Goal: Task Accomplishment & Management: Use online tool/utility

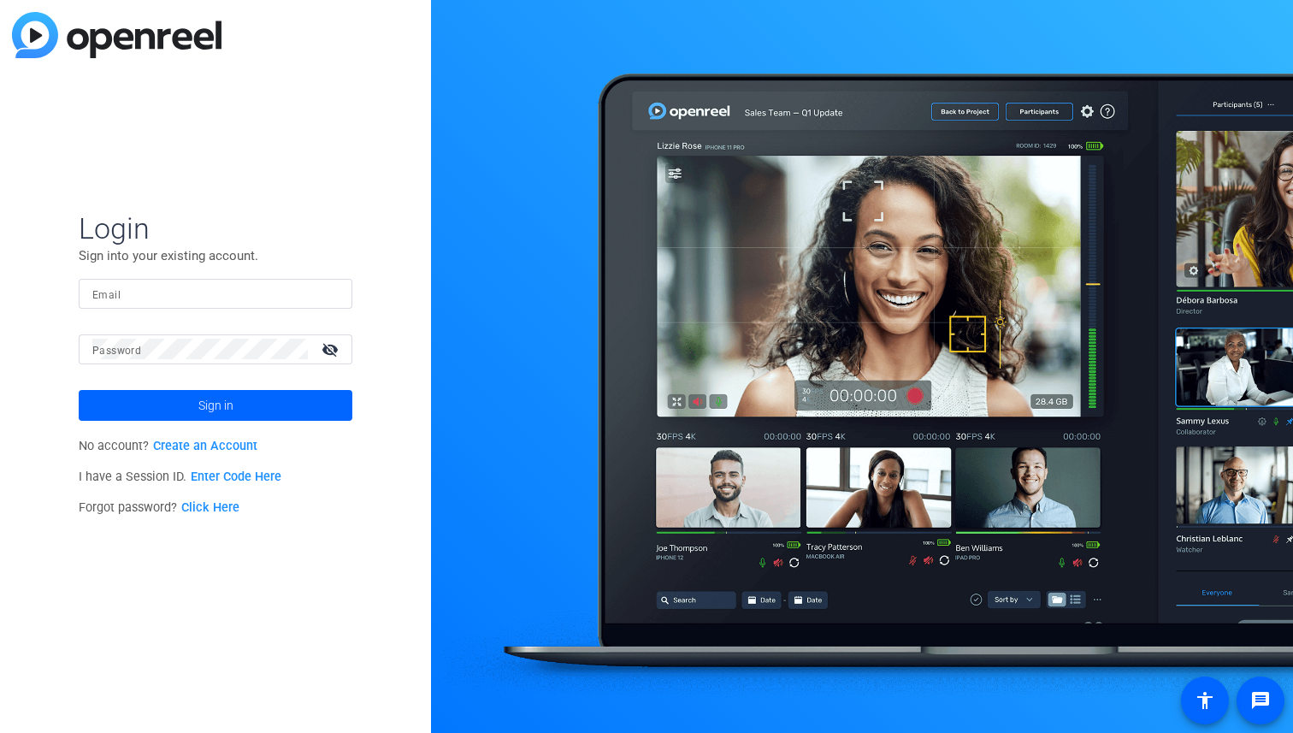
click at [233, 294] on input "Email" at bounding box center [215, 293] width 246 height 21
type input "[EMAIL_ADDRESS][DOMAIN_NAME]"
click at [243, 400] on span at bounding box center [216, 405] width 274 height 41
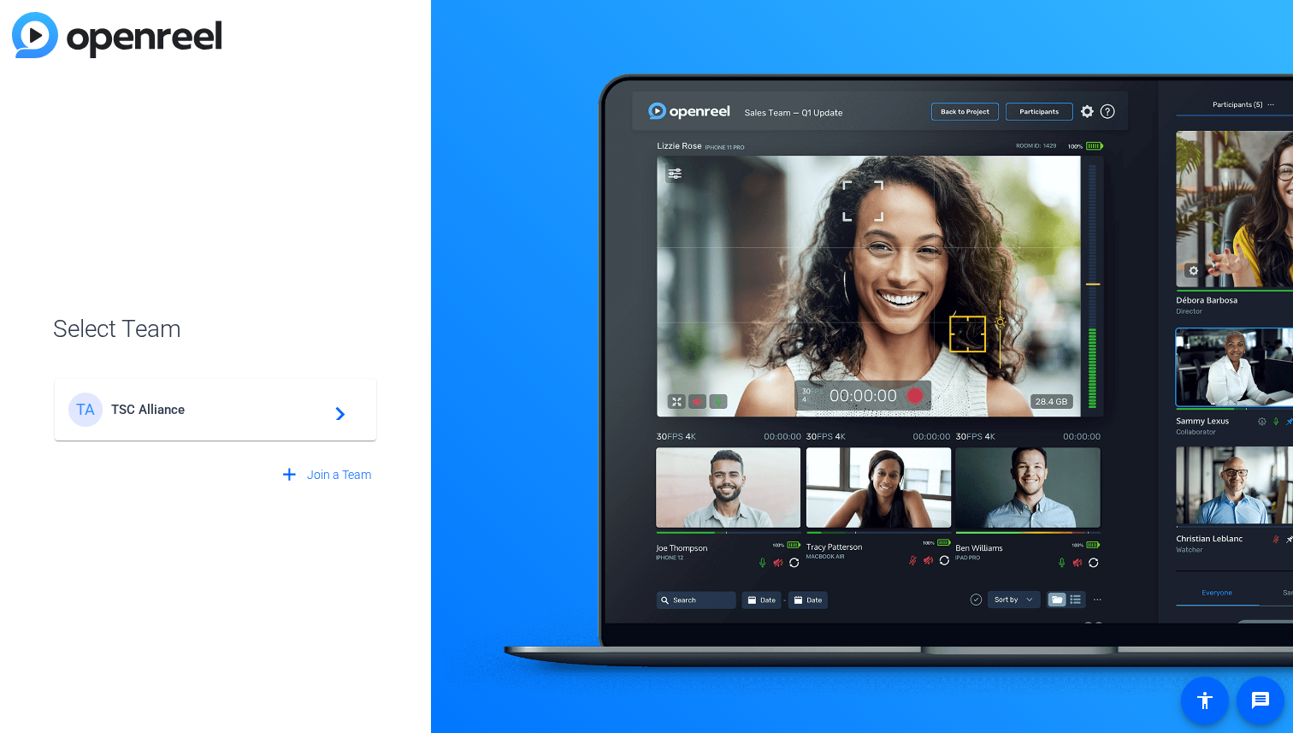
click at [300, 405] on span "TSC Alliance" at bounding box center [218, 409] width 214 height 15
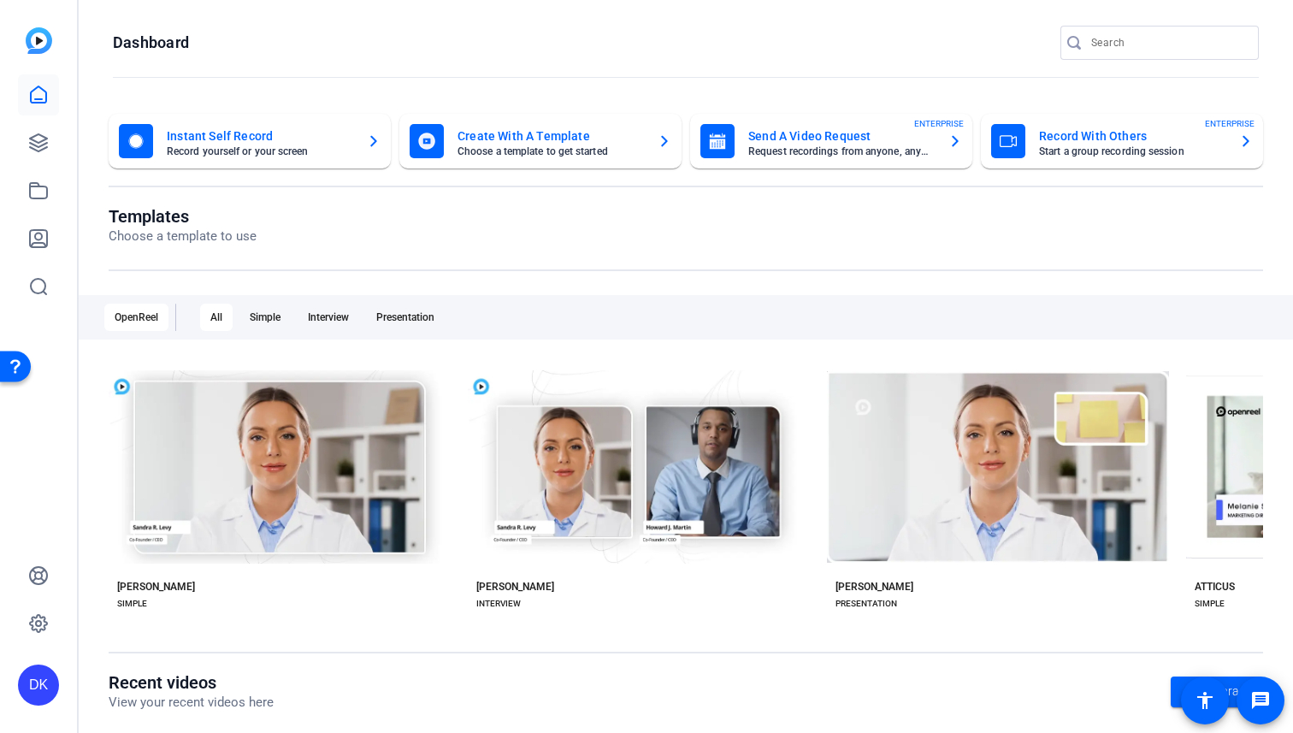
click at [991, 147] on div "button" at bounding box center [1008, 141] width 34 height 34
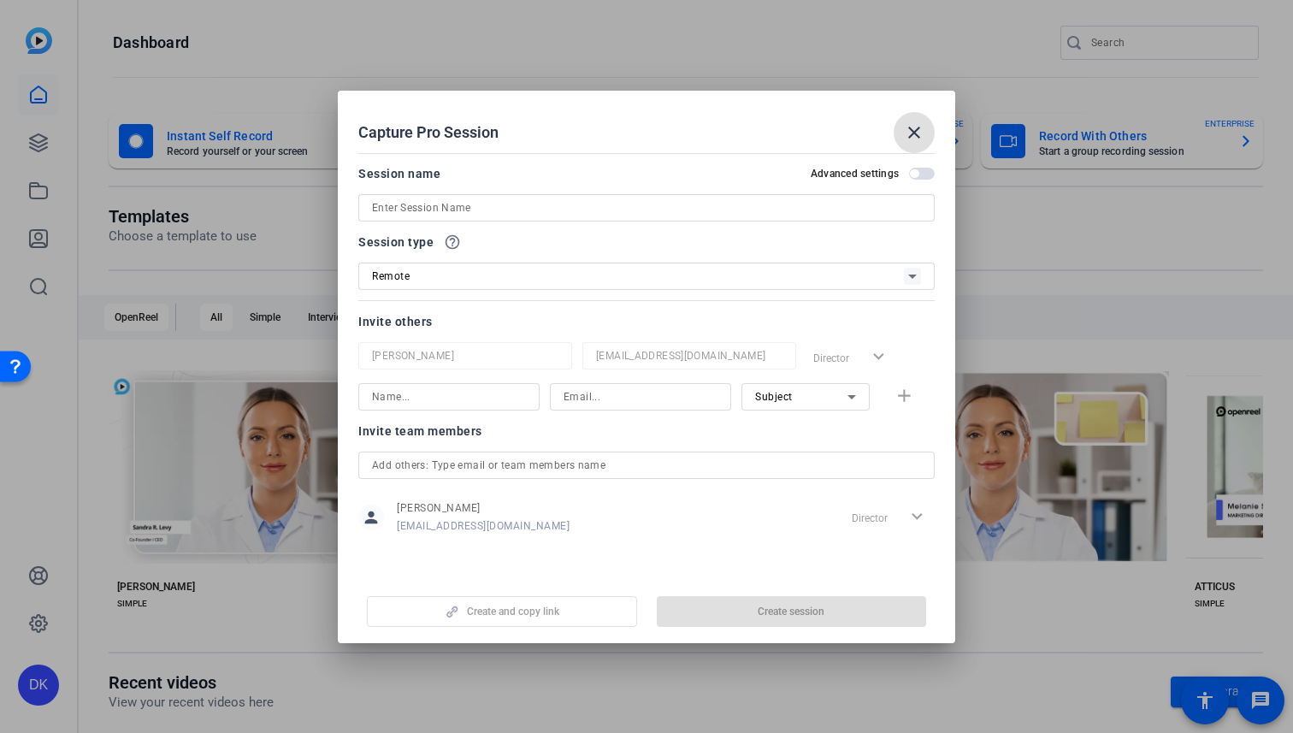
click at [881, 215] on input at bounding box center [646, 208] width 549 height 21
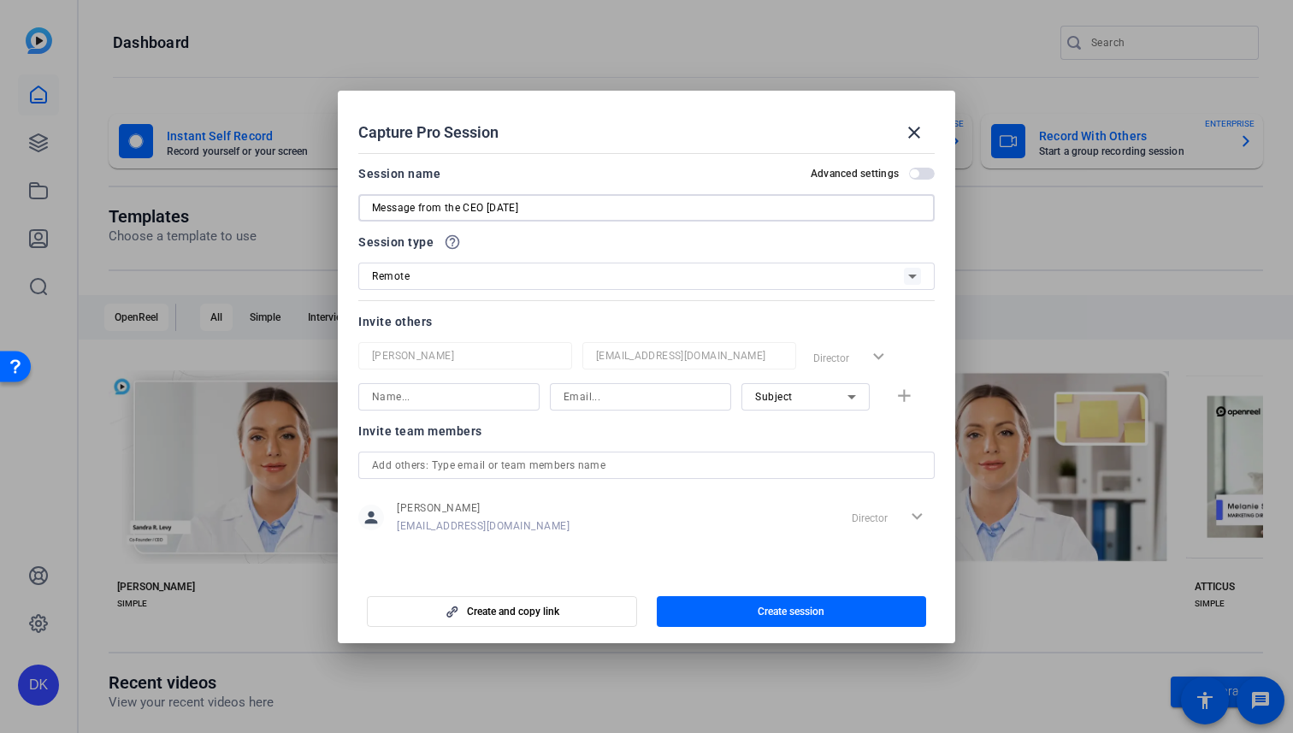
type input "Message from the CEO [DATE]"
click at [916, 276] on icon at bounding box center [912, 276] width 21 height 21
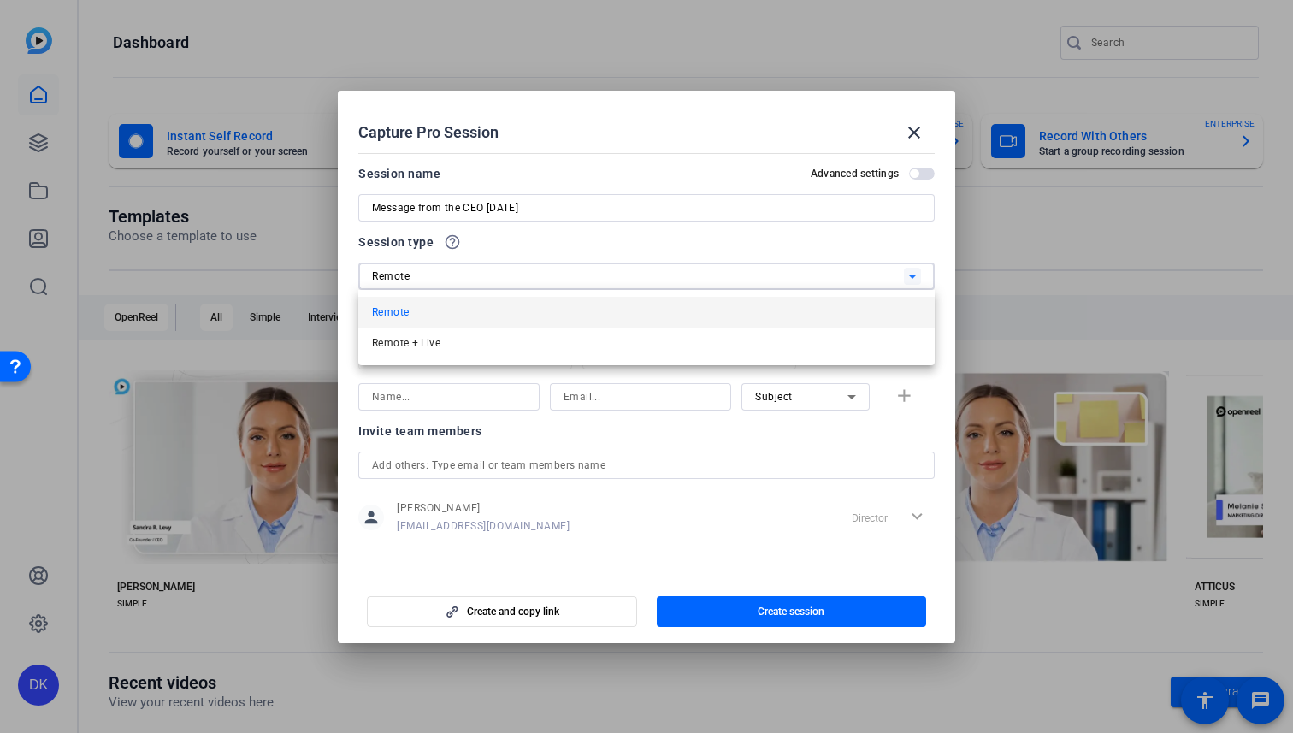
click at [807, 241] on div at bounding box center [646, 366] width 1293 height 733
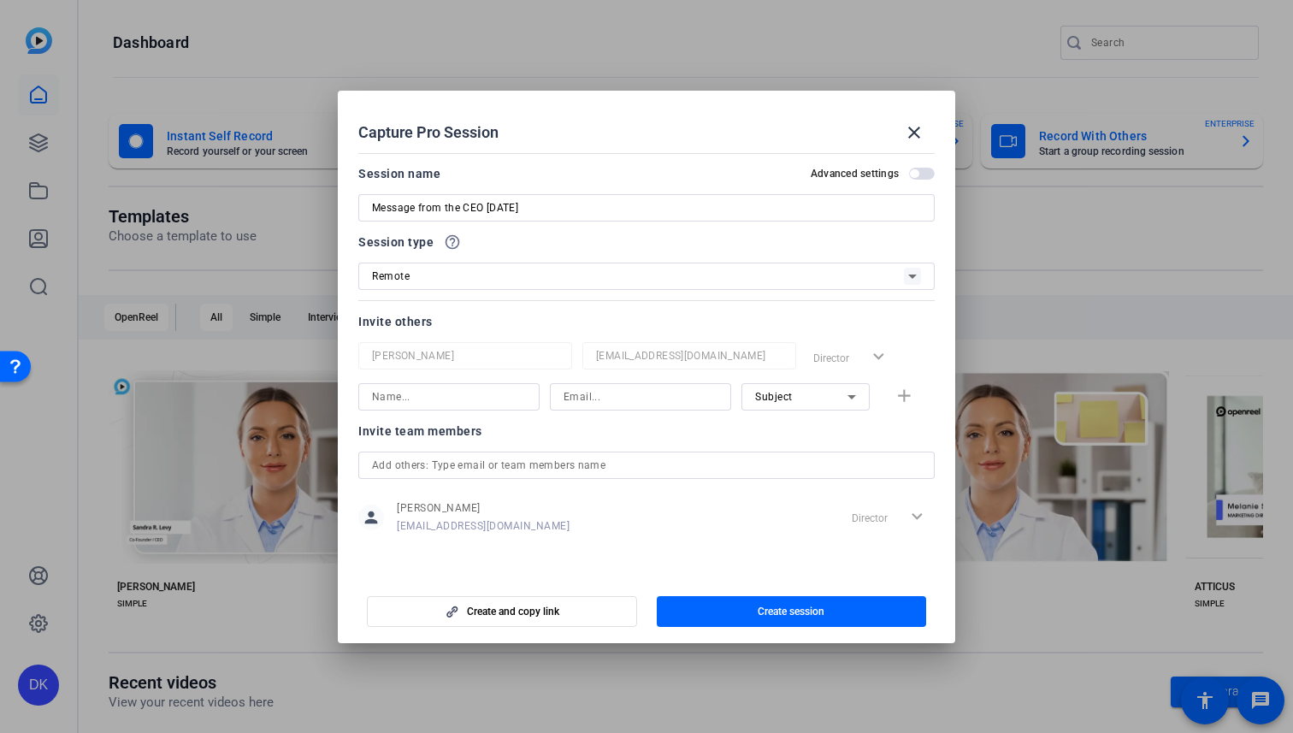
click at [478, 402] on input at bounding box center [449, 396] width 154 height 21
type input "Kari Rosbeck"
click at [629, 408] on div at bounding box center [640, 396] width 154 height 27
paste input "krosbeck@tscalliance.org"
type input "krosbeck@tscalliance.org"
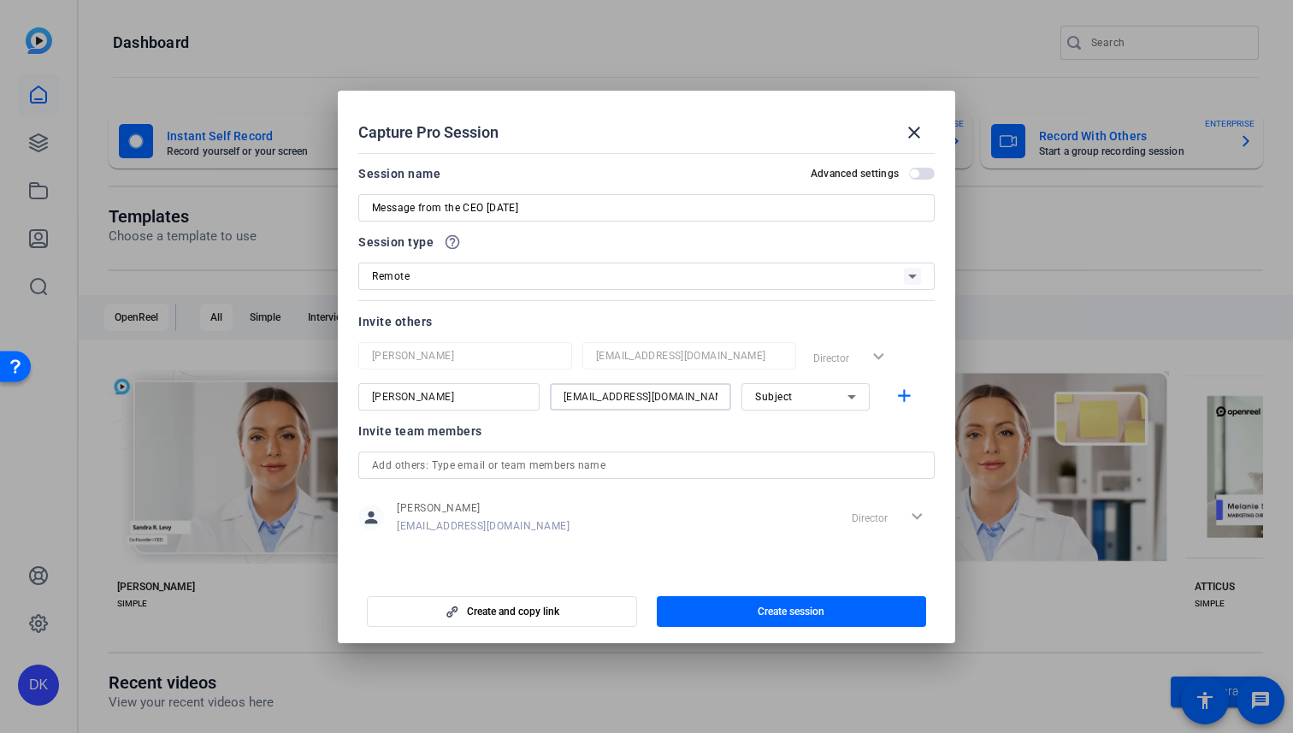
click at [634, 516] on div "person Dan Klein dklein@tscalliance.org Director expand_more" at bounding box center [646, 517] width 576 height 43
click at [543, 613] on span "Create and copy link" at bounding box center [513, 612] width 92 height 14
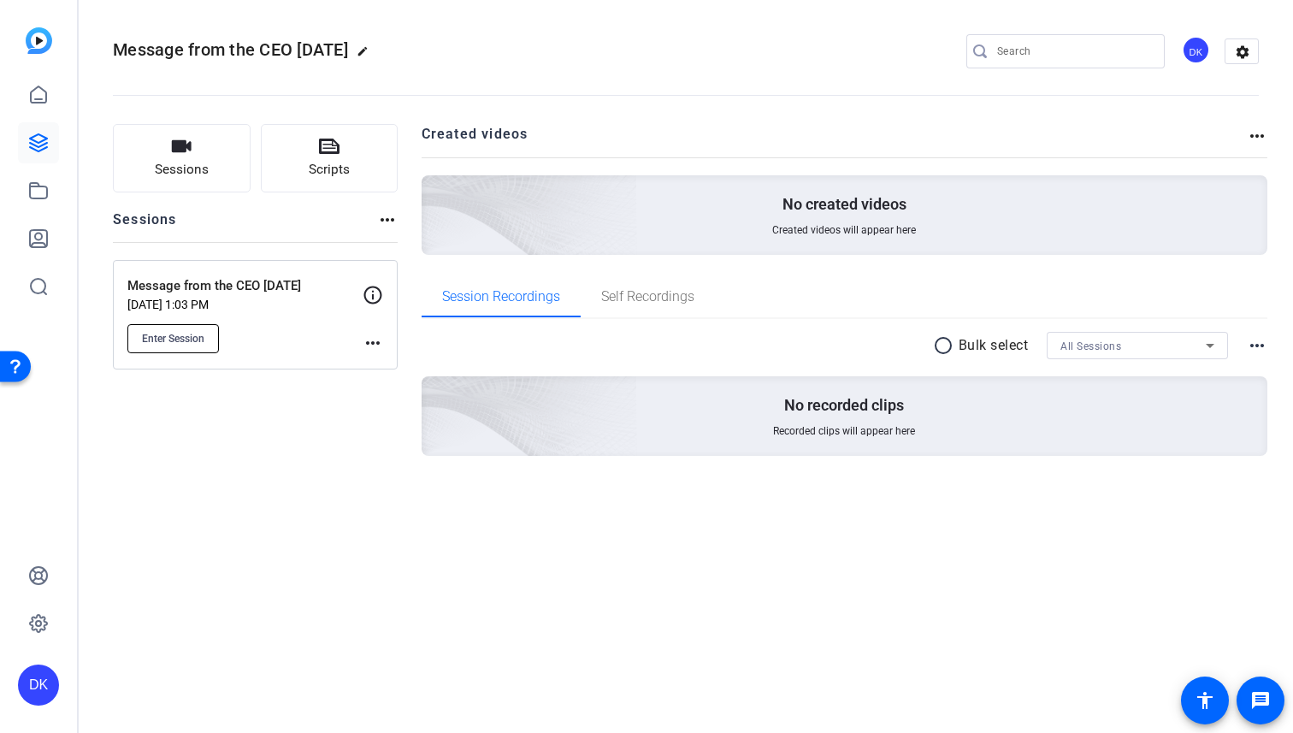
click at [180, 339] on span "Enter Session" at bounding box center [173, 339] width 62 height 14
click at [370, 339] on mat-icon "more_horiz" at bounding box center [373, 343] width 21 height 21
click at [295, 324] on div at bounding box center [646, 366] width 1293 height 733
click at [369, 290] on icon at bounding box center [373, 295] width 21 height 21
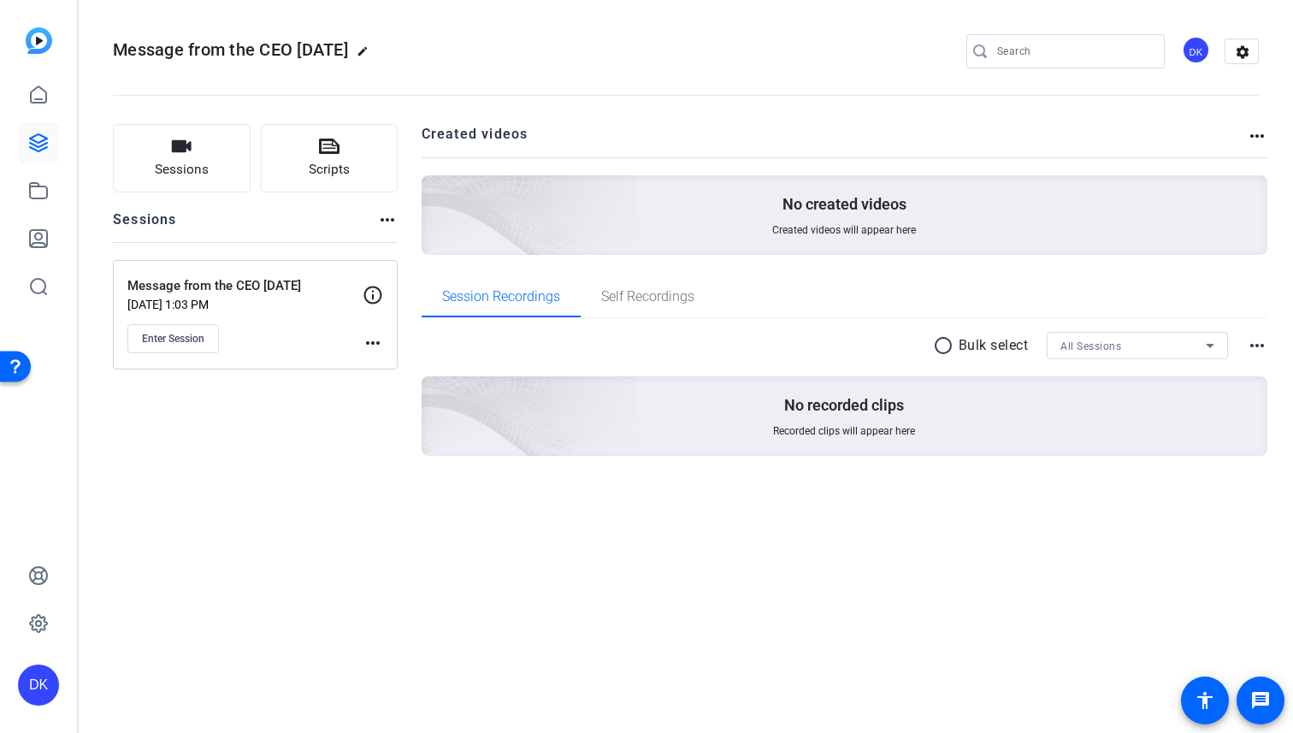
click at [139, 286] on p "Message from the CEO [DATE]" at bounding box center [244, 286] width 235 height 20
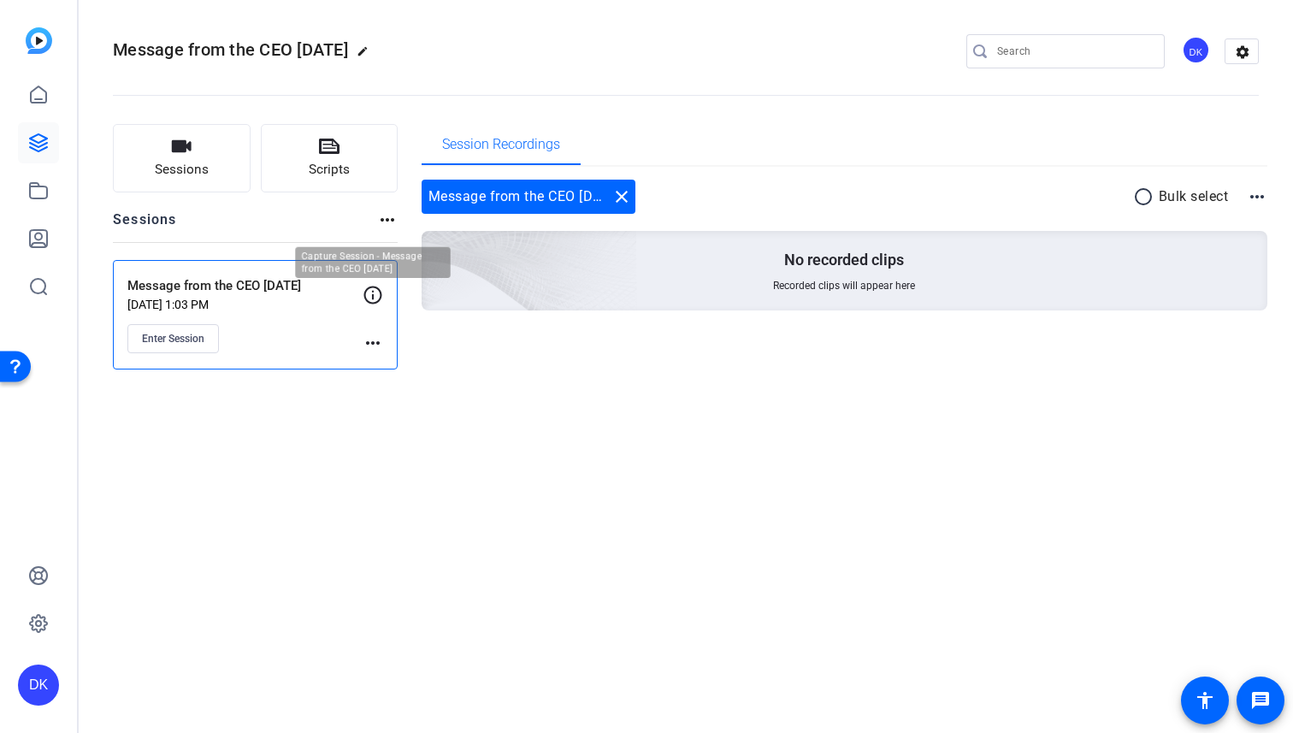
click at [364, 290] on icon at bounding box center [373, 295] width 21 height 21
click at [190, 445] on div "Message from the CEO August 2025 edit DK settings Sessions Scripts Sessions mor…" at bounding box center [686, 366] width 1214 height 733
click at [22, 80] on link at bounding box center [38, 94] width 41 height 41
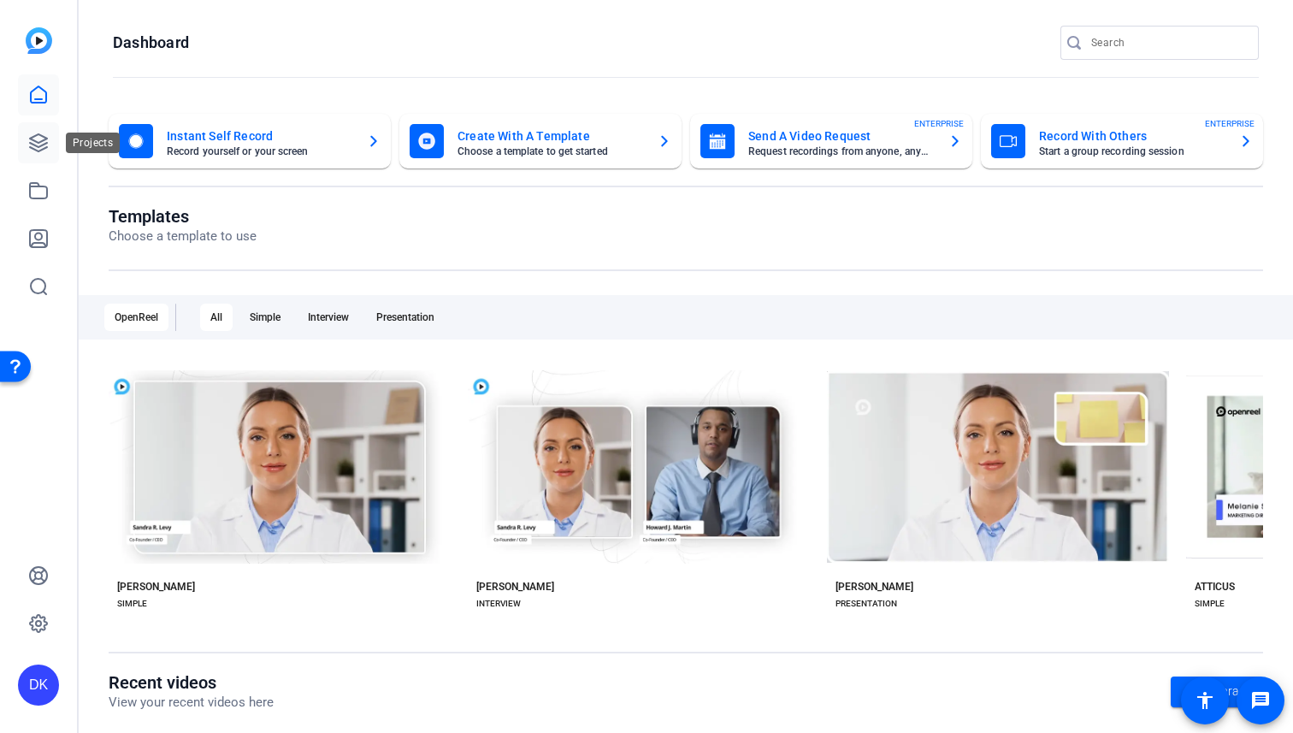
click at [35, 139] on icon at bounding box center [38, 143] width 21 height 21
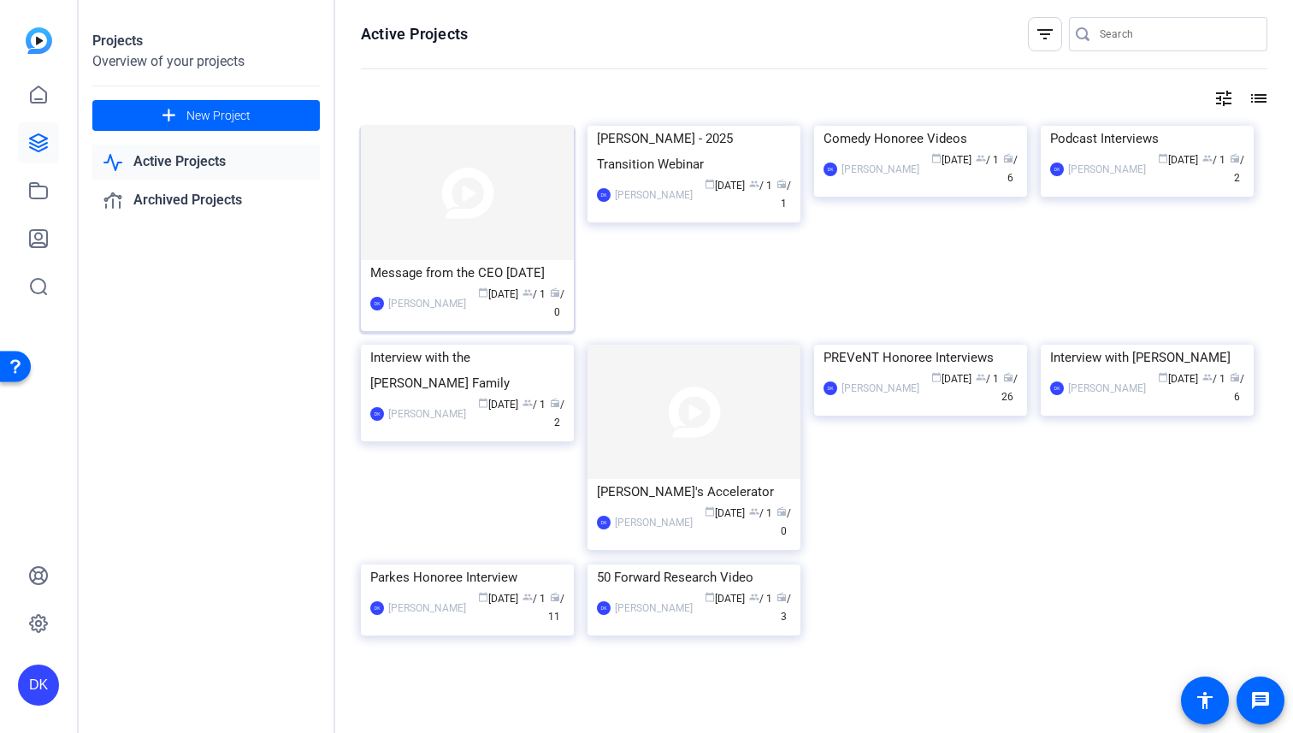
click at [498, 286] on div "Message from the CEO [DATE]" at bounding box center [467, 273] width 194 height 26
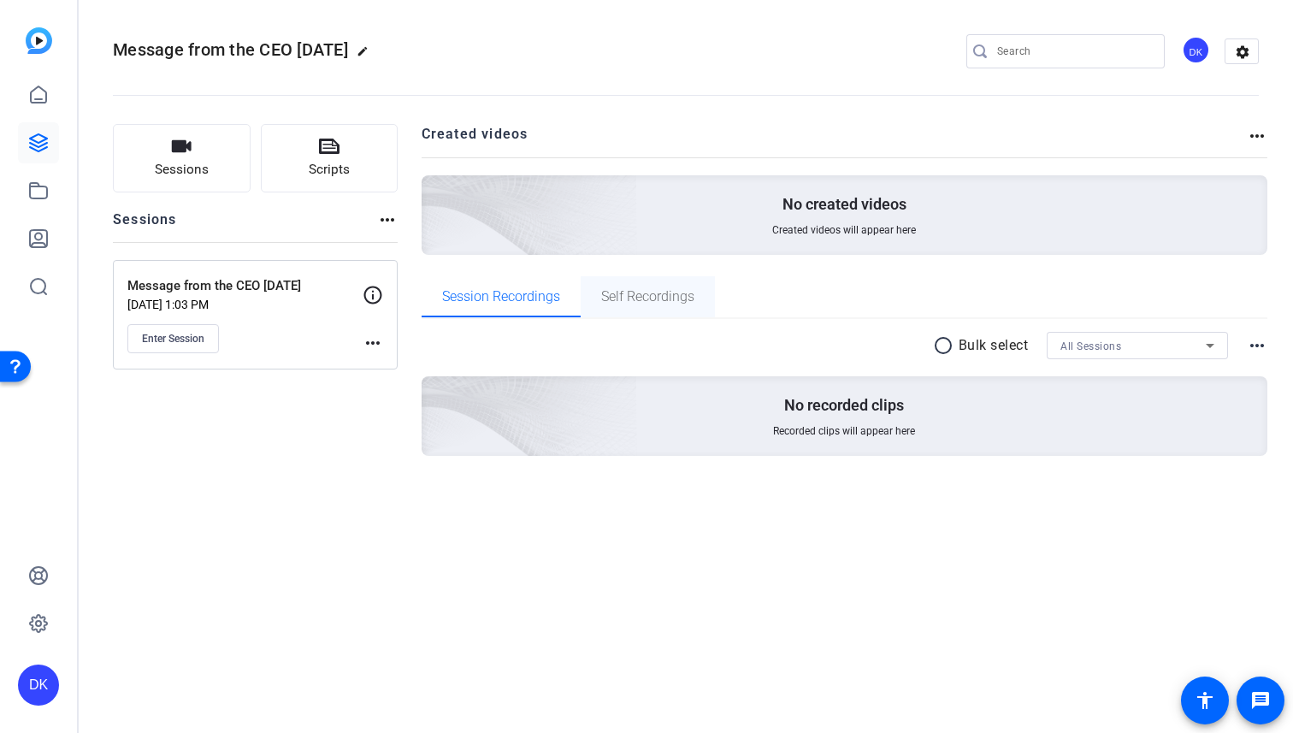
click at [637, 292] on span "Self Recordings" at bounding box center [647, 297] width 93 height 14
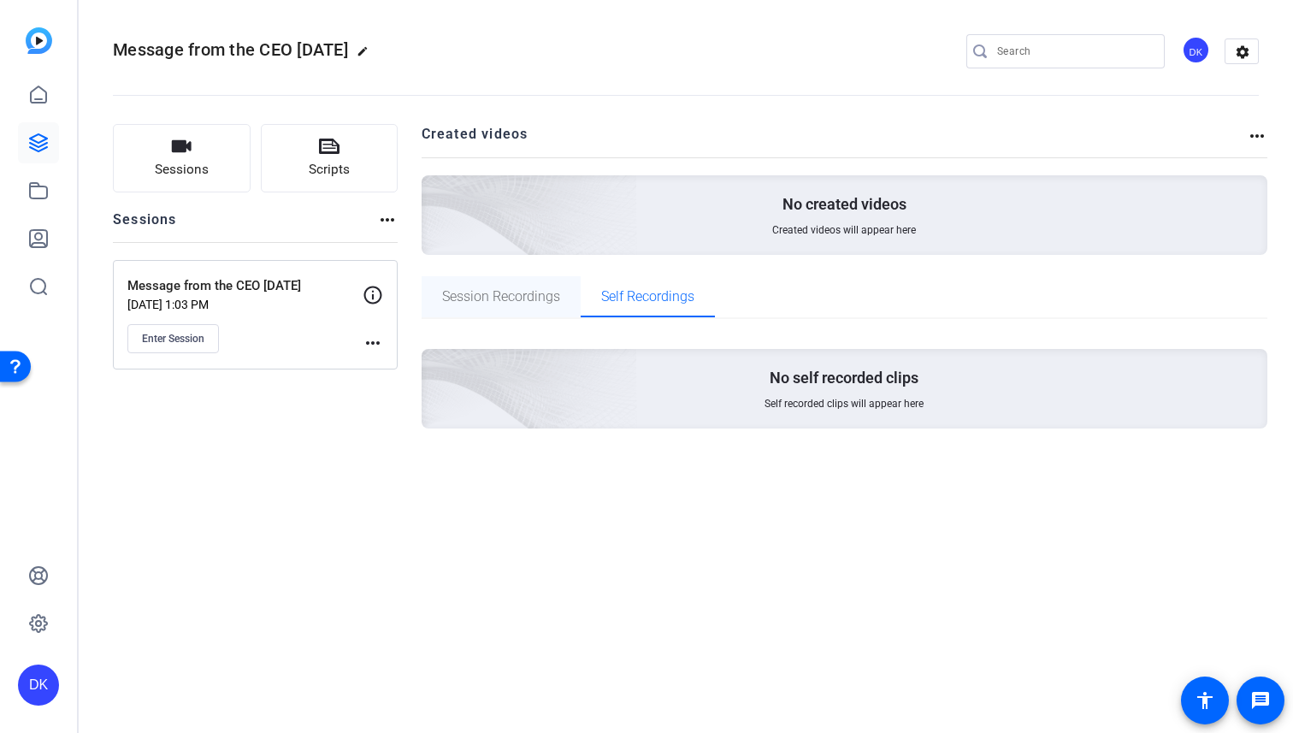
click at [512, 305] on span "Session Recordings" at bounding box center [501, 296] width 118 height 41
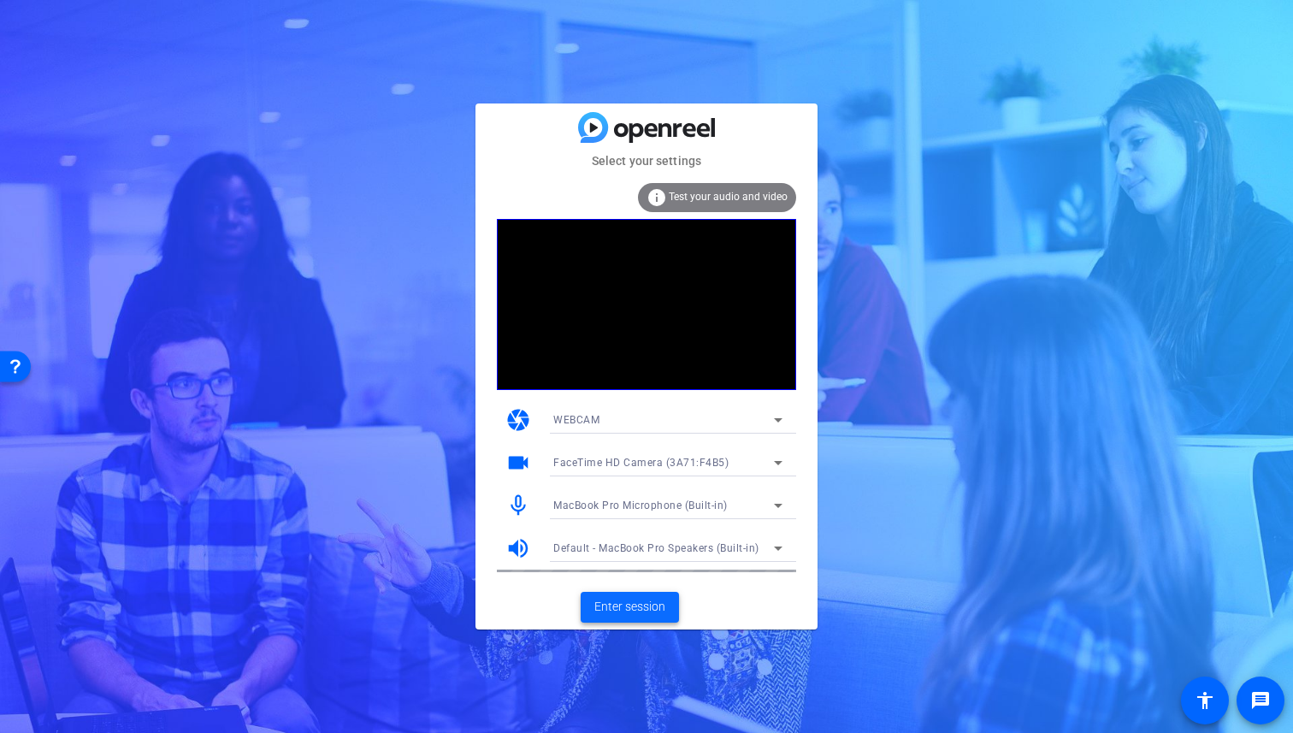
click at [640, 602] on span "Enter session" at bounding box center [629, 607] width 71 height 18
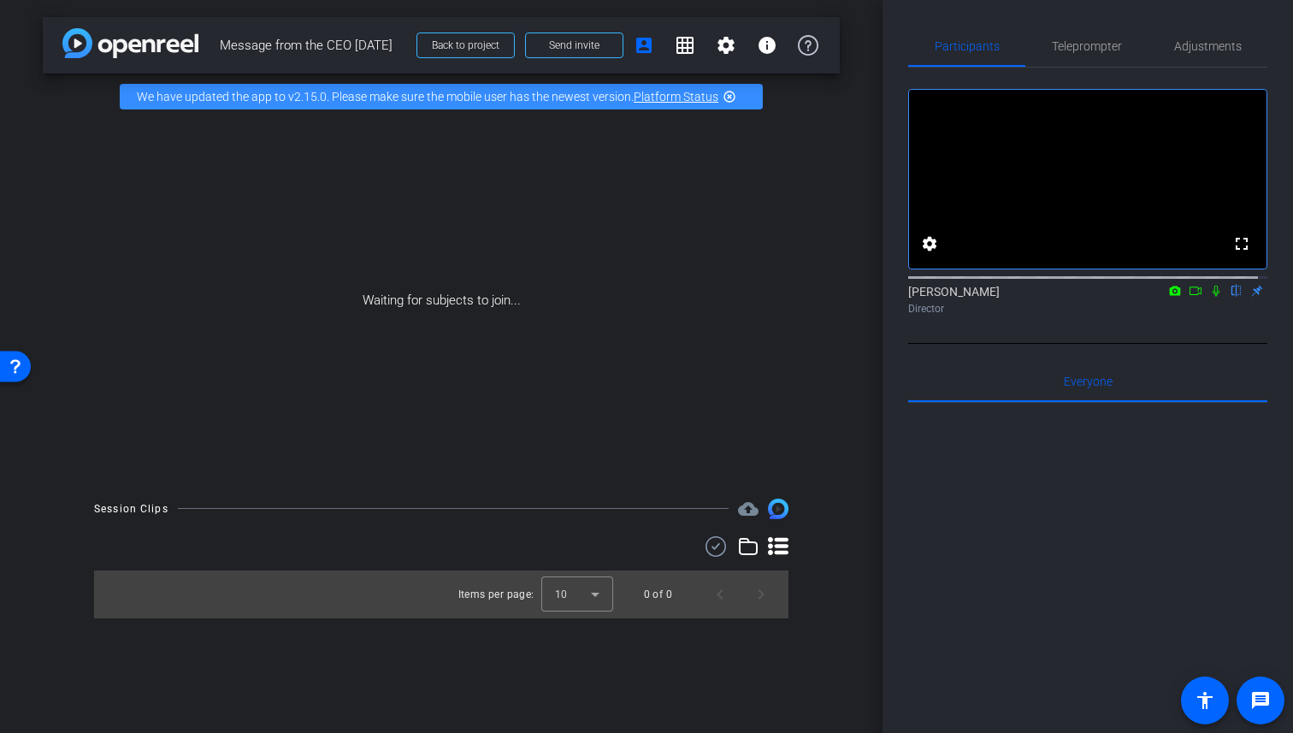
click at [1209, 297] on icon at bounding box center [1216, 291] width 14 height 12
click at [550, 43] on span "Send invite" at bounding box center [574, 45] width 50 height 14
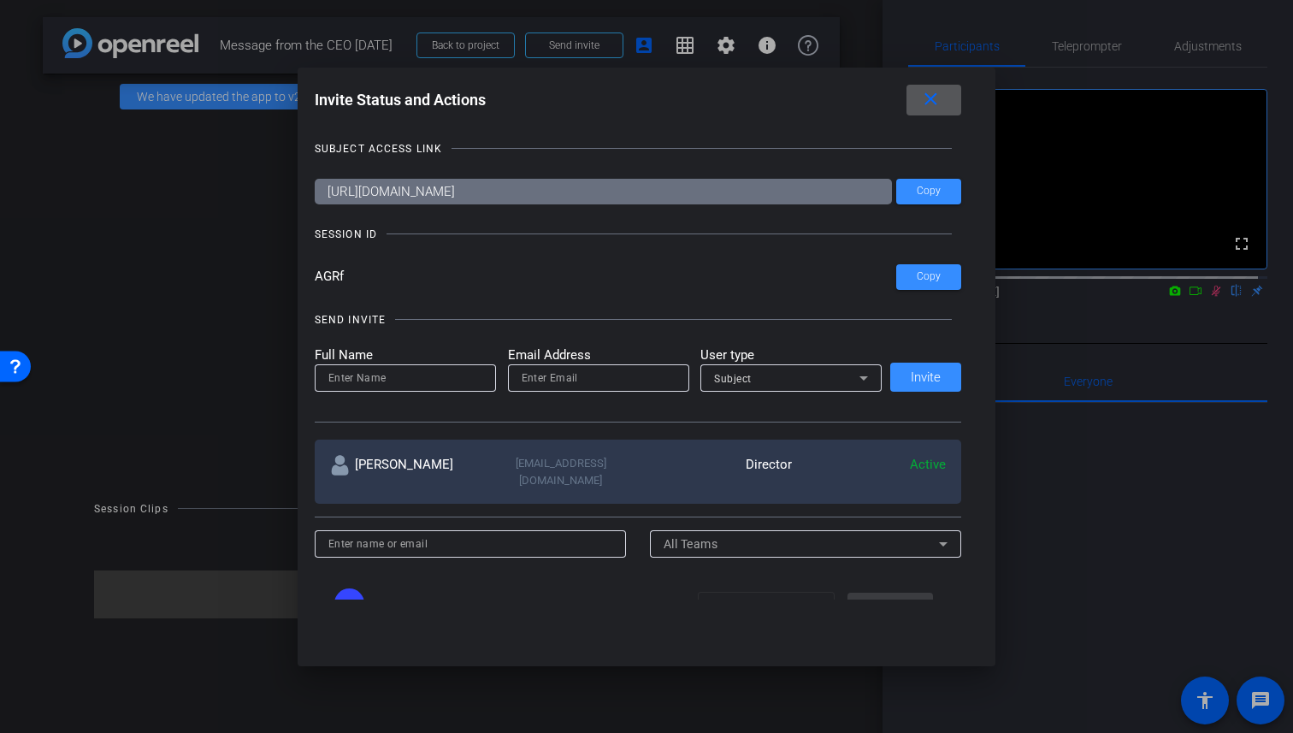
click at [931, 96] on mat-icon "close" at bounding box center [930, 99] width 21 height 21
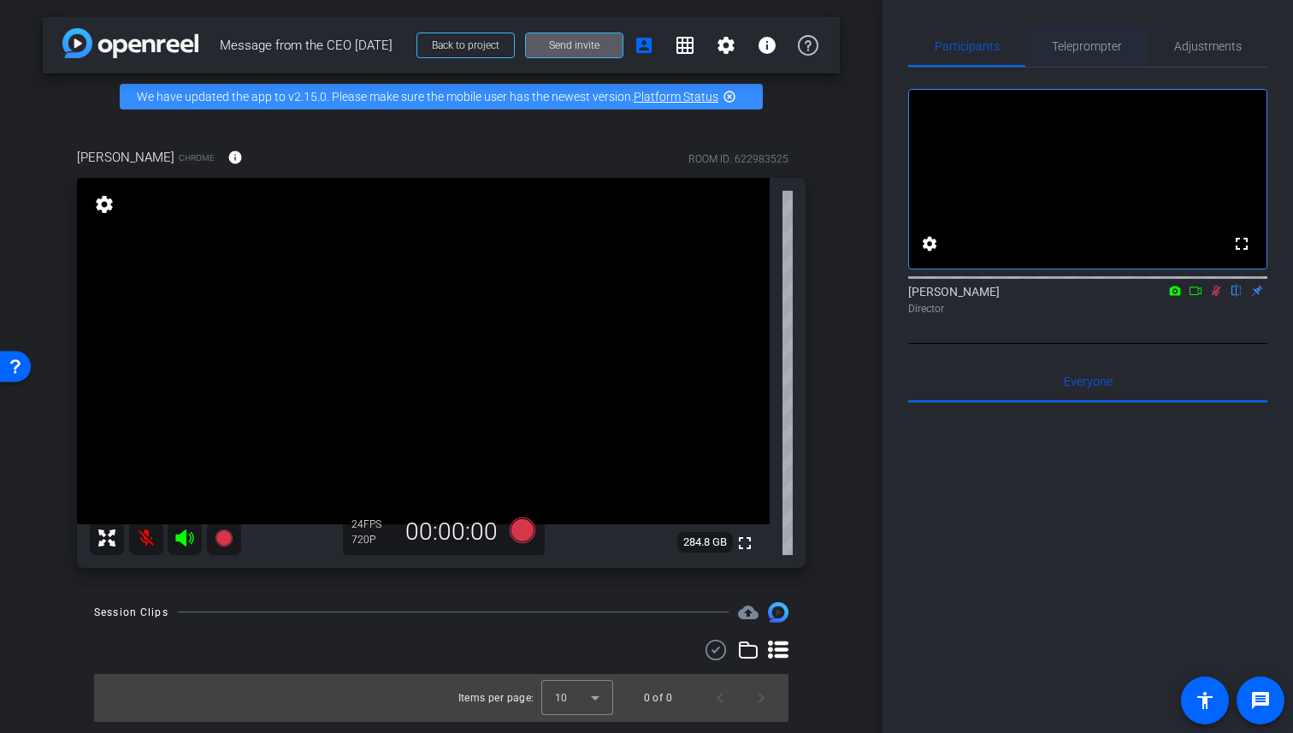
click at [1080, 44] on span "Teleprompter" at bounding box center [1087, 46] width 70 height 12
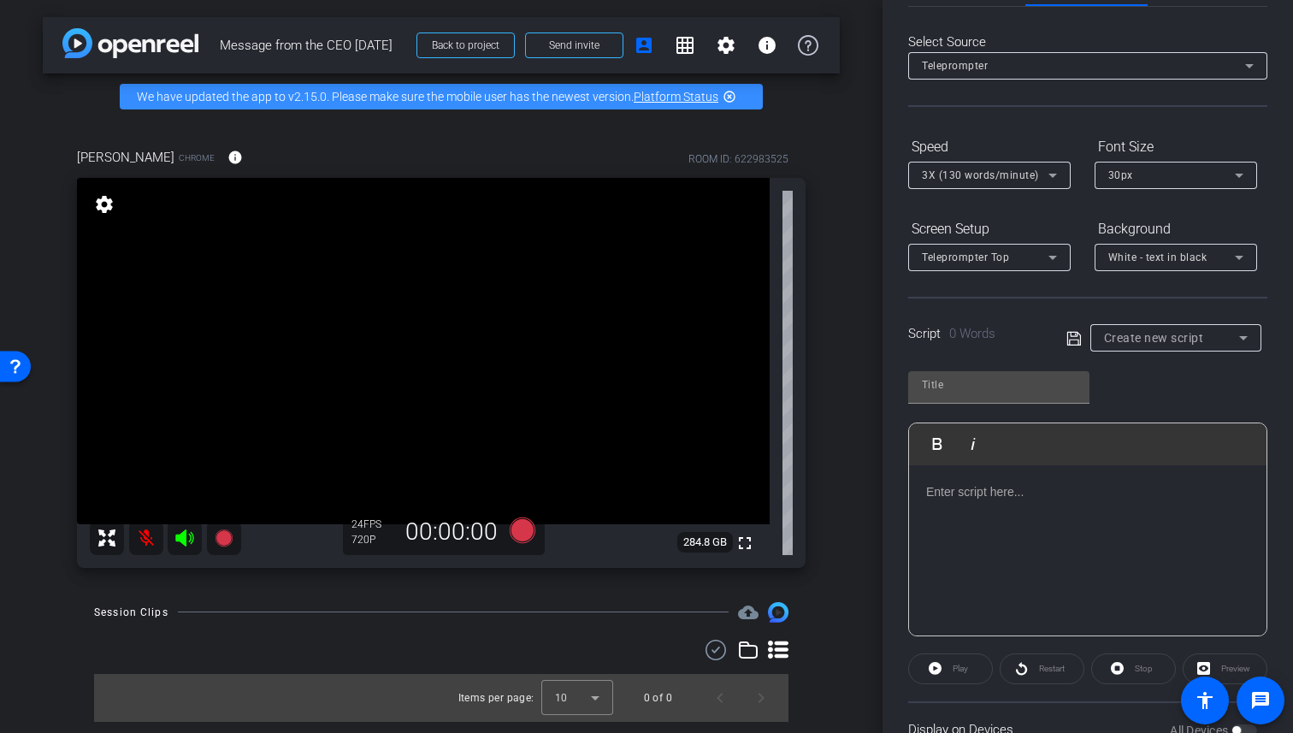
scroll to position [63, 0]
click at [985, 493] on p at bounding box center [1087, 489] width 323 height 19
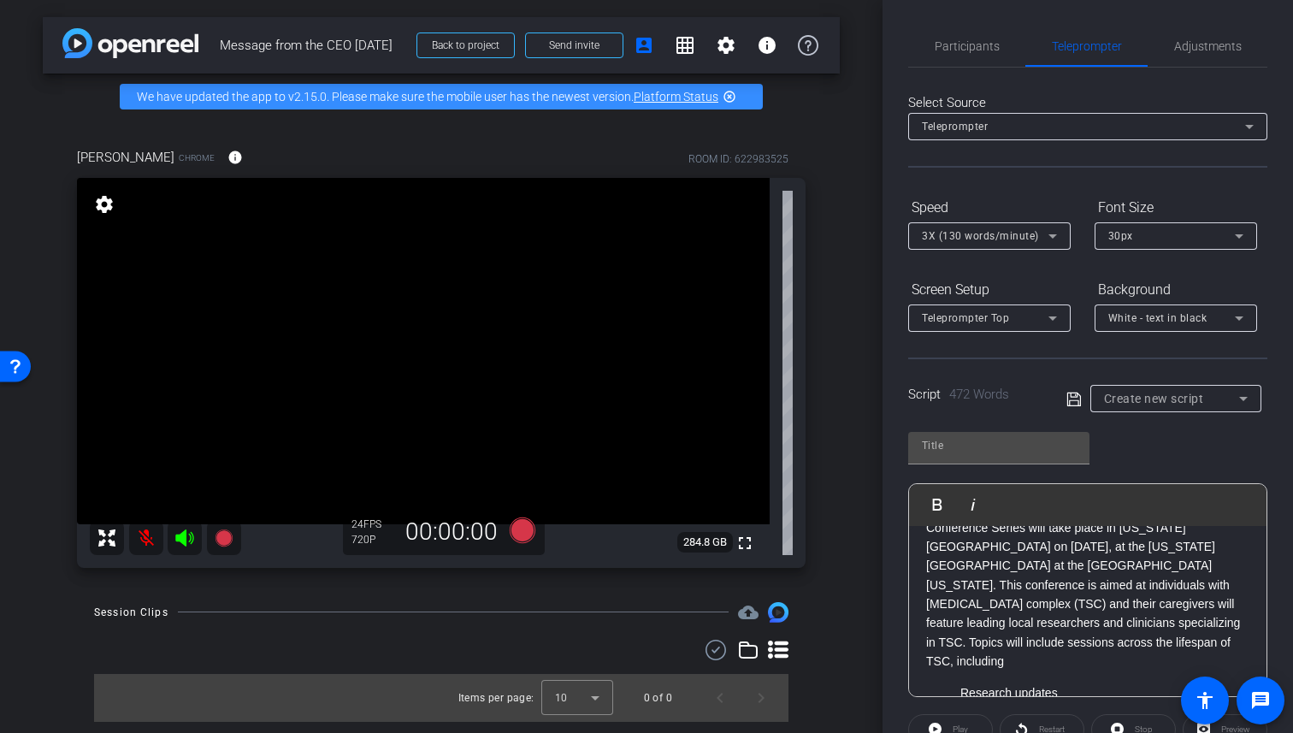
scroll to position [0, 0]
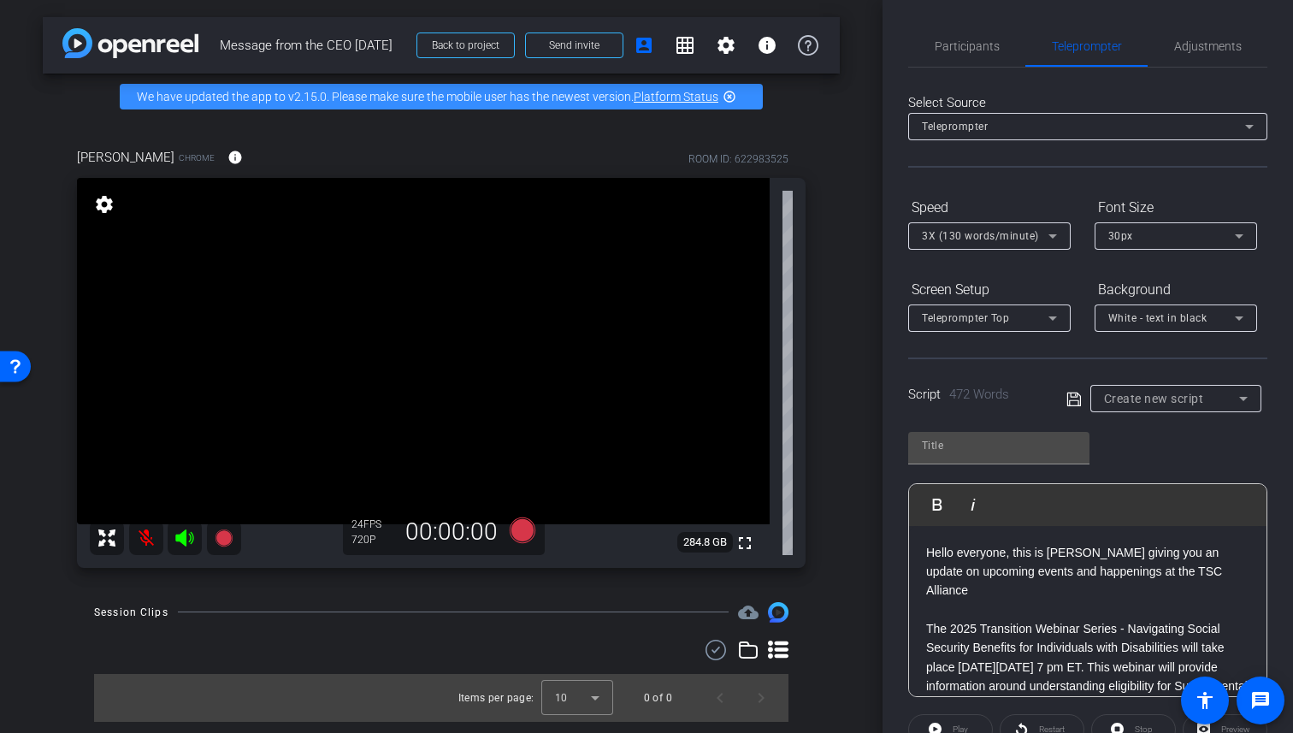
click at [1137, 239] on div "30px" at bounding box center [1171, 235] width 127 height 21
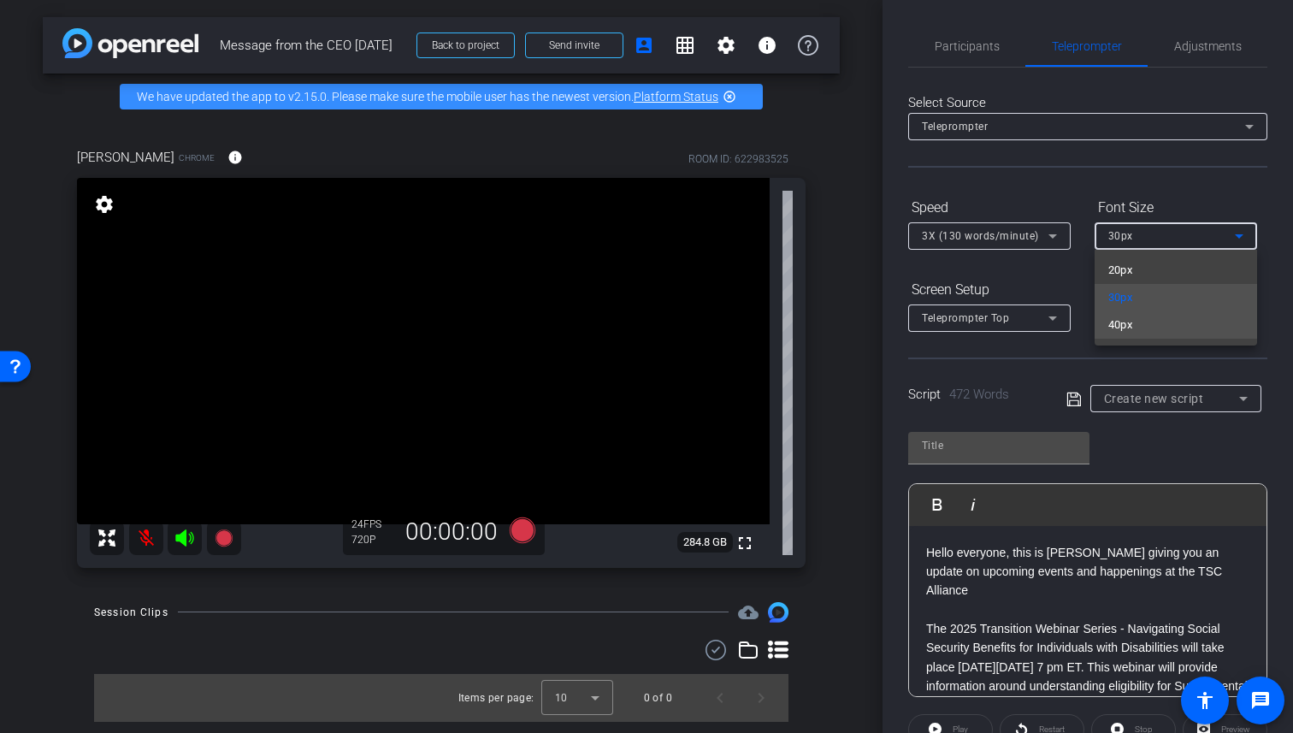
click at [1139, 325] on mat-option "40px" at bounding box center [1175, 324] width 162 height 27
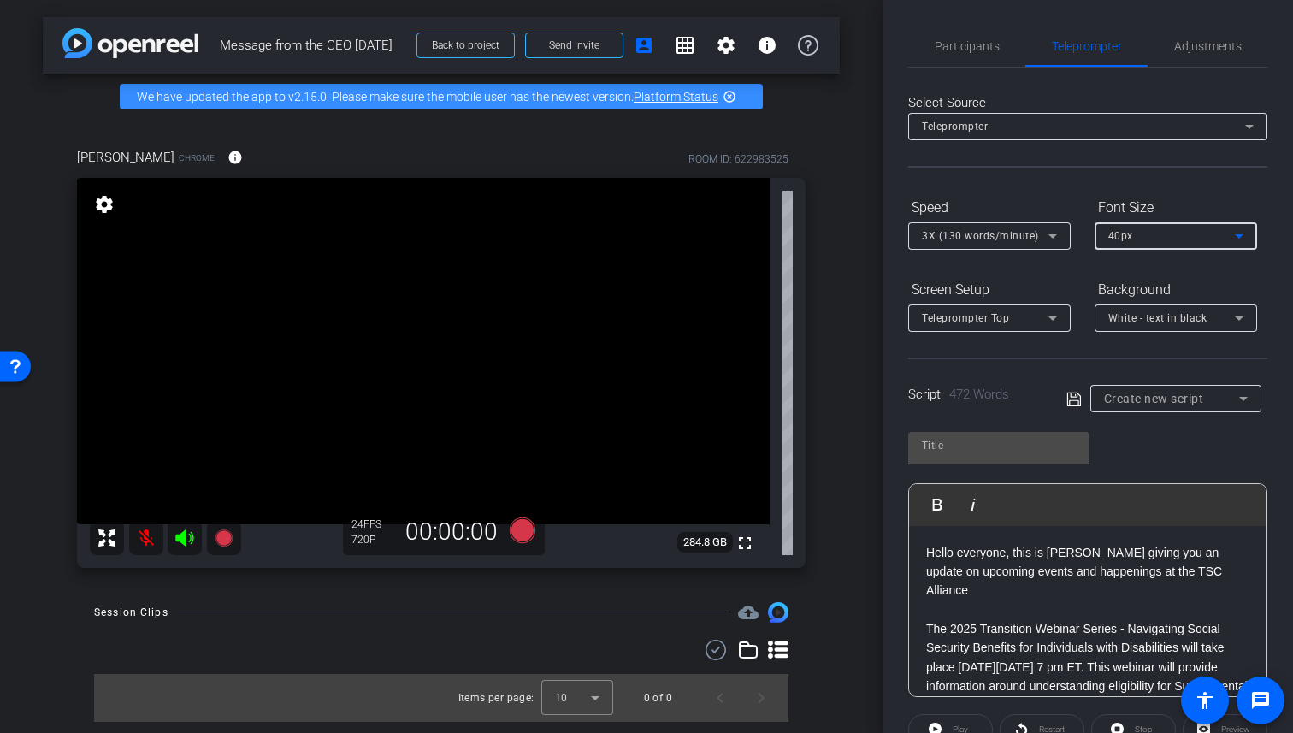
type input "Default title 4802"
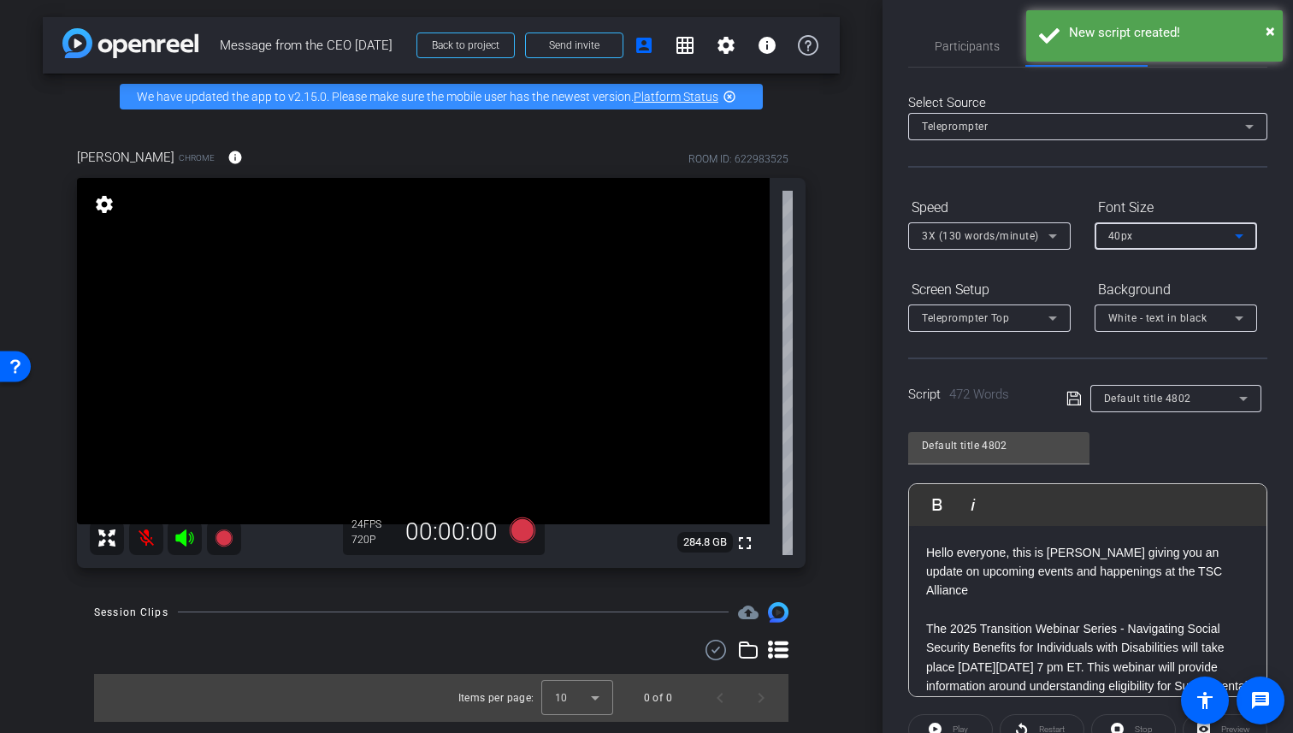
click at [1044, 232] on icon at bounding box center [1052, 236] width 21 height 21
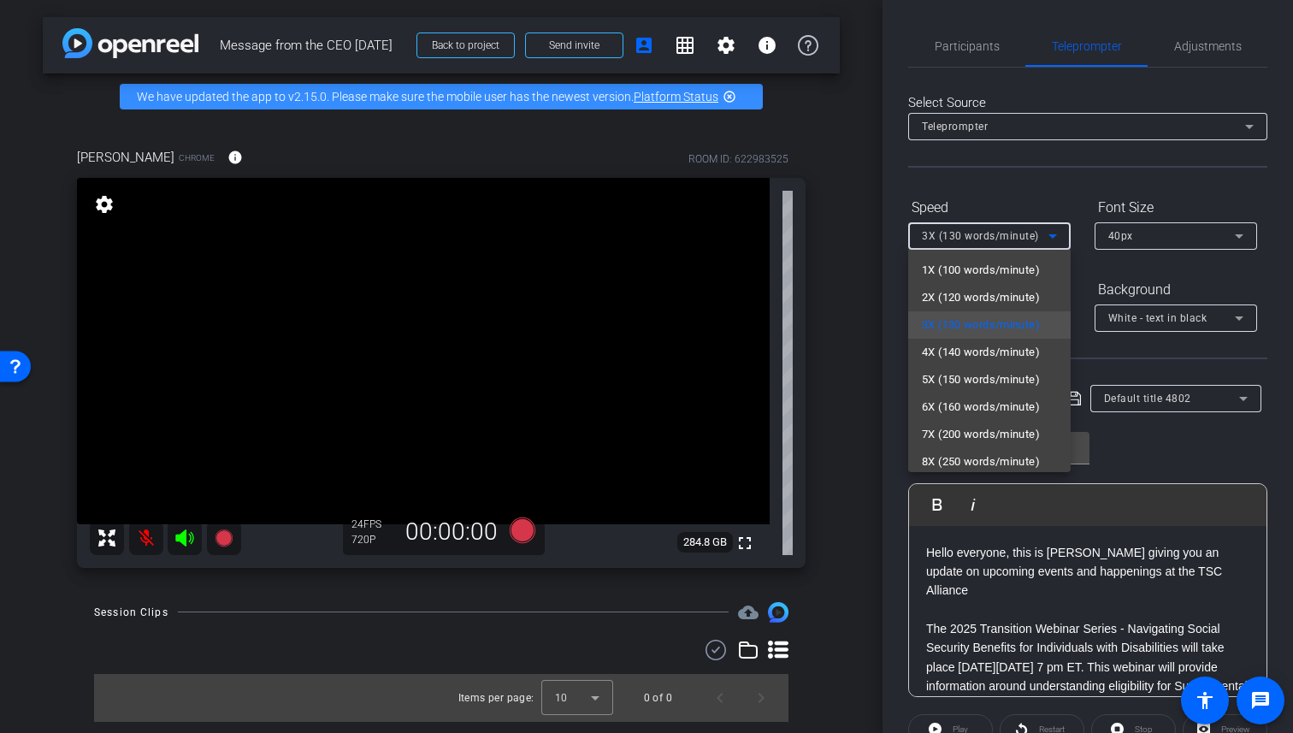
click at [1053, 167] on div at bounding box center [646, 366] width 1293 height 733
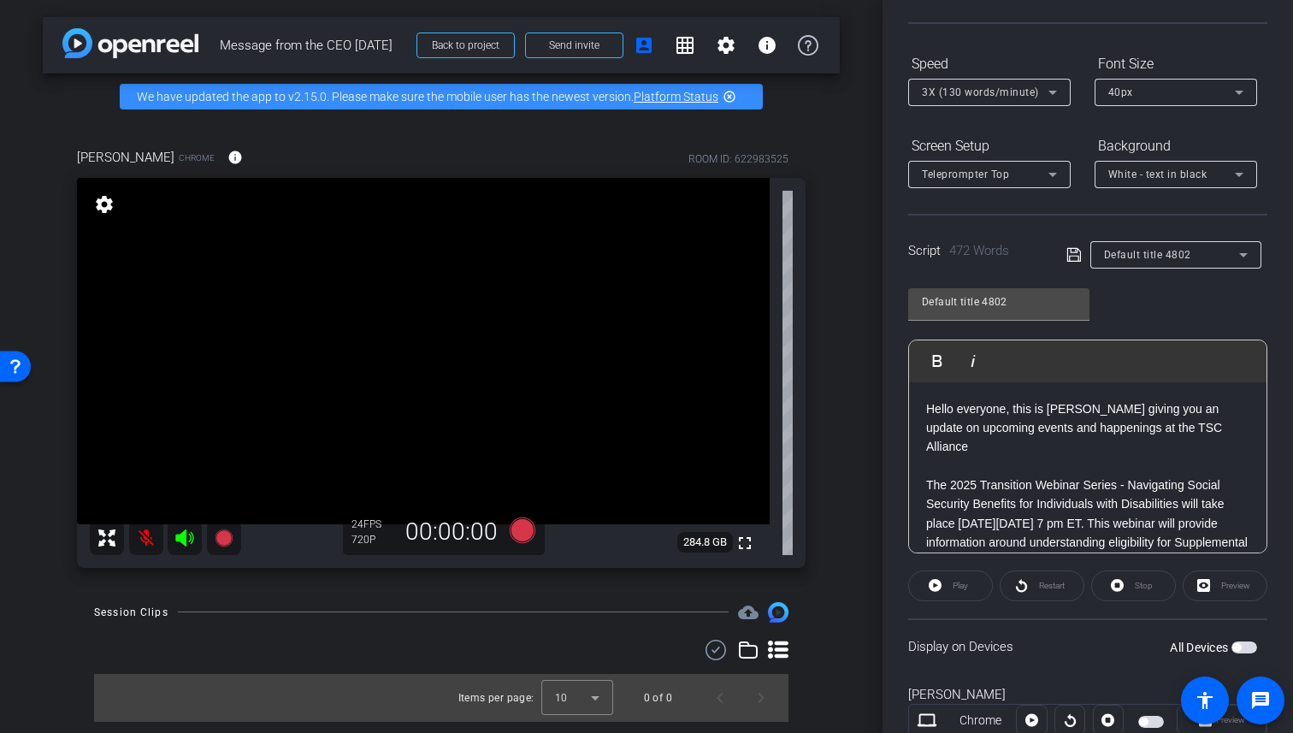
click at [935, 587] on div "Play" at bounding box center [950, 585] width 85 height 31
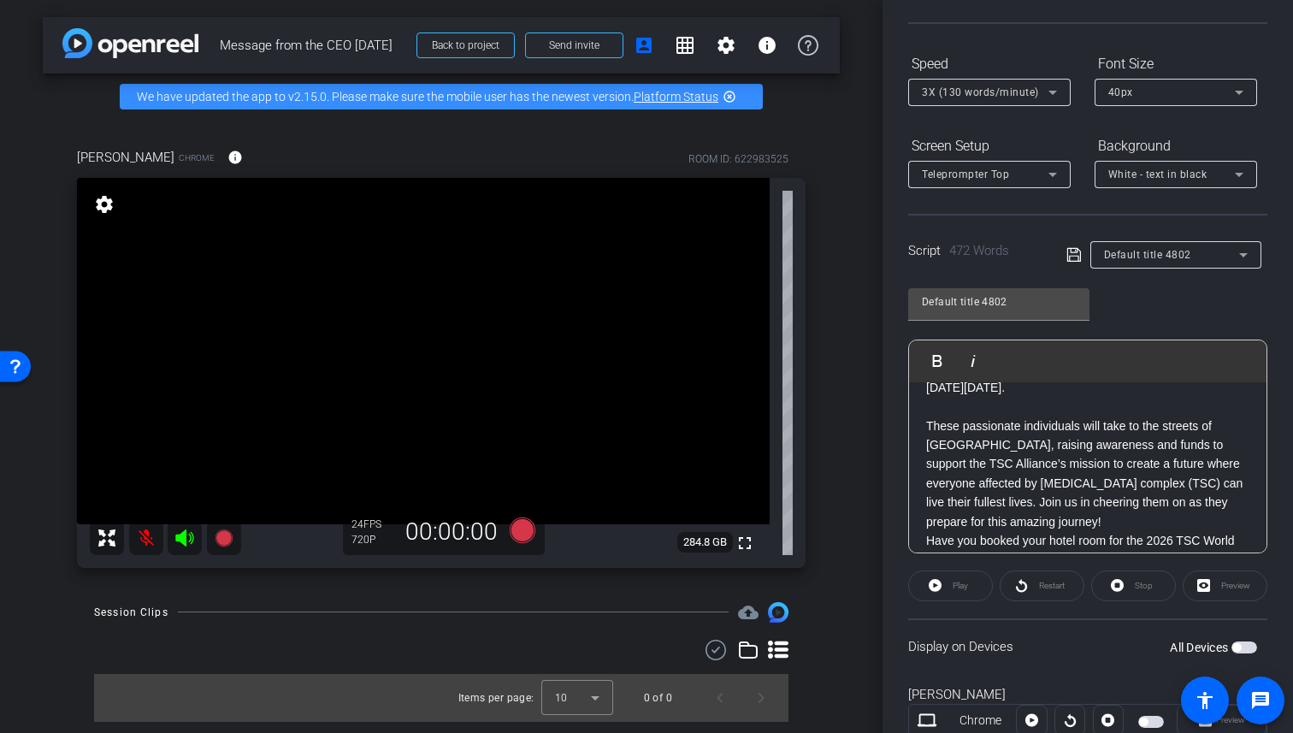
scroll to position [1094, 0]
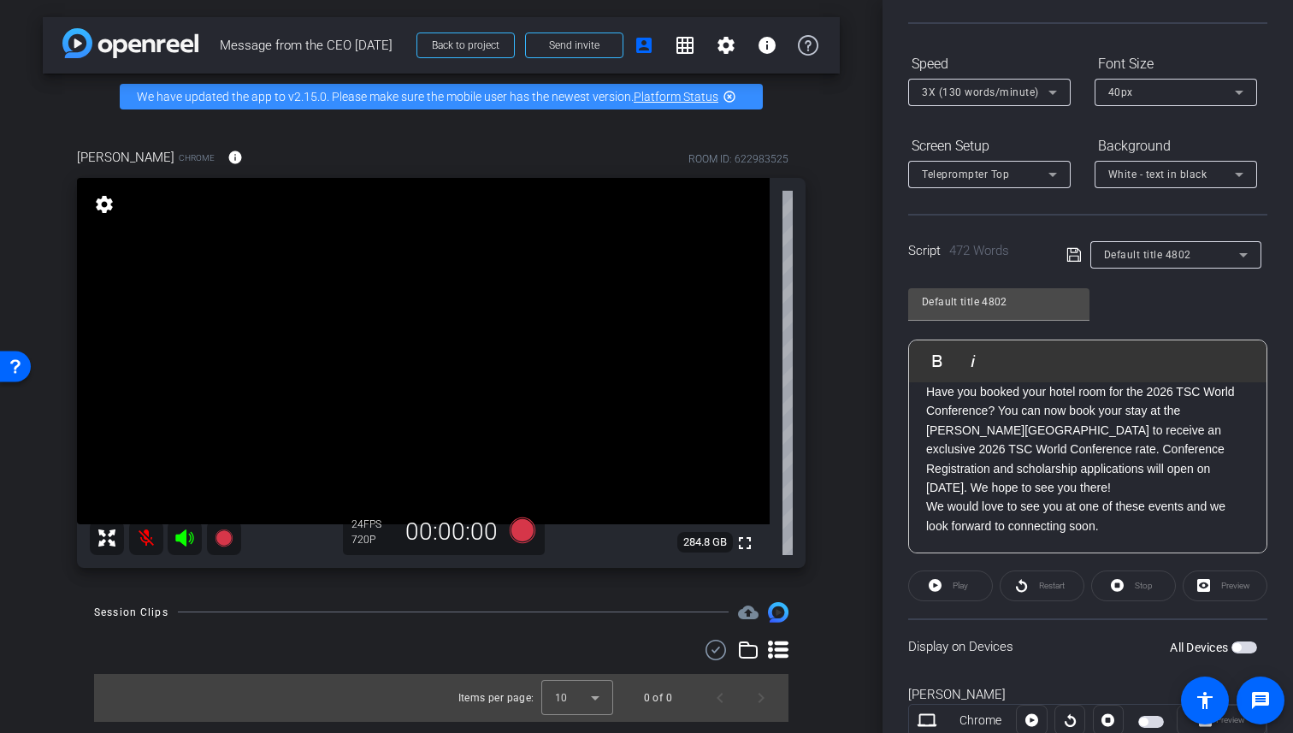
click at [1217, 577] on div "Preview" at bounding box center [1225, 585] width 85 height 31
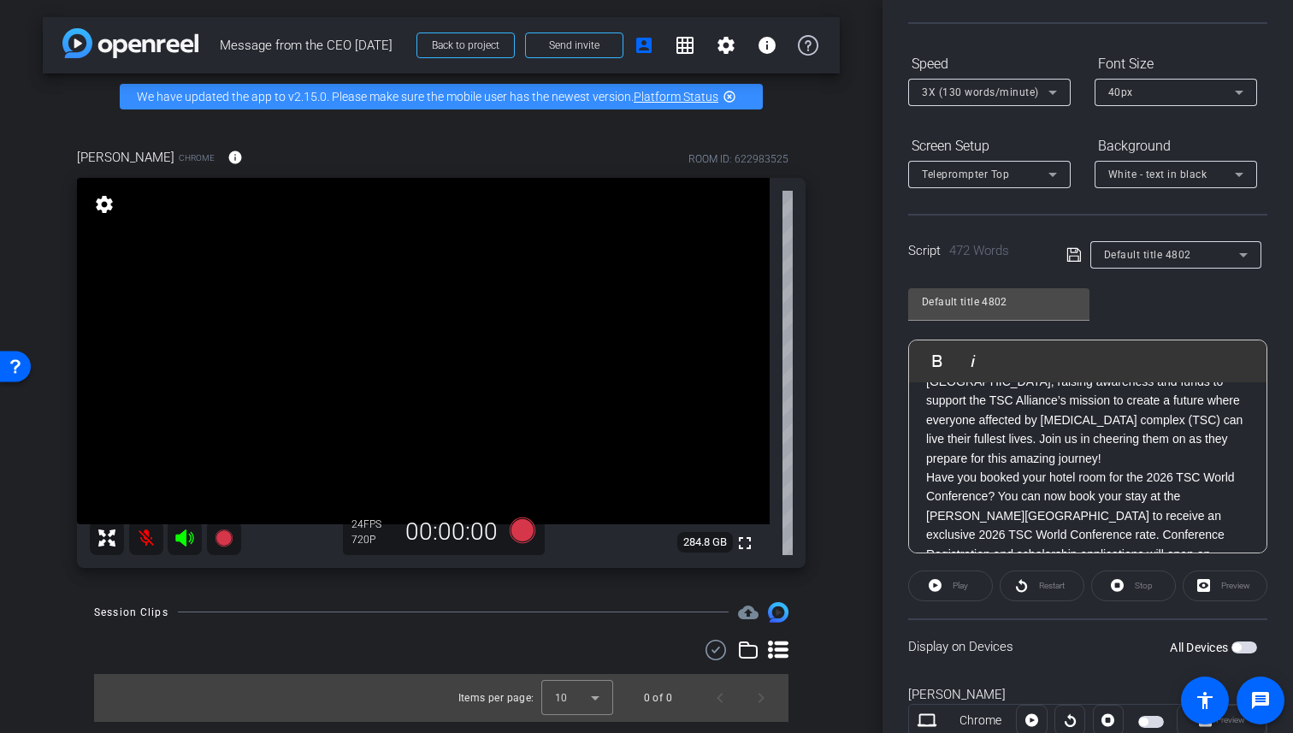
scroll to position [202, 0]
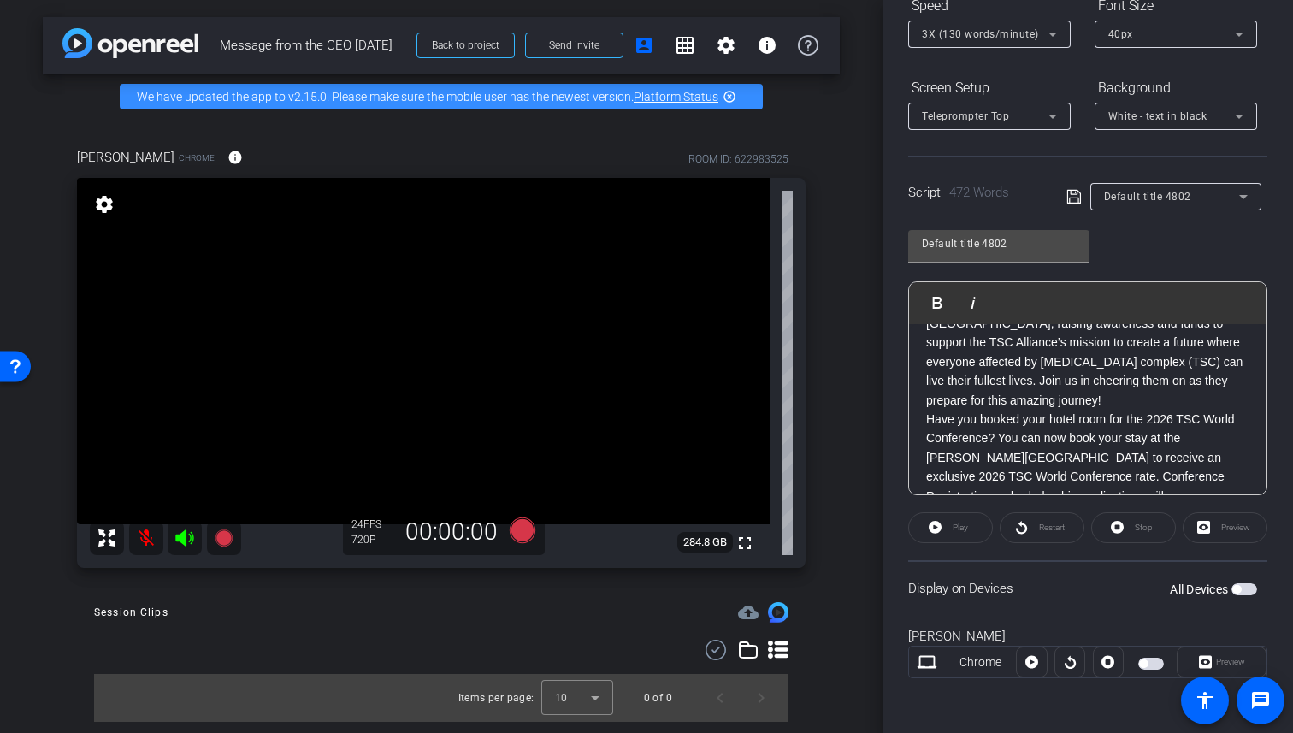
click at [1030, 666] on div at bounding box center [1031, 661] width 31 height 31
click at [1030, 658] on div at bounding box center [1031, 661] width 31 height 31
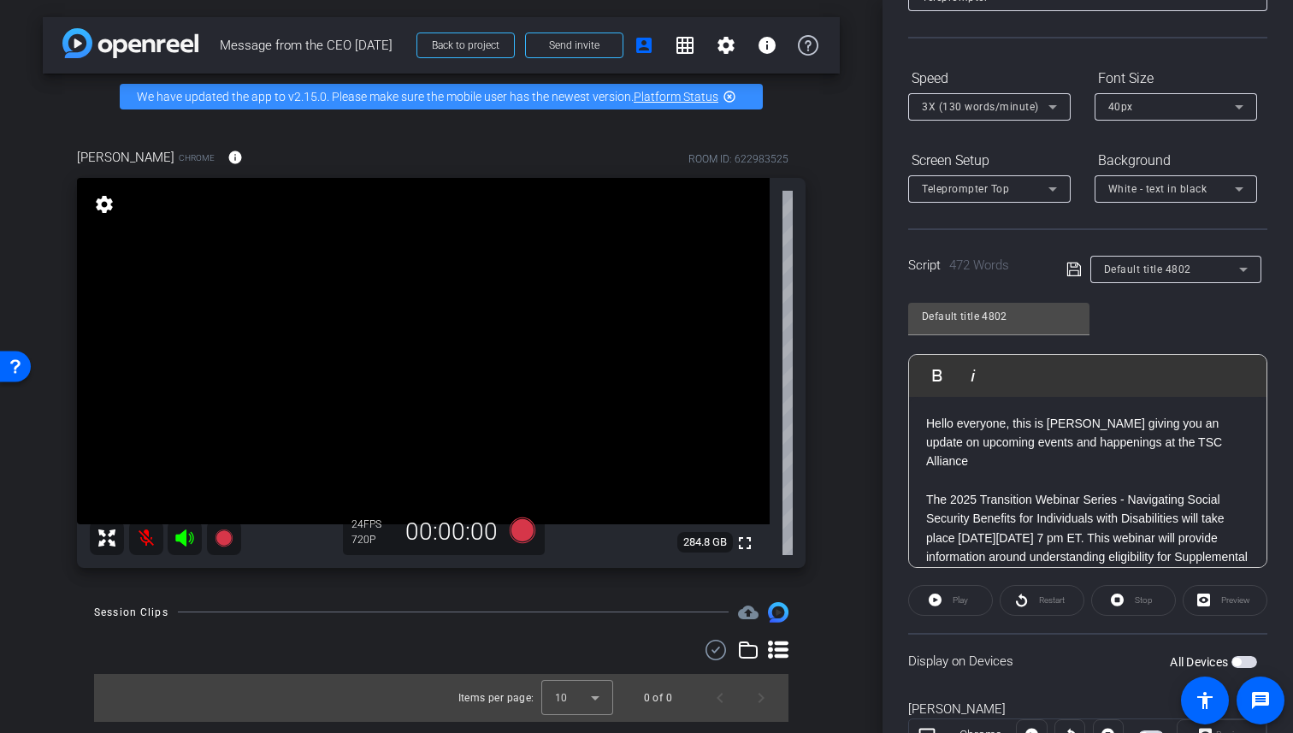
scroll to position [0, 0]
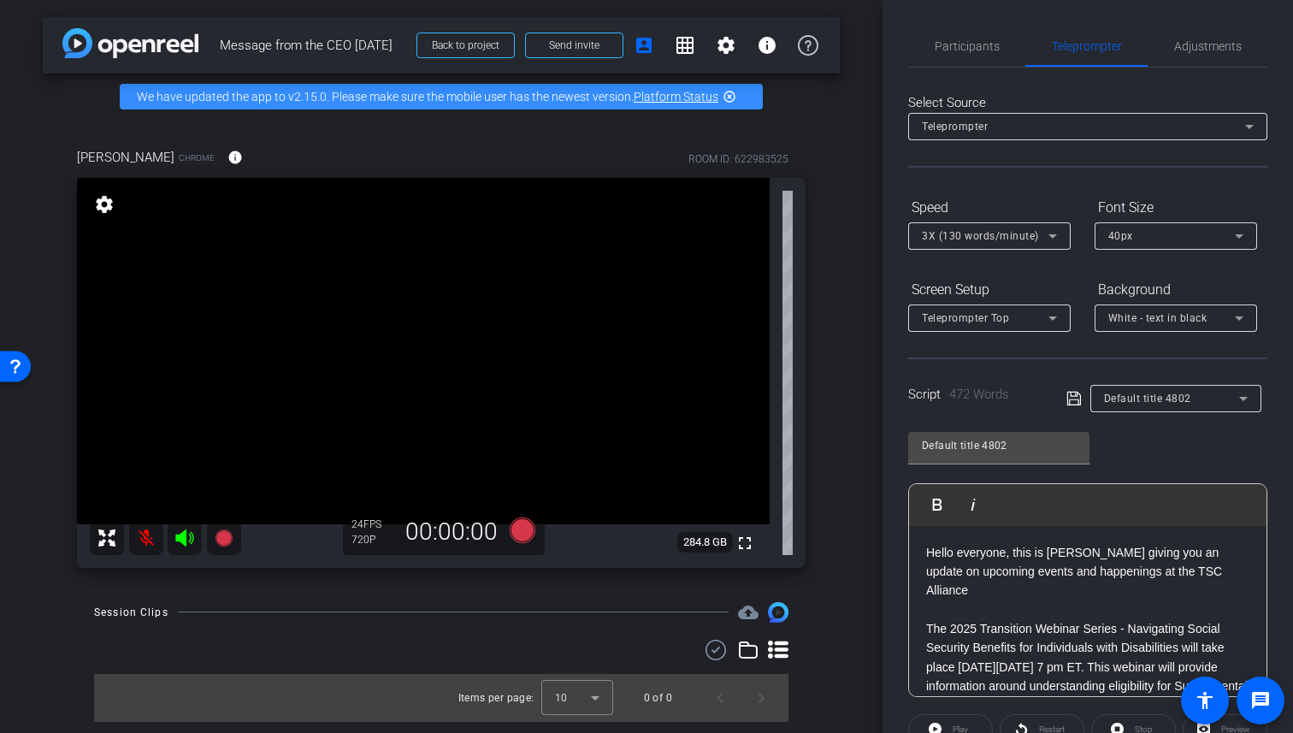
click at [1024, 173] on div "Select Source Teleprompter Speed 3X (130 words/minute) Font Size 40px Screen Se…" at bounding box center [1087, 488] width 359 height 841
click at [1123, 451] on div "Default title 4802 Play Play from this location Play Selected Play and display …" at bounding box center [1087, 558] width 359 height 278
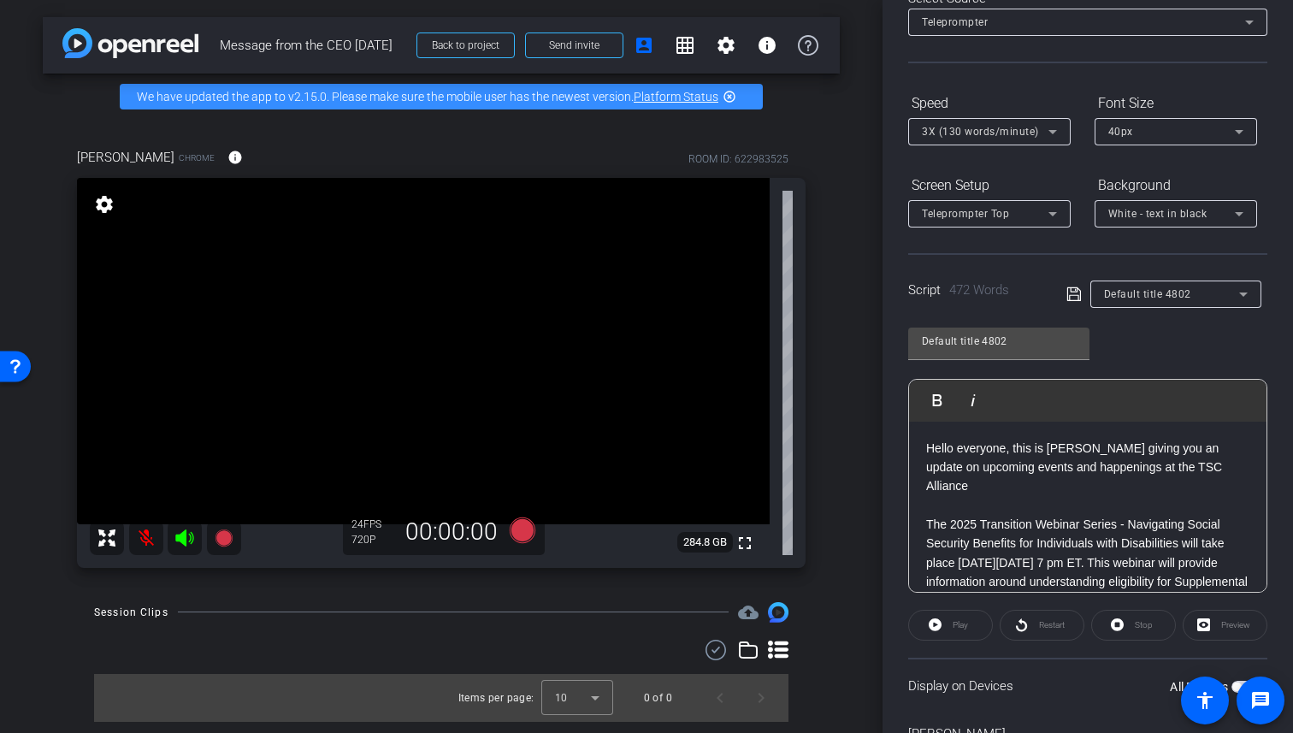
click at [1035, 646] on openreel-capture-teleprompter "Speed 3X (130 words/minute) Font Size 40px Screen Setup Teleprompter Top Backgr…" at bounding box center [1087, 447] width 359 height 717
click at [227, 534] on icon at bounding box center [223, 537] width 17 height 17
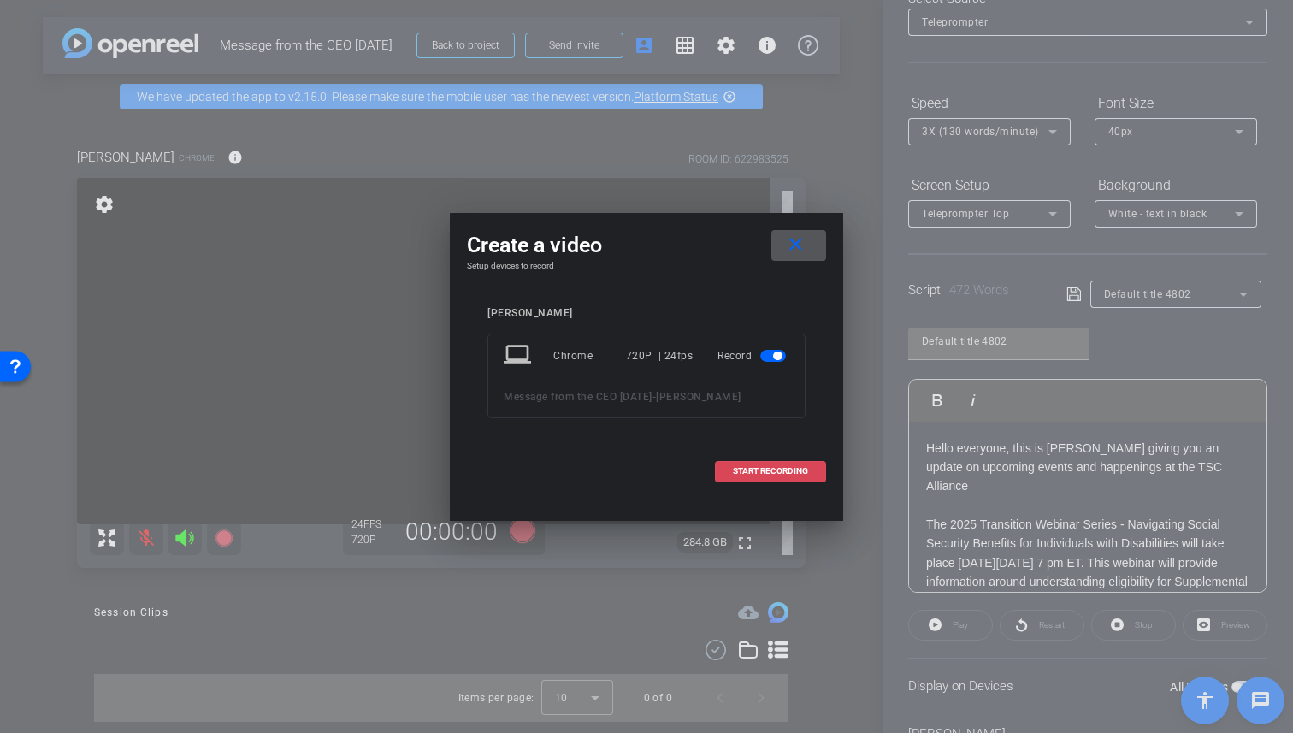
click at [733, 475] on span "START RECORDING" at bounding box center [770, 471] width 75 height 9
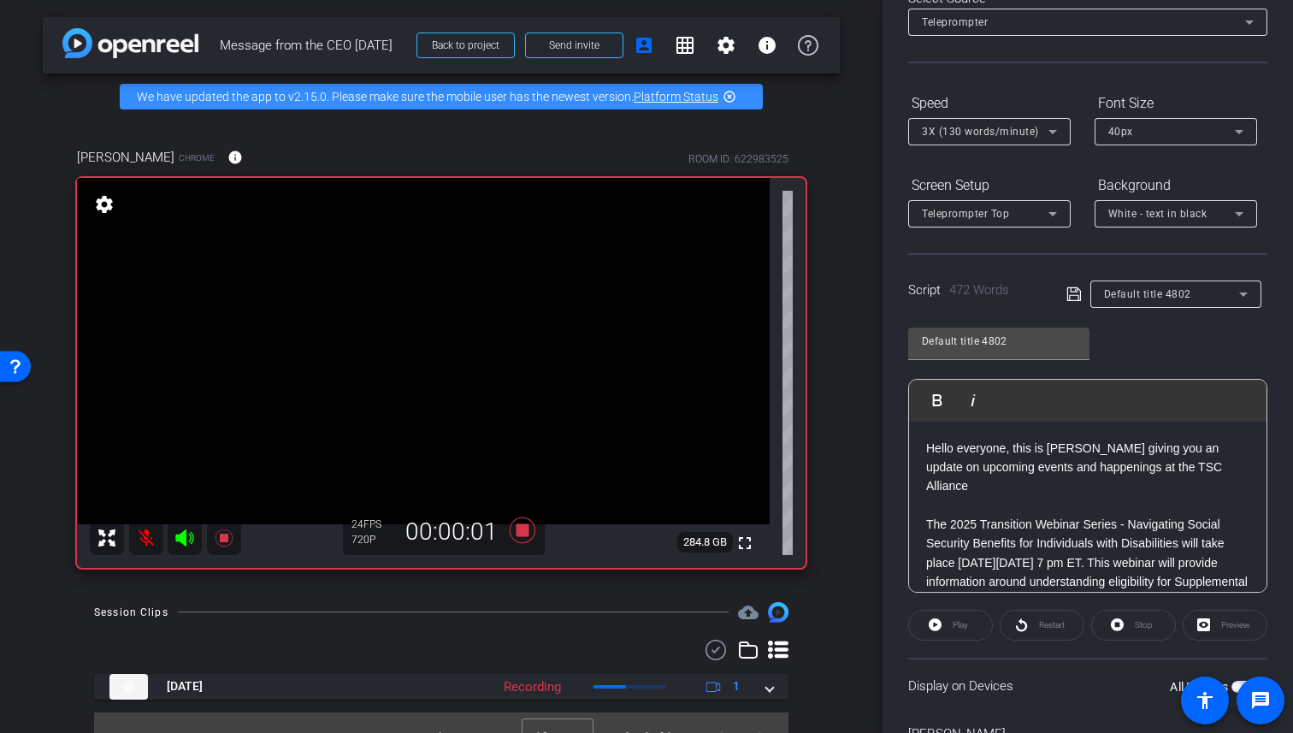
click at [933, 627] on div "Play" at bounding box center [950, 625] width 85 height 31
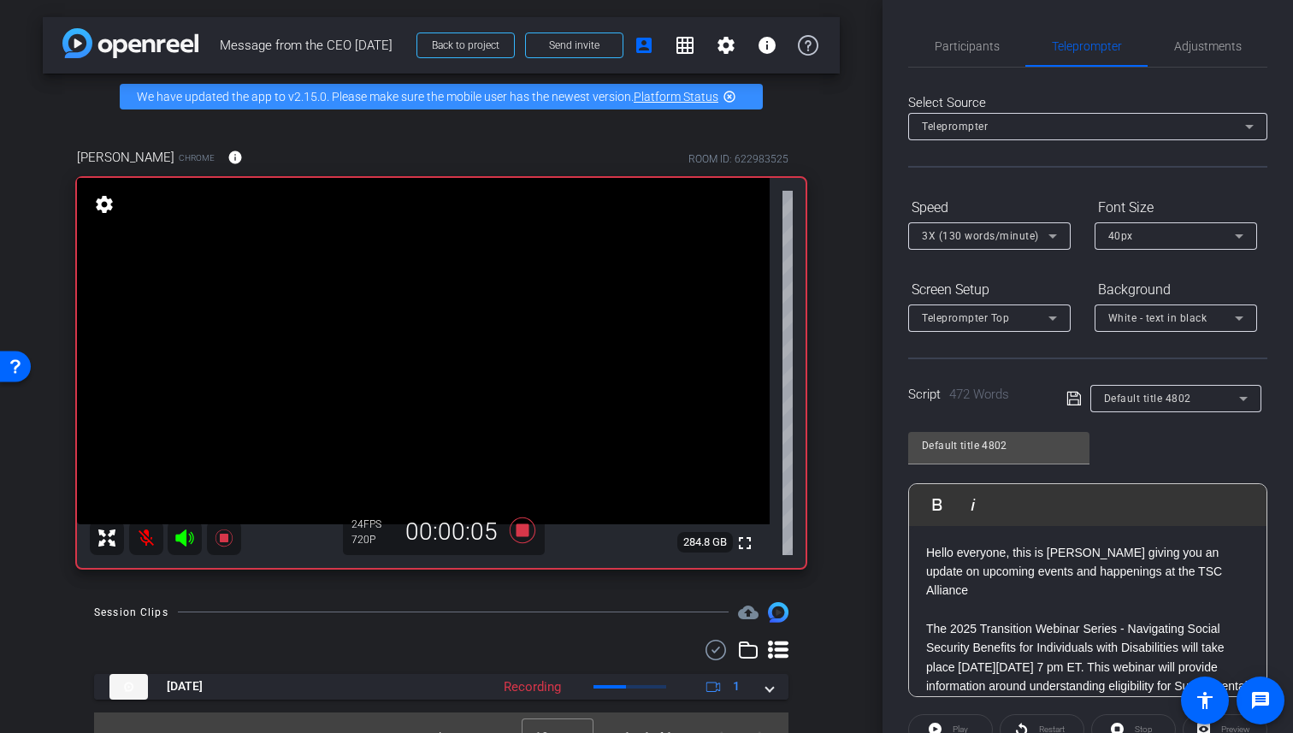
scroll to position [46, 0]
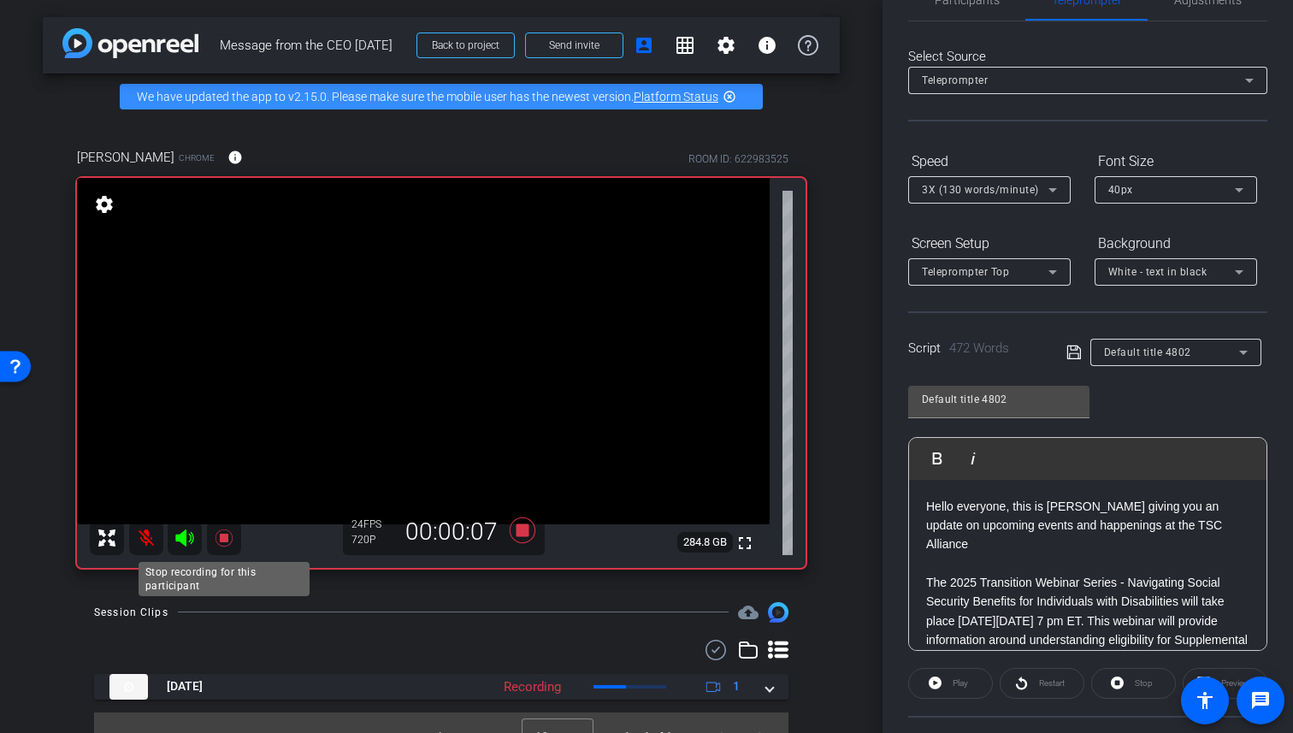
click at [226, 533] on icon at bounding box center [224, 538] width 21 height 21
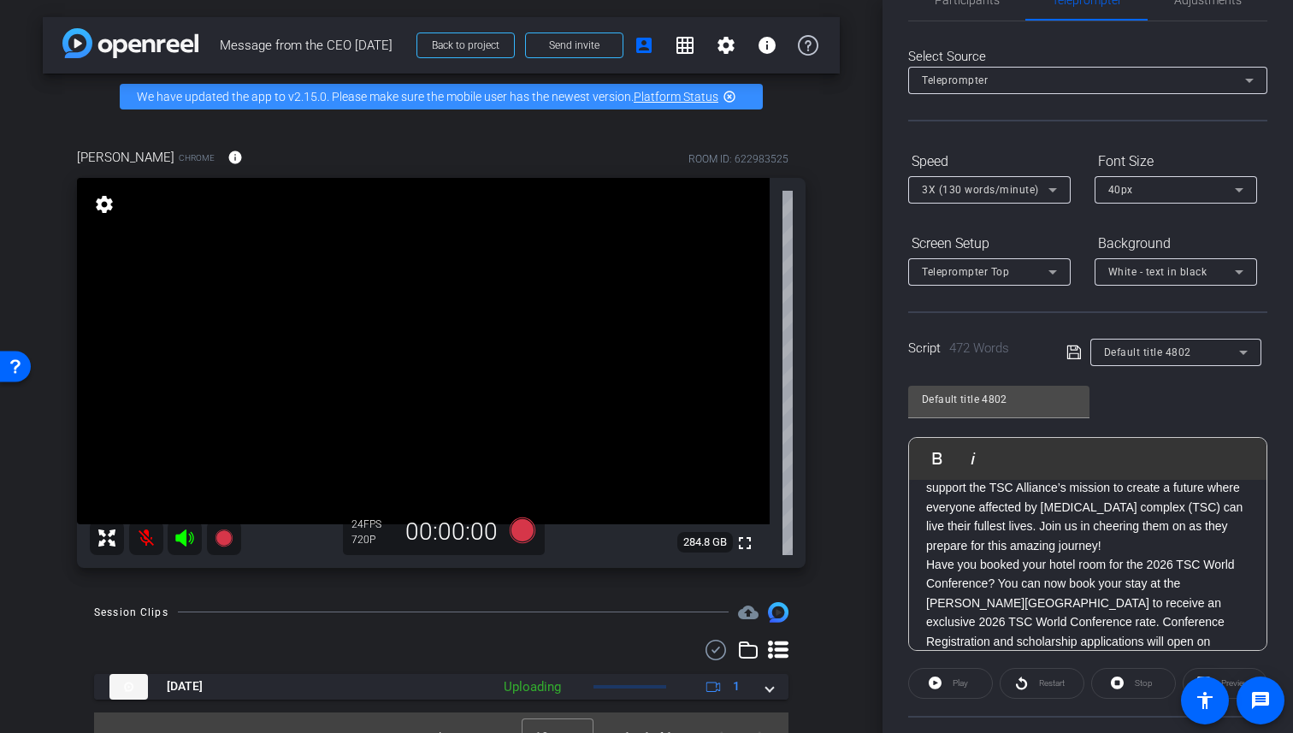
scroll to position [202, 0]
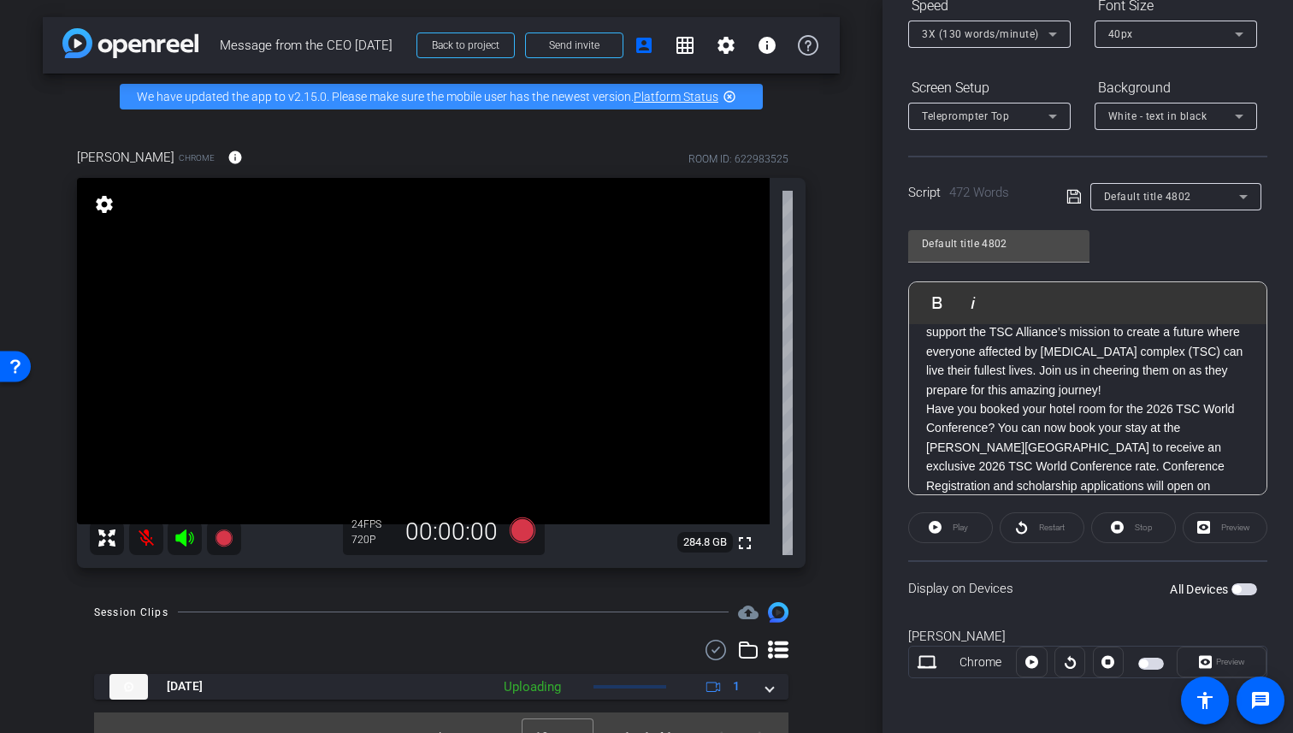
click at [1236, 591] on span "button" at bounding box center [1236, 589] width 9 height 9
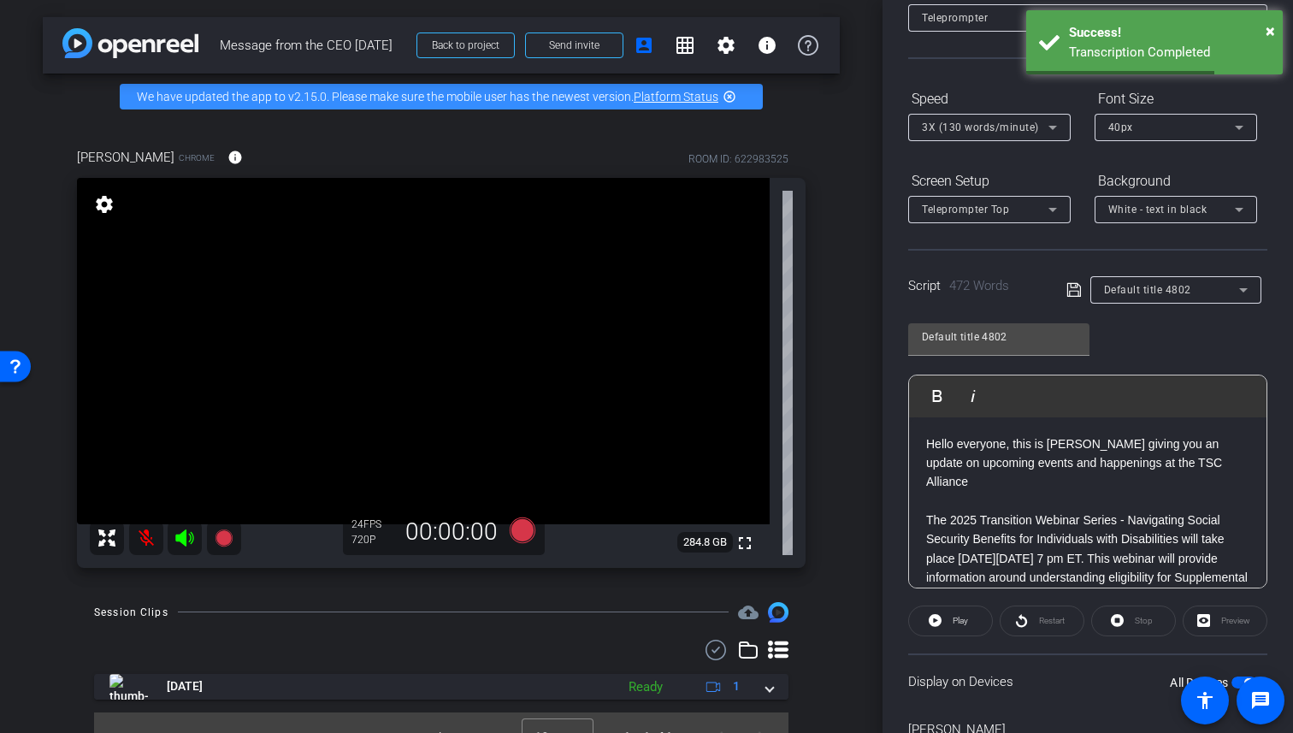
scroll to position [141, 0]
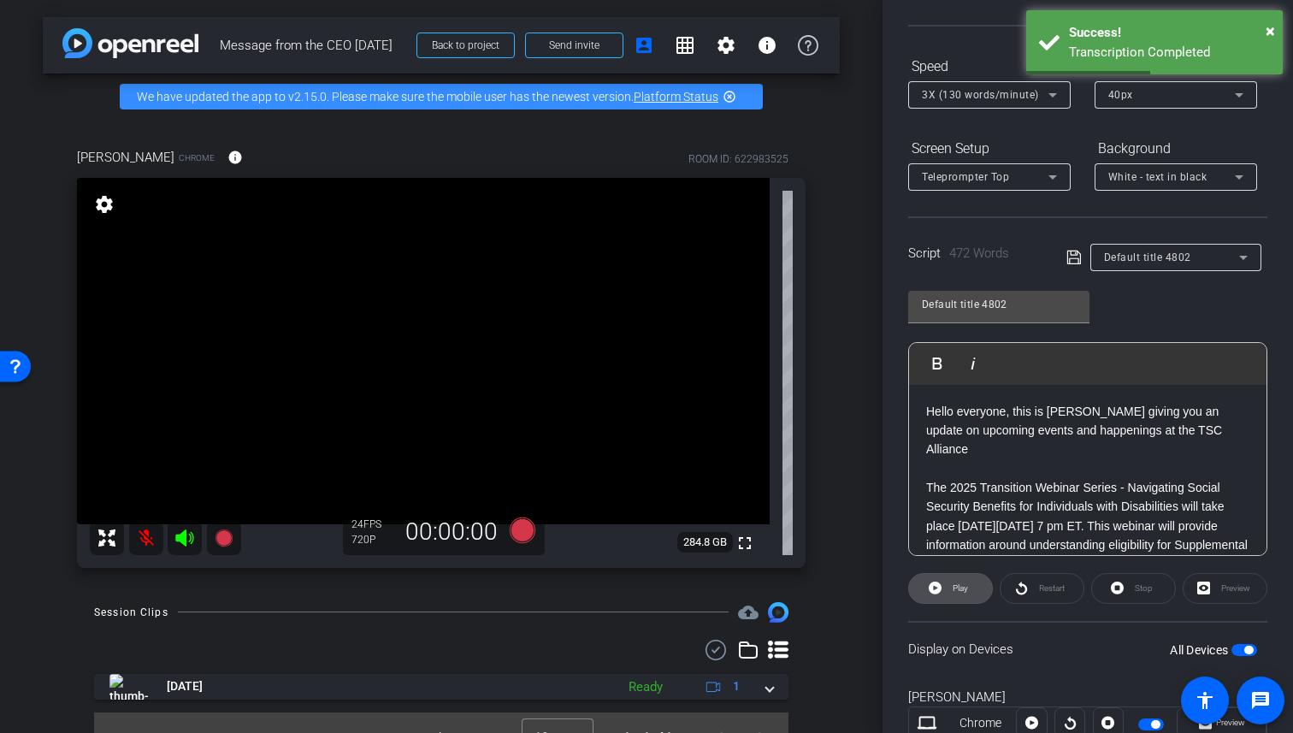
click at [935, 594] on icon at bounding box center [935, 587] width 13 height 21
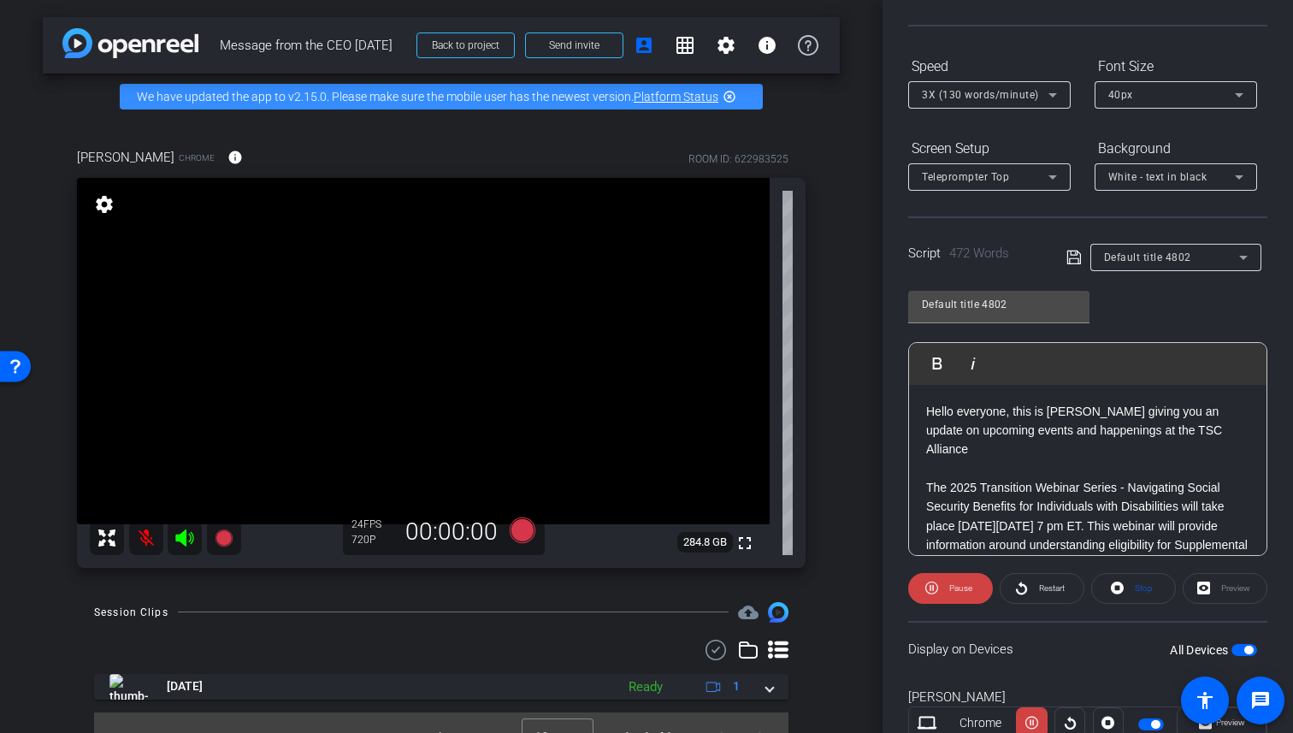
click at [935, 594] on icon at bounding box center [931, 587] width 13 height 21
click at [1056, 586] on span "Restart" at bounding box center [1052, 587] width 26 height 9
click at [930, 590] on icon at bounding box center [931, 587] width 13 height 13
click at [518, 530] on icon at bounding box center [523, 529] width 26 height 26
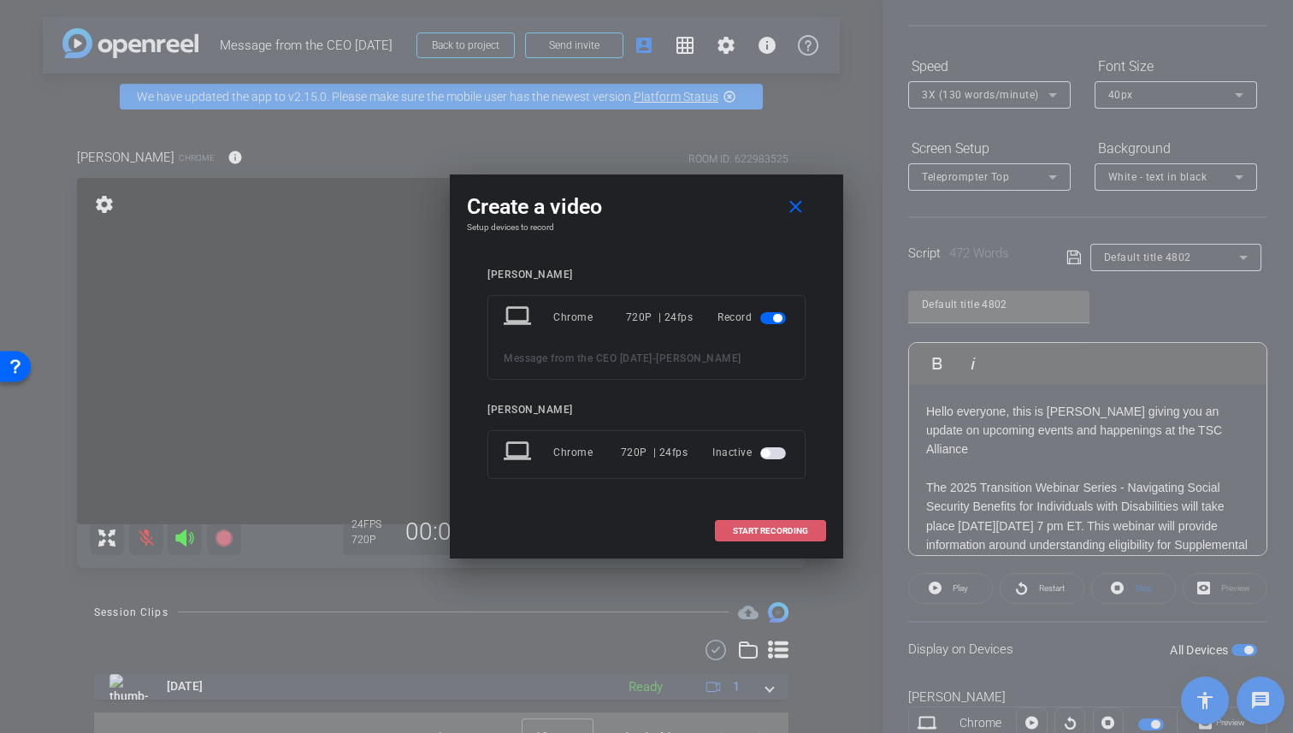
click at [746, 535] on span "START RECORDING" at bounding box center [770, 531] width 75 height 9
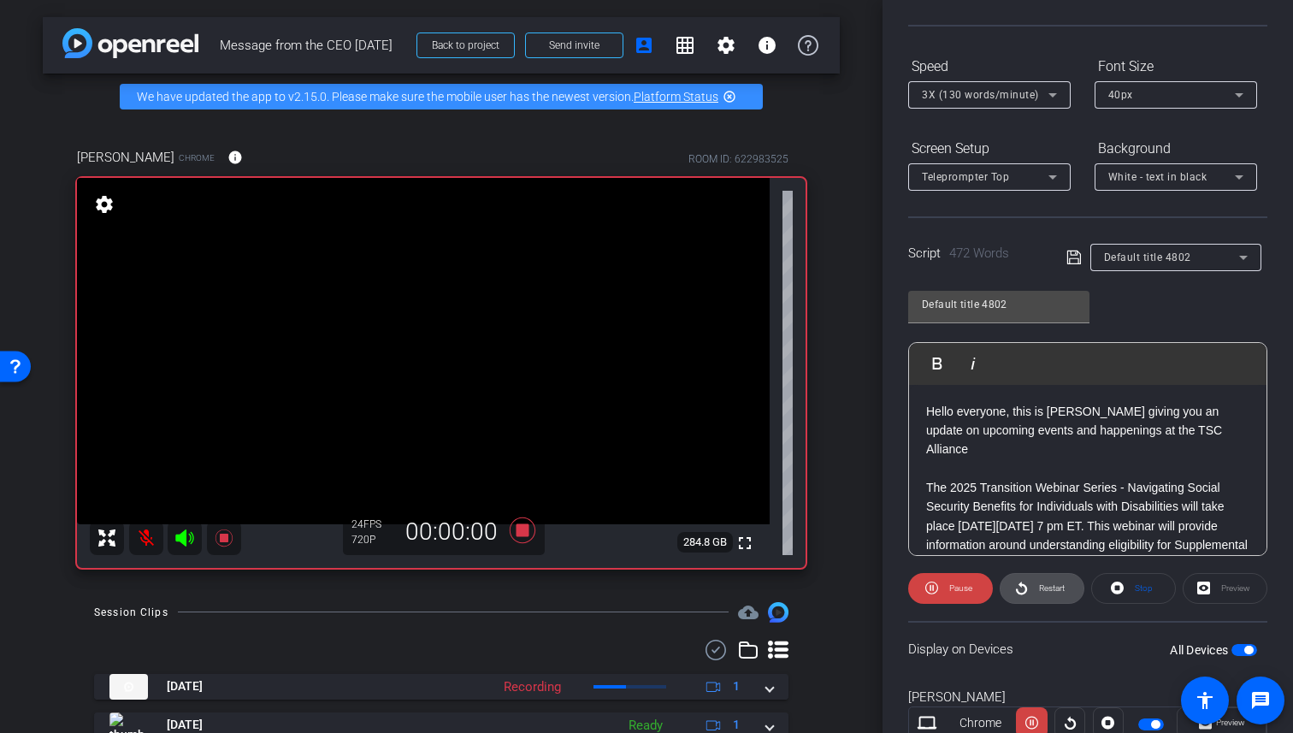
click at [1041, 590] on span "Restart" at bounding box center [1052, 587] width 26 height 9
click at [145, 536] on mat-icon at bounding box center [146, 538] width 34 height 34
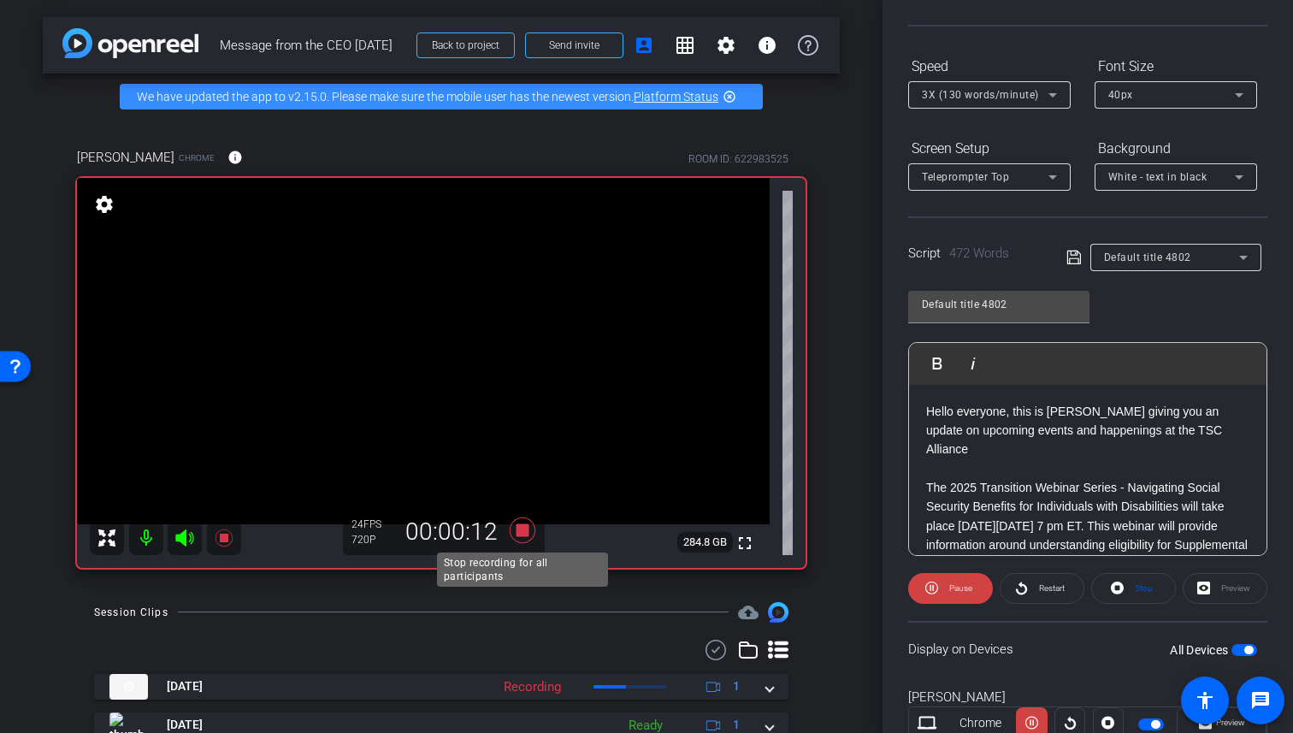
click at [524, 534] on icon at bounding box center [523, 529] width 26 height 26
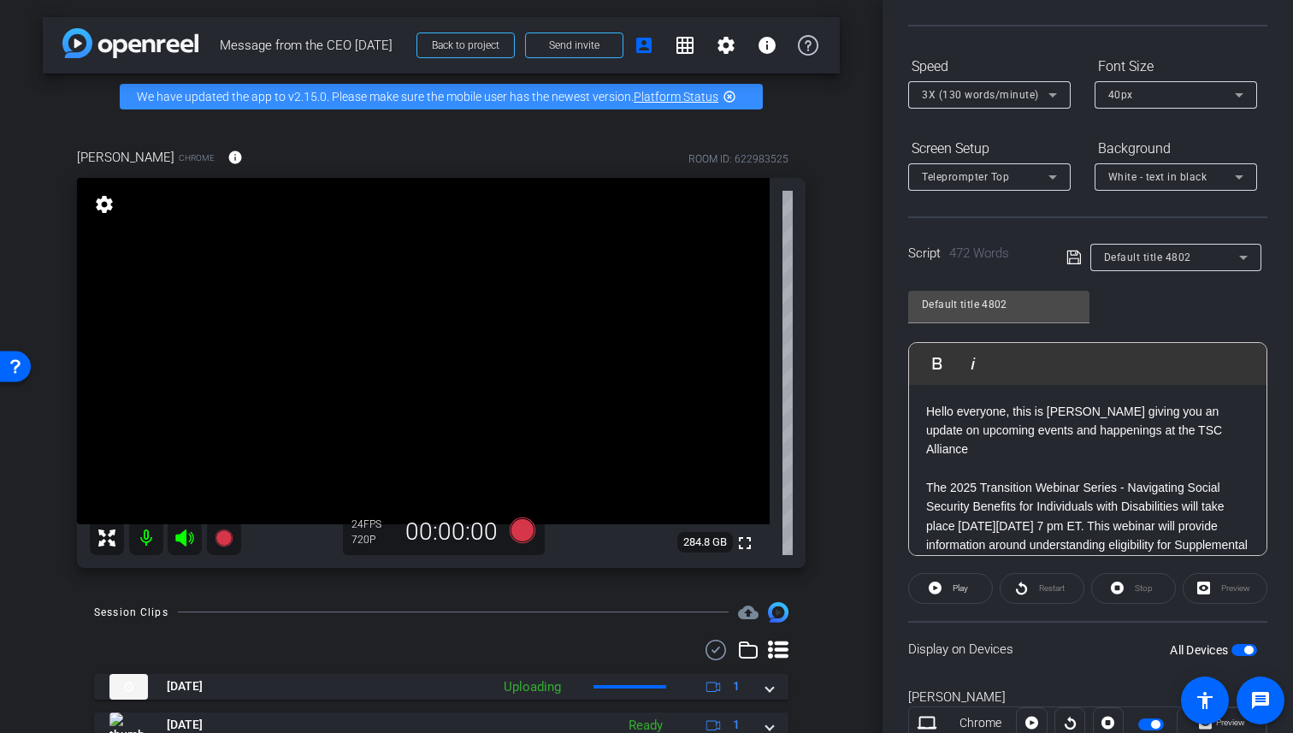
click at [1042, 585] on div "Restart" at bounding box center [1042, 588] width 85 height 31
click at [514, 534] on icon at bounding box center [523, 529] width 26 height 26
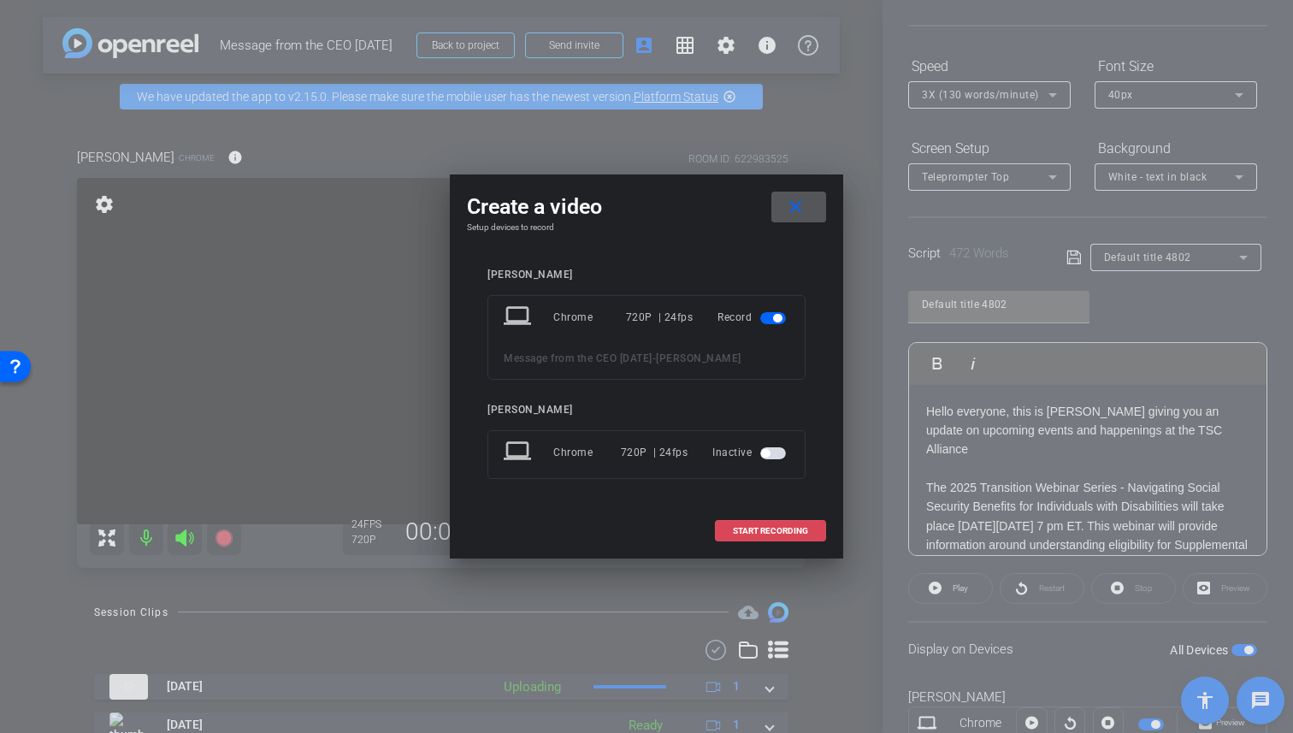
click at [776, 535] on span "START RECORDING" at bounding box center [770, 531] width 75 height 9
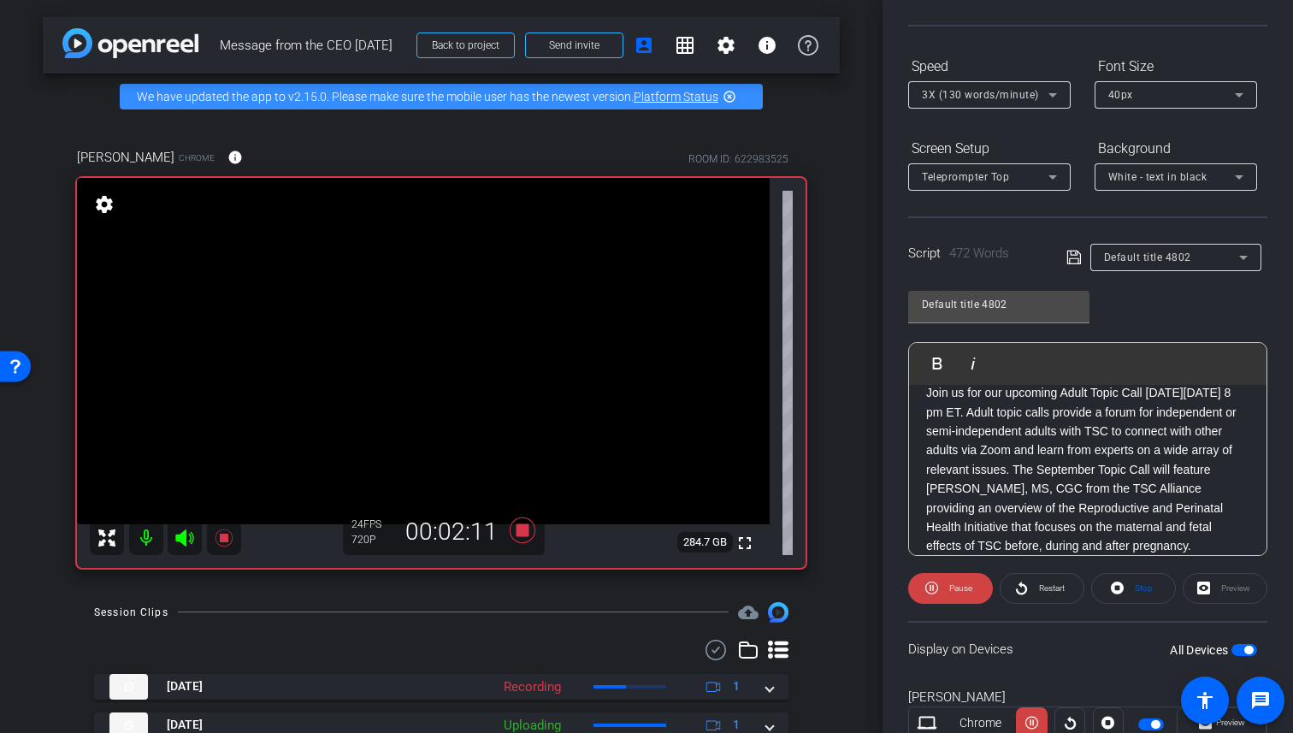
scroll to position [715, 0]
click at [960, 577] on span "Pause" at bounding box center [958, 588] width 27 height 24
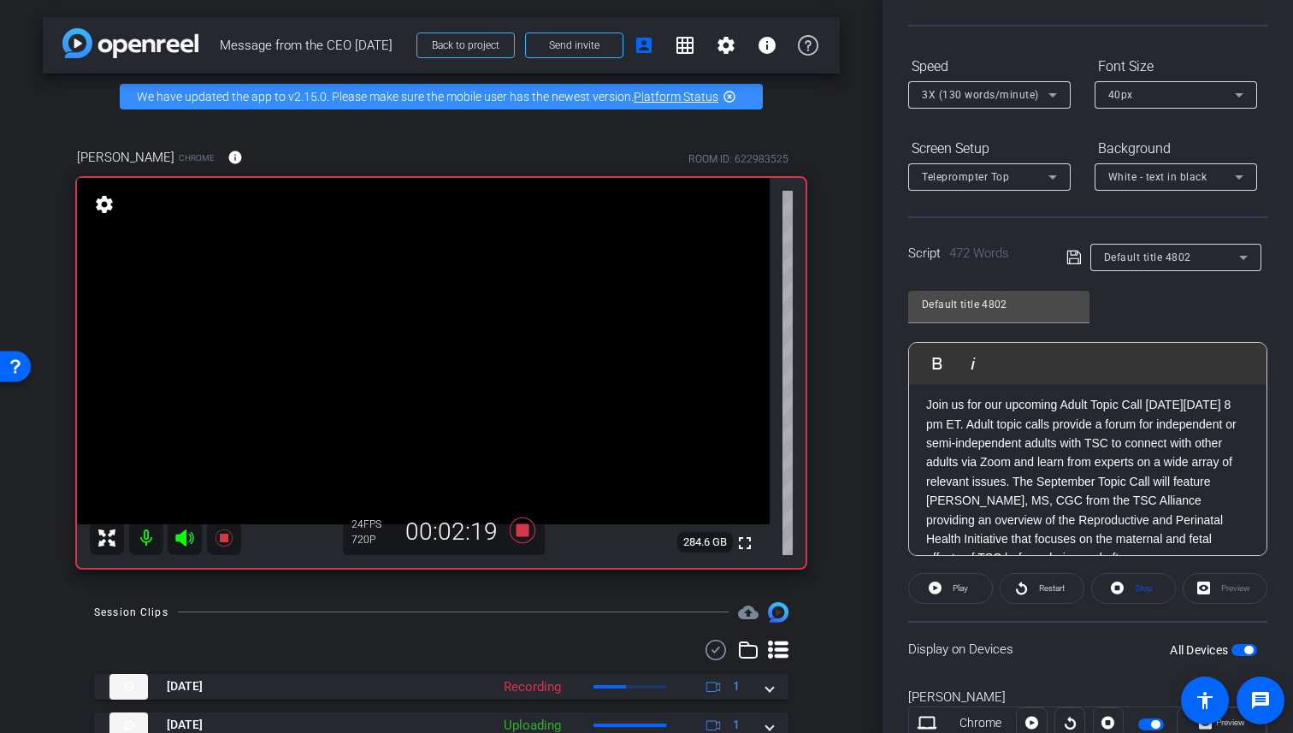
scroll to position [694, 0]
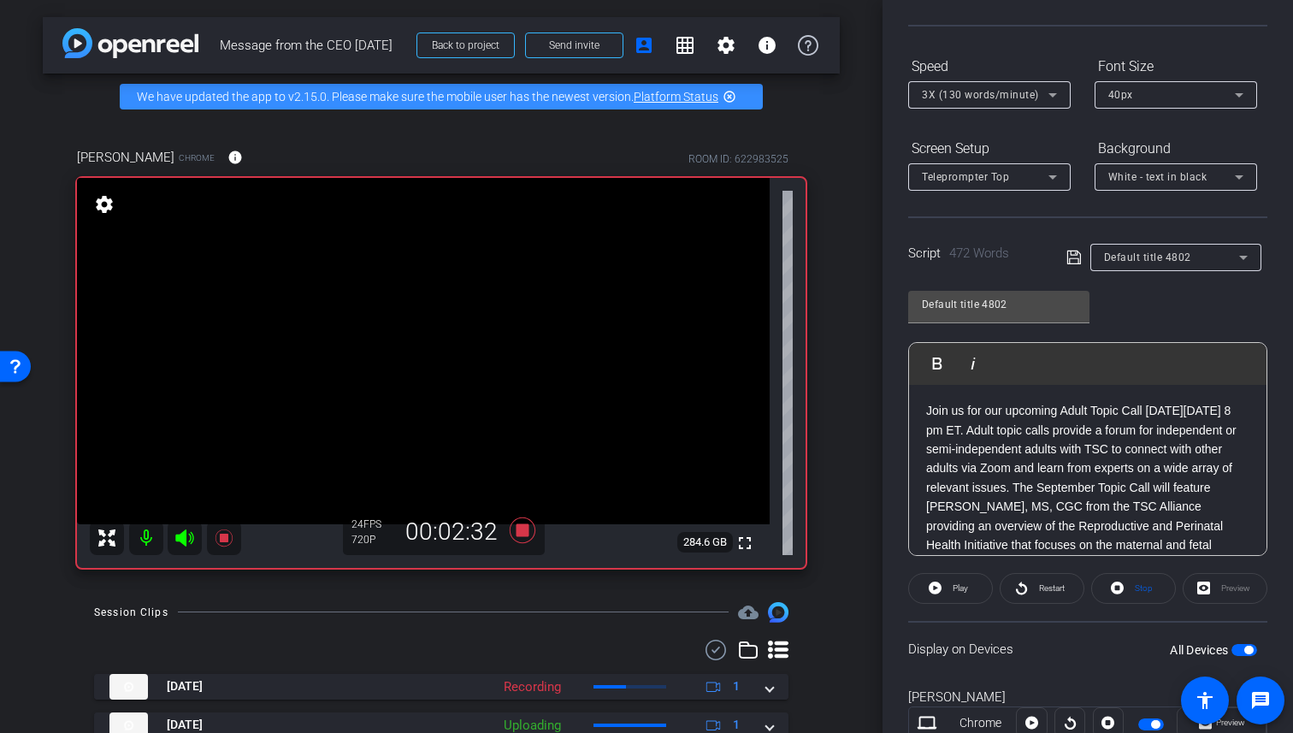
click at [1132, 488] on p "Join us for our upcoming Adult Topic Call [DATE][DATE] 8 pm ET. Adult topic cal…" at bounding box center [1087, 487] width 323 height 173
drag, startPoint x: 1130, startPoint y: 489, endPoint x: 1078, endPoint y: 490, distance: 51.3
click at [1078, 490] on p "Join us for our upcoming Adult Topic Call [DATE][DATE] 8 pm ET. Adult topic cal…" at bounding box center [1087, 487] width 323 height 173
click at [217, 535] on icon at bounding box center [224, 538] width 21 height 21
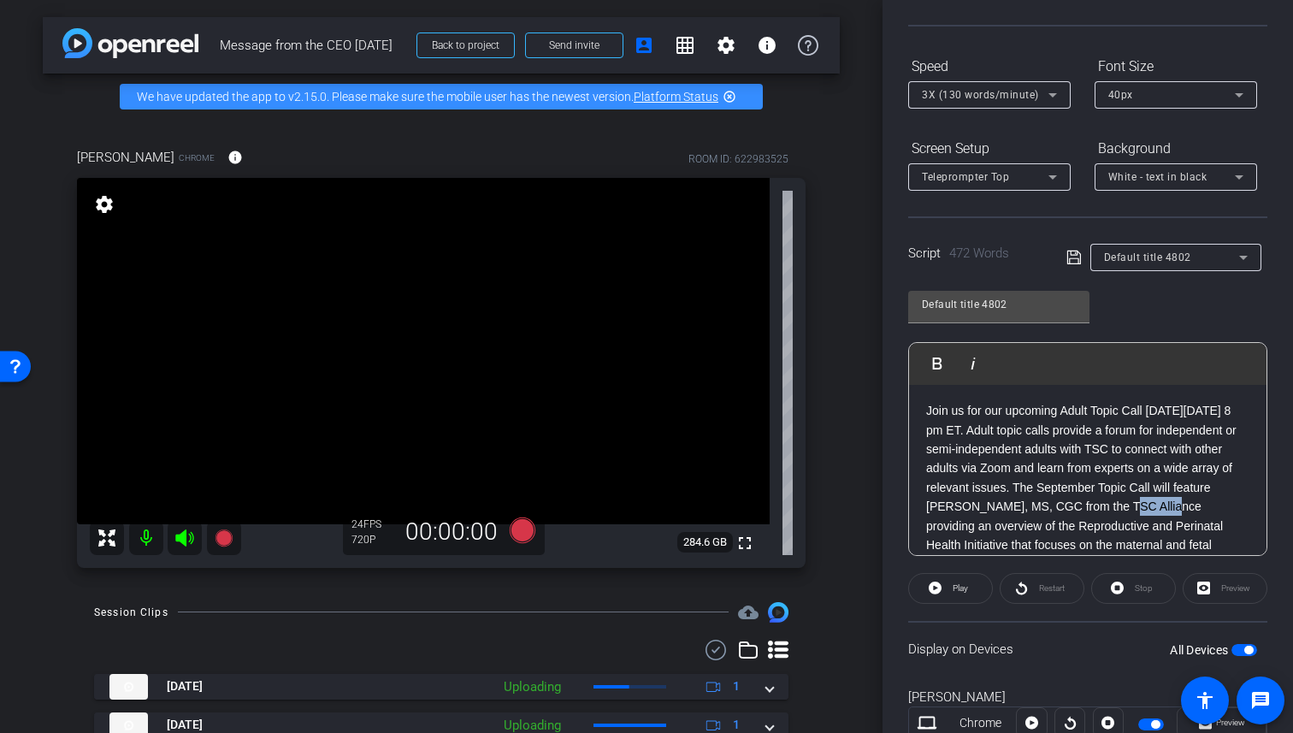
click at [1124, 486] on p "Join us for our upcoming Adult Topic Call [DATE][DATE] 8 pm ET. Adult topic cal…" at bounding box center [1087, 487] width 323 height 173
drag, startPoint x: 1130, startPoint y: 489, endPoint x: 1101, endPoint y: 493, distance: 28.4
click at [1101, 493] on p "Join us for our upcoming Adult Topic Call [DATE][DATE] 8 pm ET. Adult topic cal…" at bounding box center [1087, 487] width 323 height 173
click at [1050, 454] on p "Join us for our upcoming Adult Topic Call on Wednesday, September 17 at 8 pm ET…" at bounding box center [1087, 484] width 323 height 173
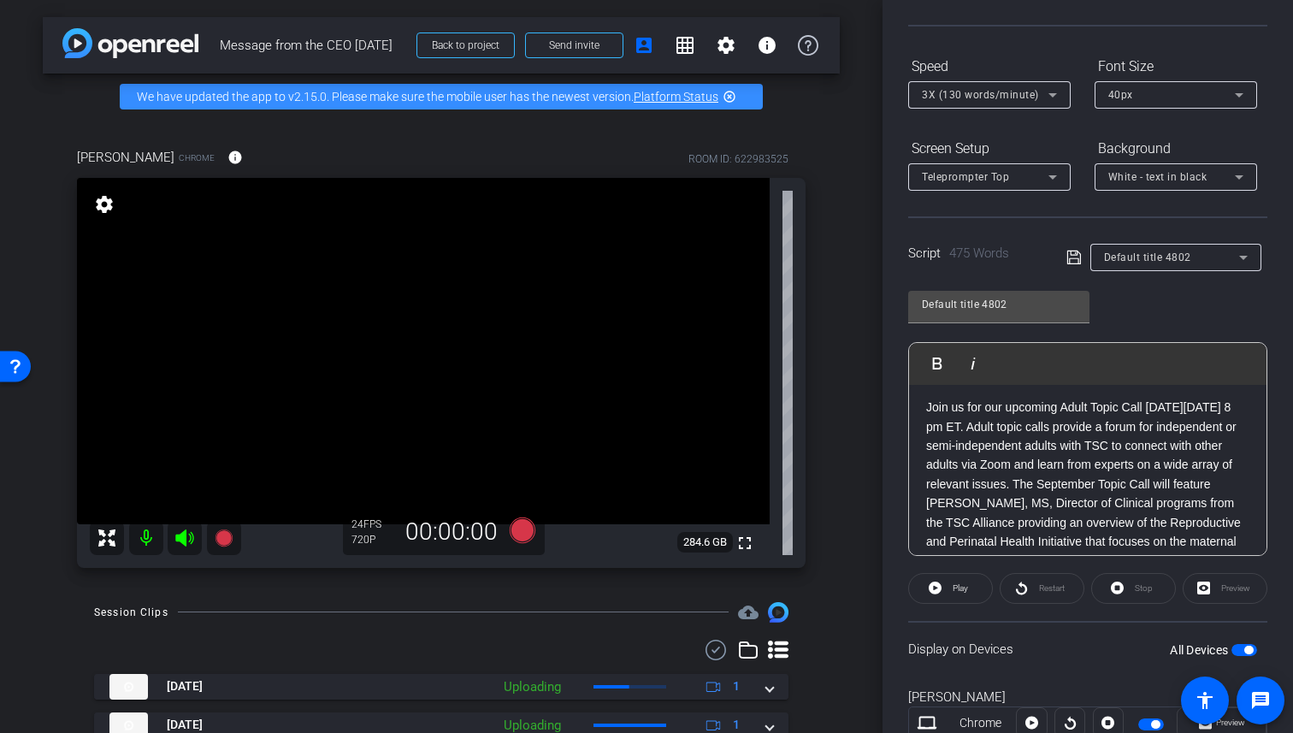
click at [1112, 467] on p "Join us for our upcoming Adult Topic Call on Wednesday, September 17 at 8 pm ET…" at bounding box center [1087, 484] width 323 height 173
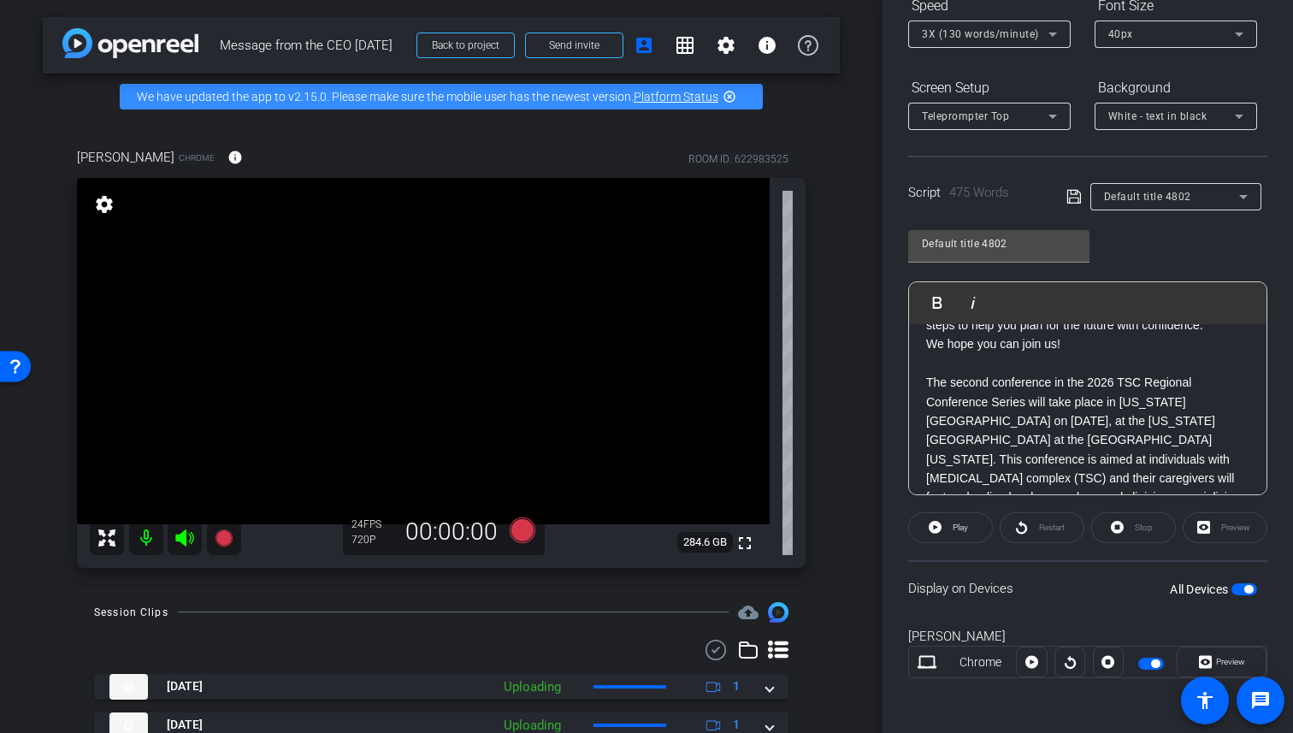
scroll to position [294, 0]
click at [1114, 384] on p "The second conference in the 2026 TSC Regional Conference Series will take plac…" at bounding box center [1087, 458] width 323 height 173
click at [1109, 454] on p "The second conference in the 2025 TSC Regional Conference Series will take plac…" at bounding box center [1087, 458] width 323 height 173
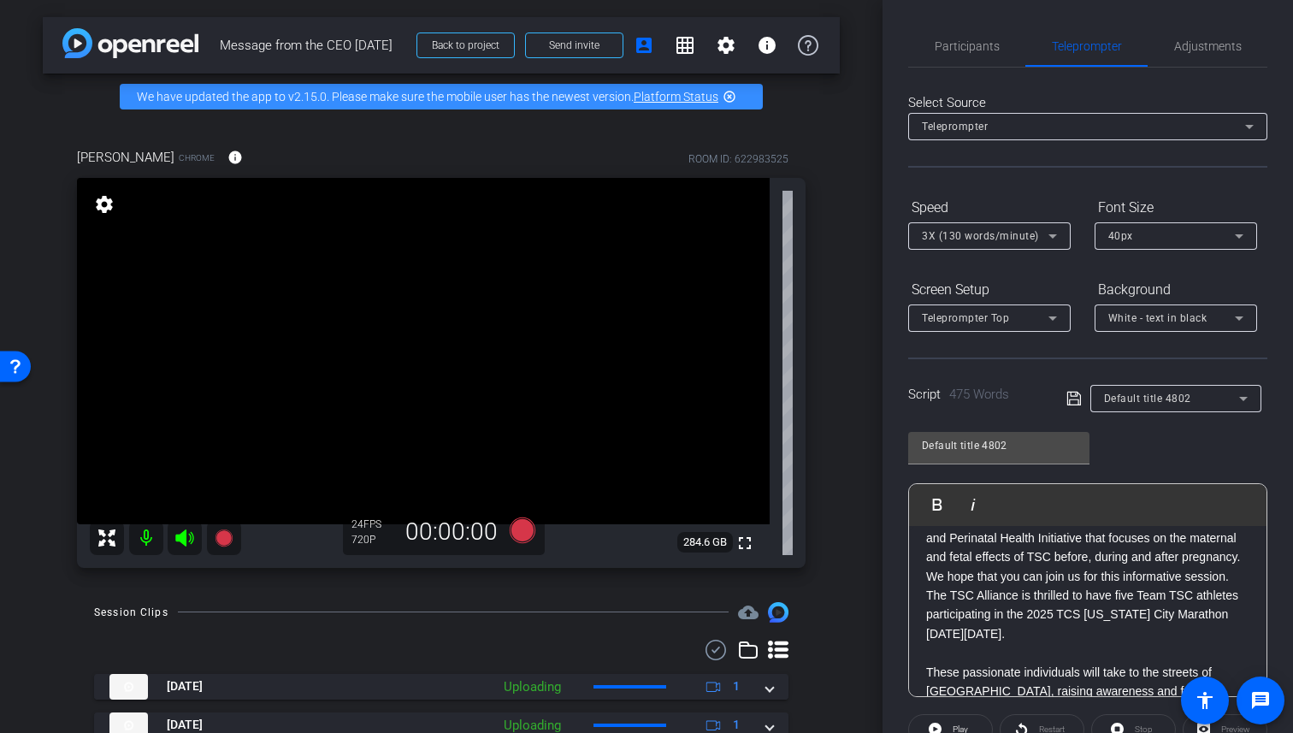
scroll to position [843, 0]
click at [1030, 559] on p "Join us for our upcoming Adult Topic Call on Wednesday, September 17 at 8 pm ET…" at bounding box center [1087, 479] width 323 height 173
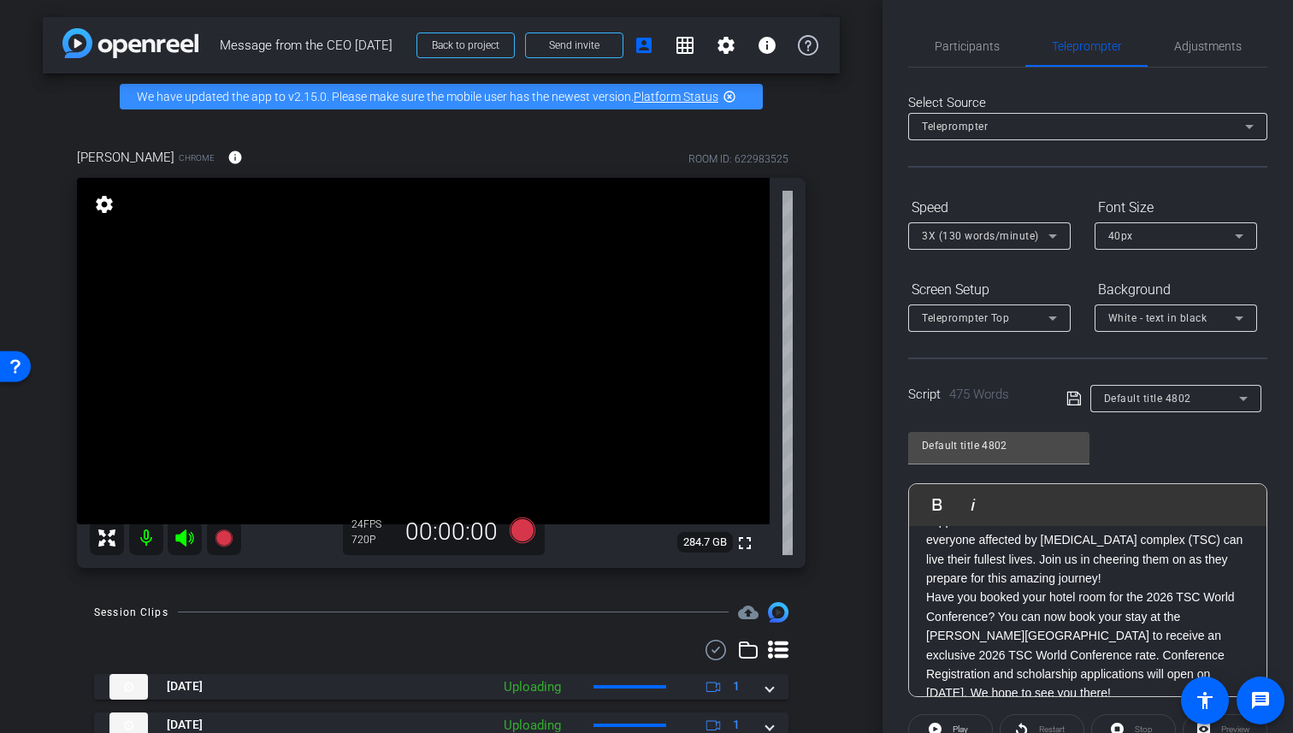
scroll to position [1060, 0]
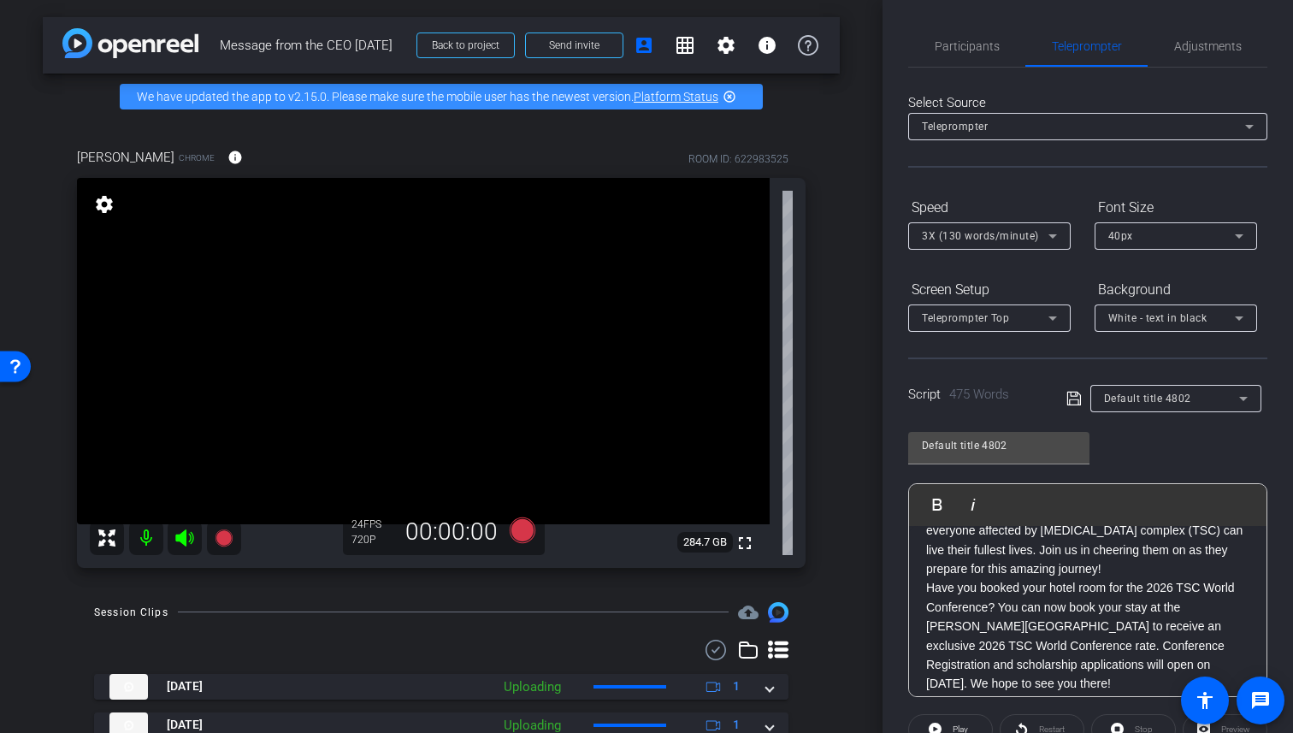
click at [985, 570] on p "The TSC Alliance is thrilled to have five Team TSC athletes participating in th…" at bounding box center [1087, 482] width 323 height 192
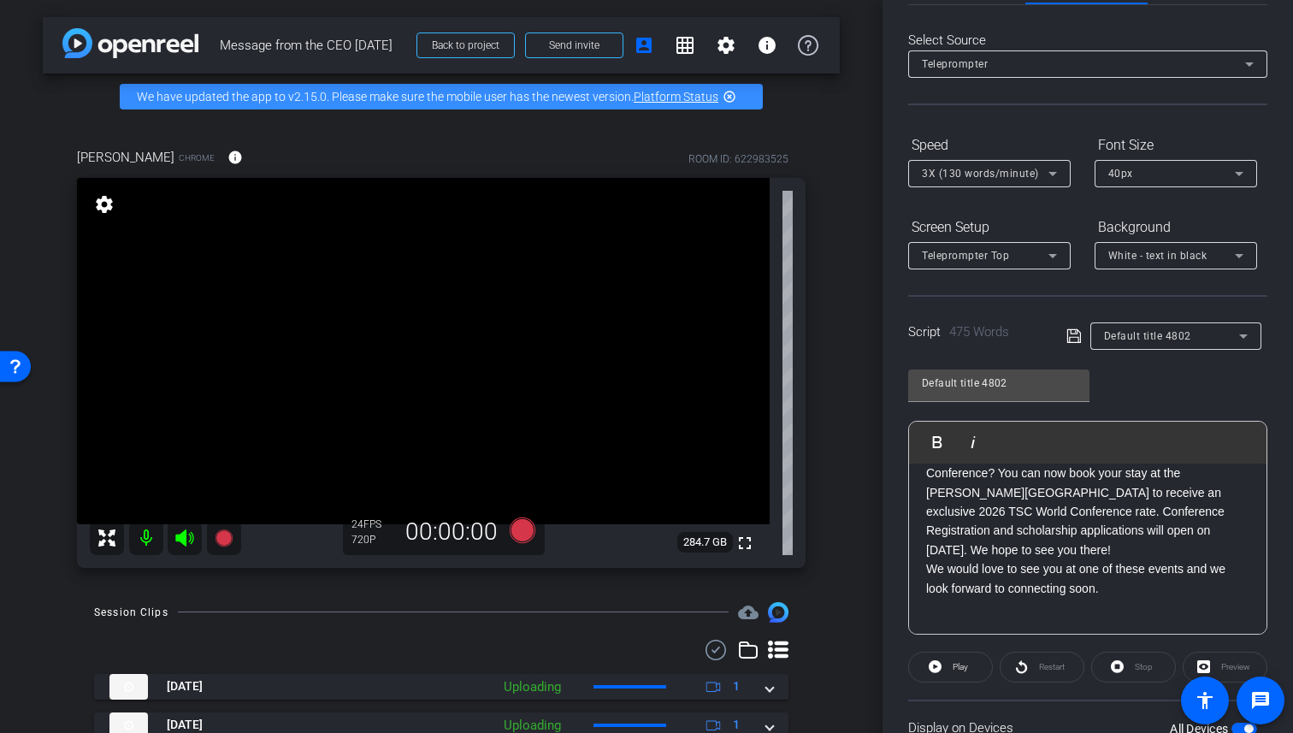
scroll to position [68, 0]
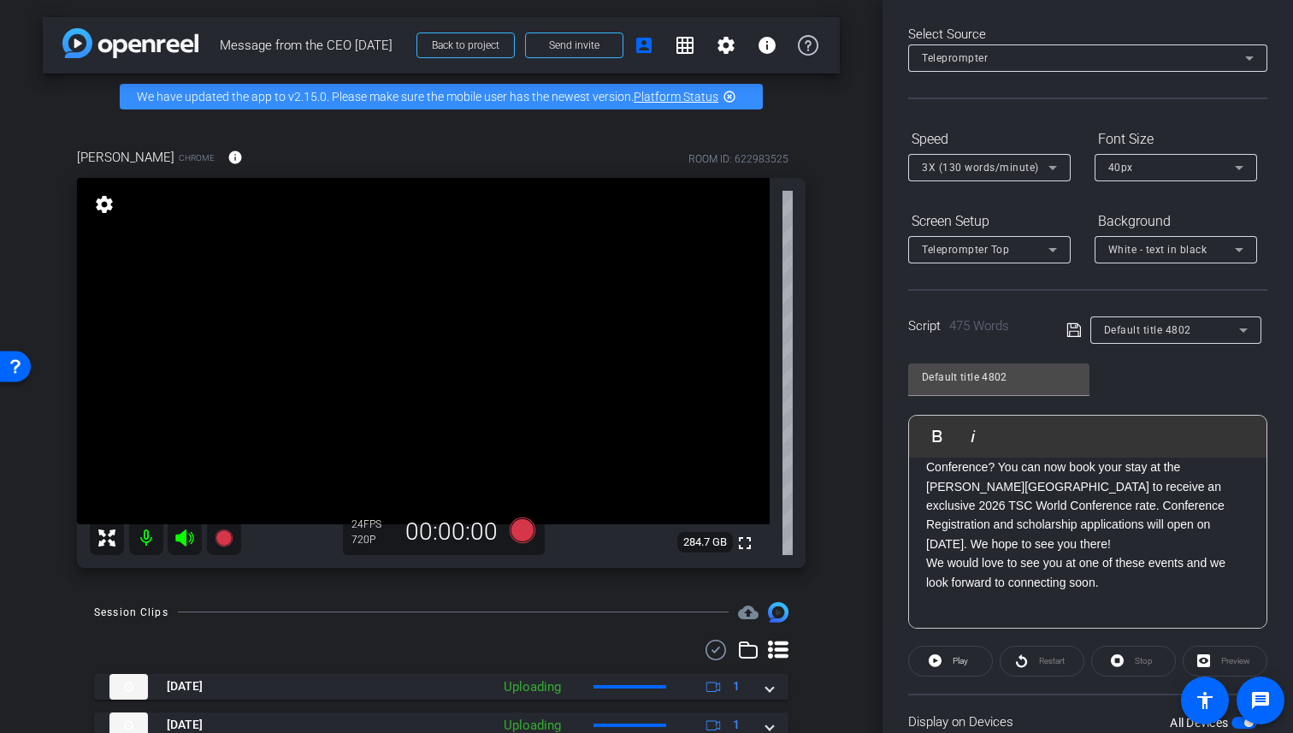
click at [1078, 546] on p "Have you booked your hotel room for the 2026 TSC World Conference? You can now …" at bounding box center [1087, 496] width 323 height 115
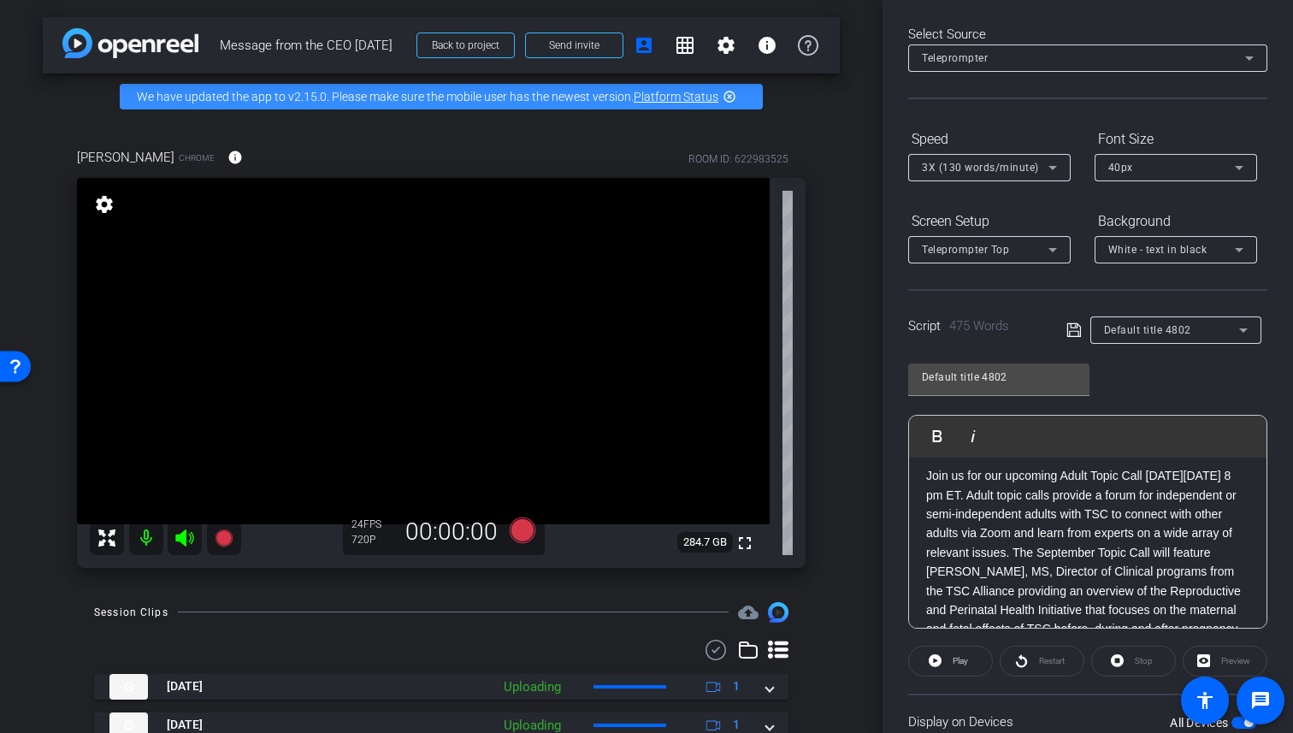
scroll to position [704, 0]
click at [1109, 534] on p "Join us for our upcoming Adult Topic Call on Wednesday, September 17 at 8 pm ET…" at bounding box center [1087, 550] width 323 height 173
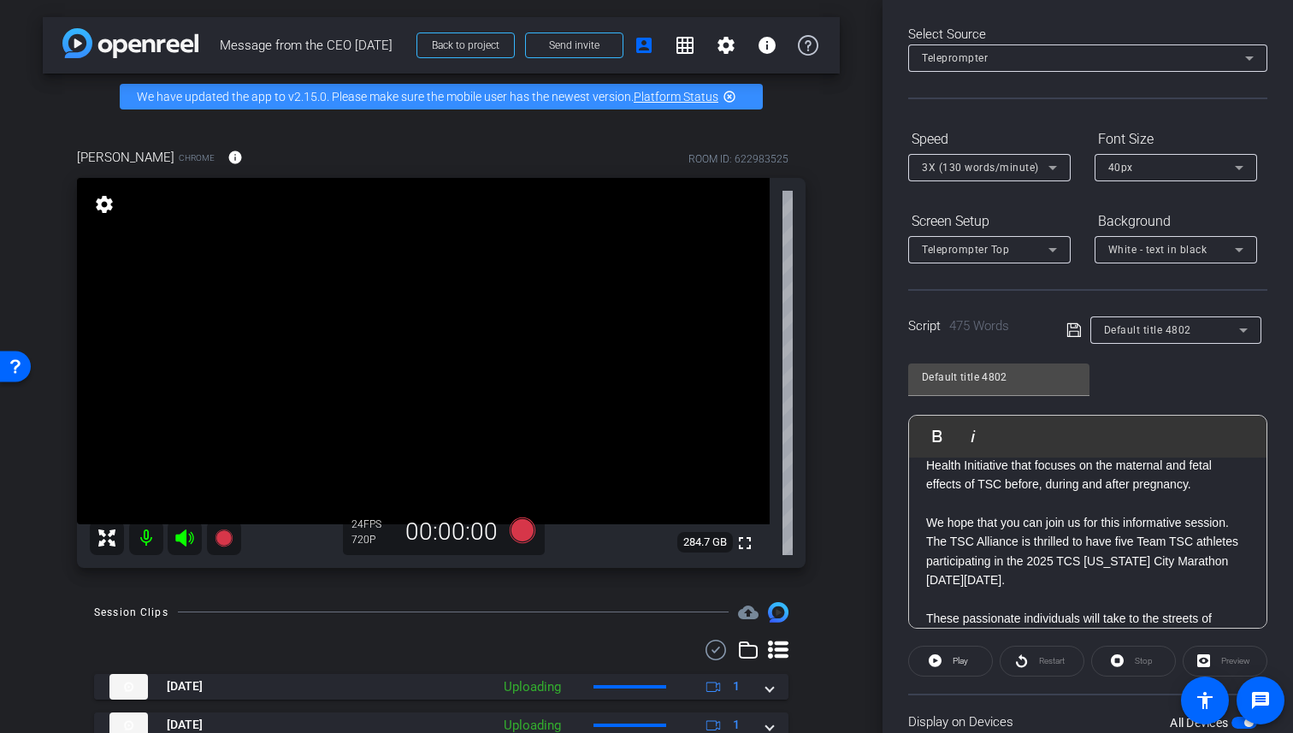
scroll to position [877, 0]
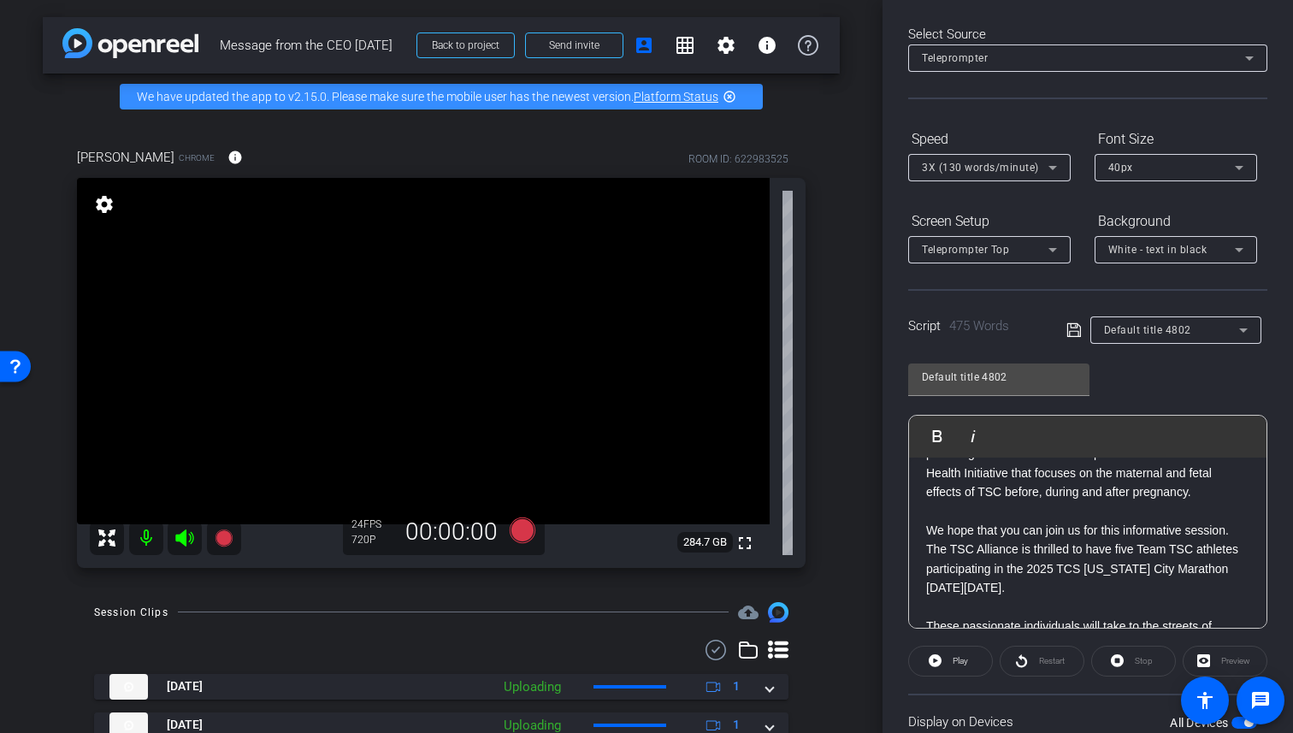
click at [1233, 521] on p "We hope that you can join us for this informative session." at bounding box center [1087, 530] width 323 height 19
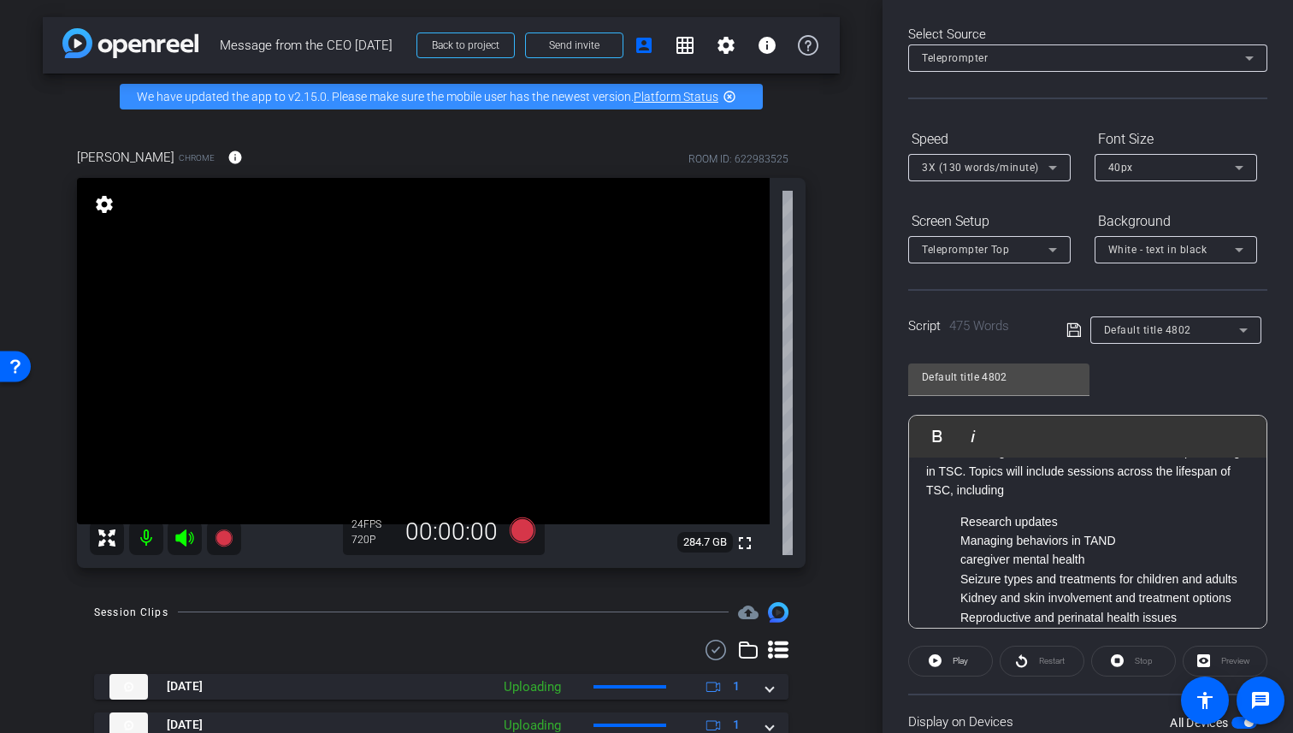
scroll to position [471, 0]
click at [966, 551] on p "caregiver mental health" at bounding box center [1104, 560] width 289 height 19
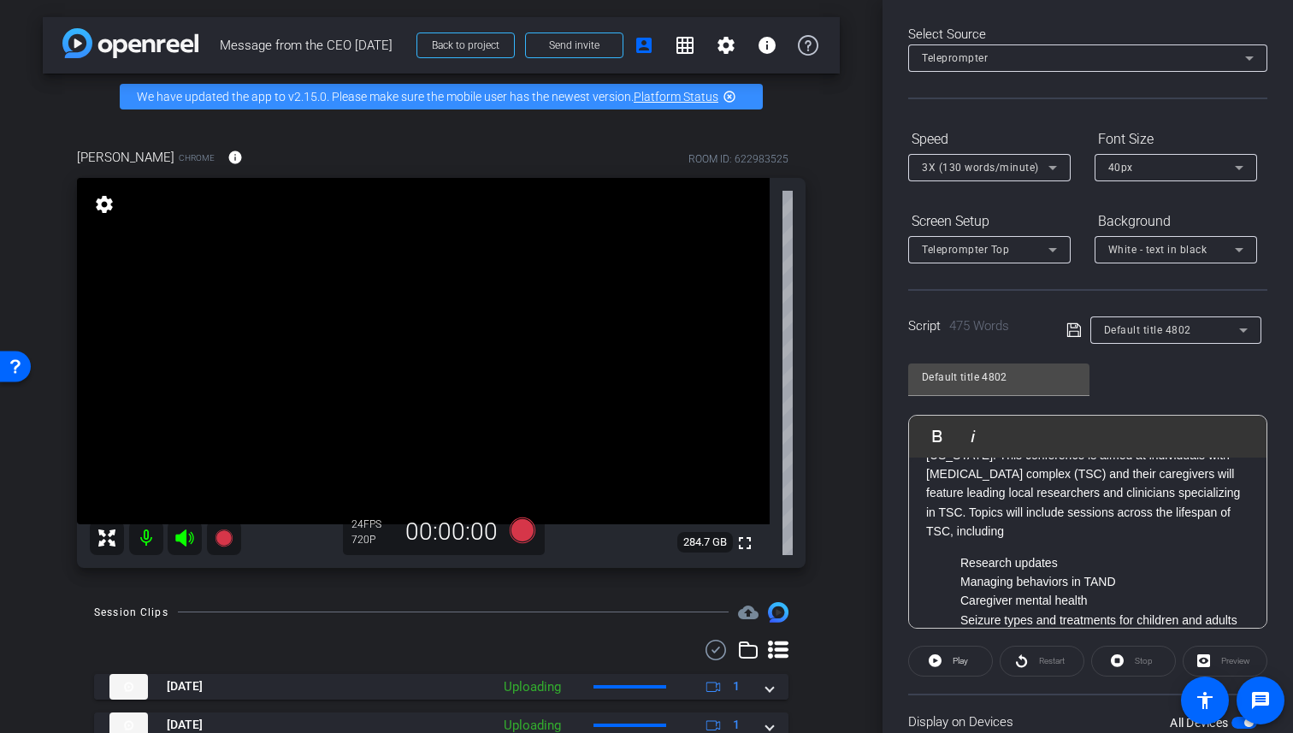
scroll to position [0, 0]
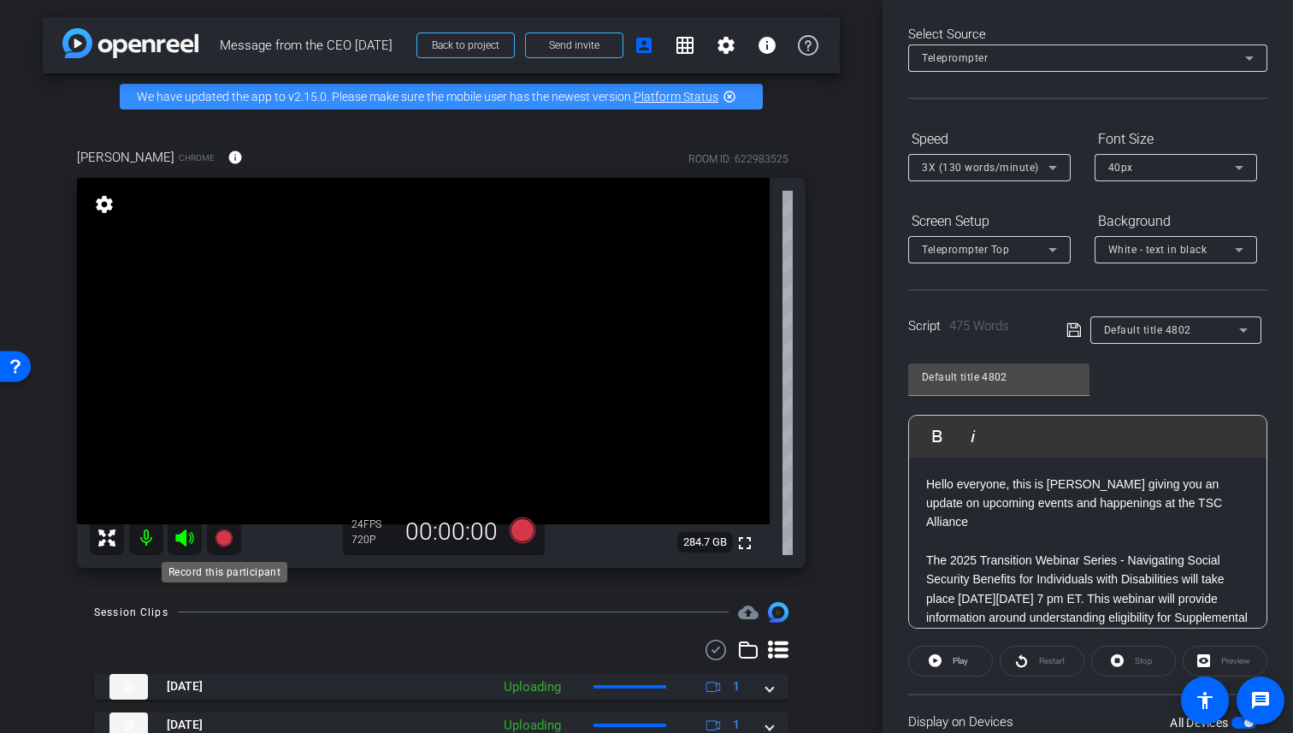
click at [224, 541] on icon at bounding box center [223, 537] width 17 height 17
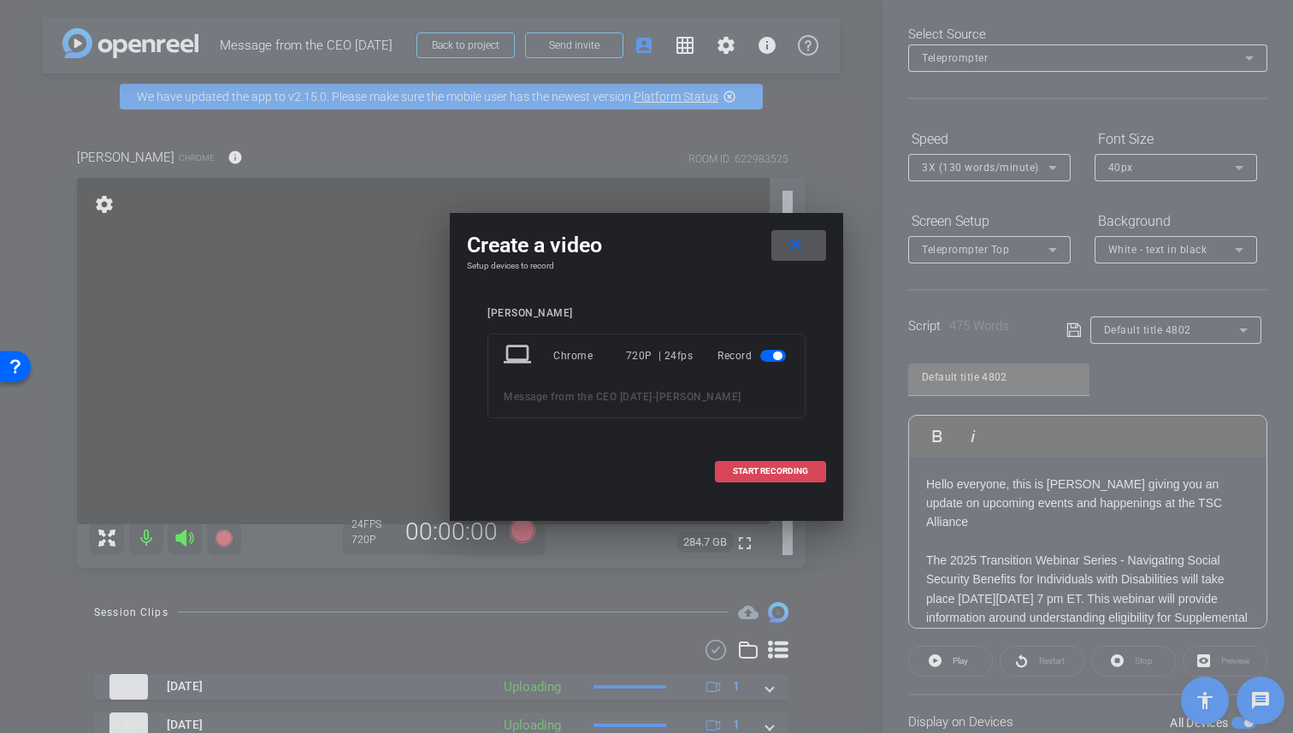
click at [770, 475] on span "START RECORDING" at bounding box center [770, 471] width 75 height 9
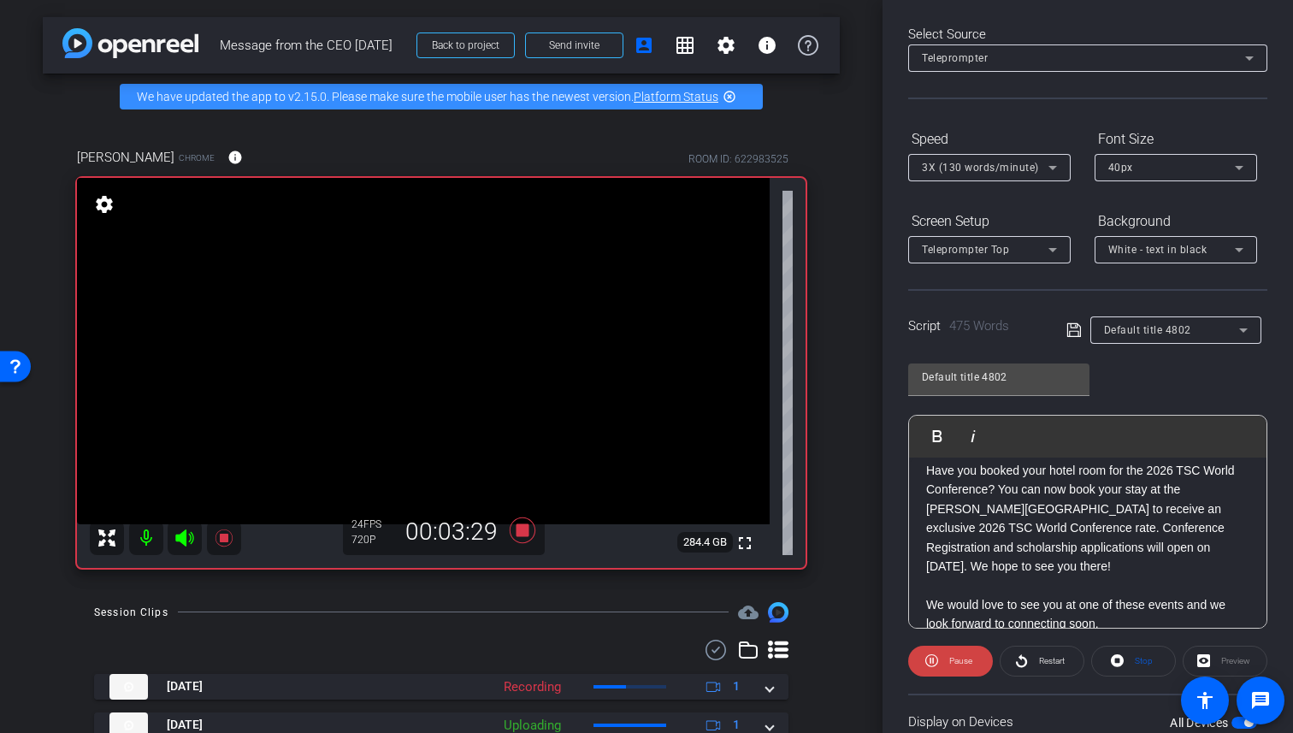
scroll to position [1208, 0]
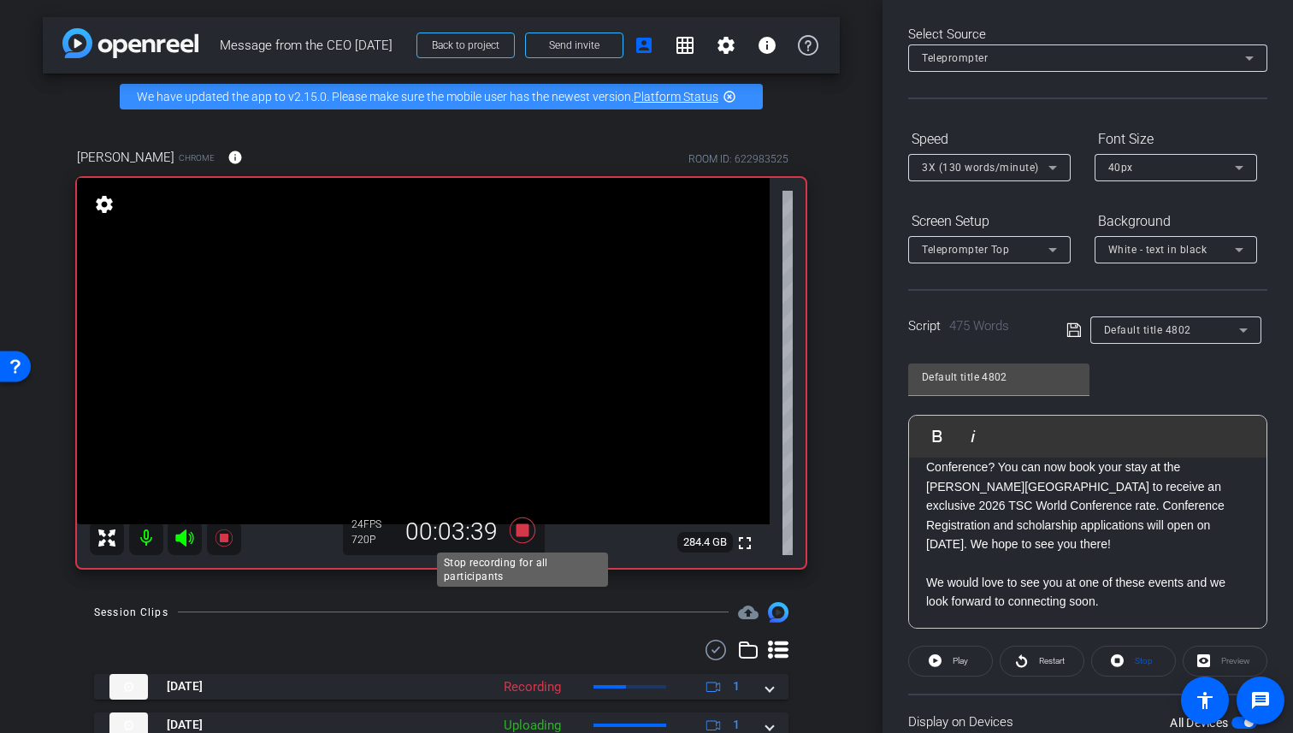
click at [519, 526] on icon at bounding box center [523, 529] width 26 height 26
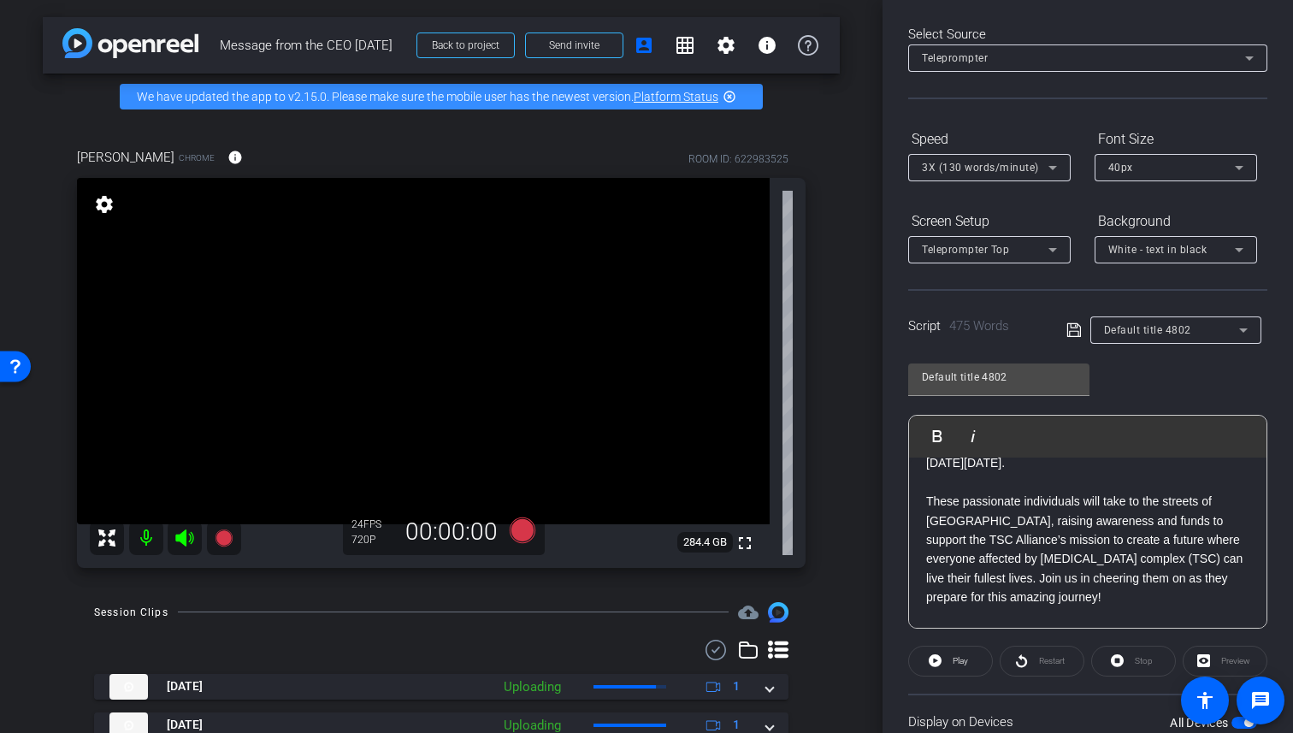
scroll to position [1024, 0]
click at [954, 516] on p "The TSC Alliance is thrilled to have five Team TSC athletes participating in th…" at bounding box center [1087, 508] width 323 height 192
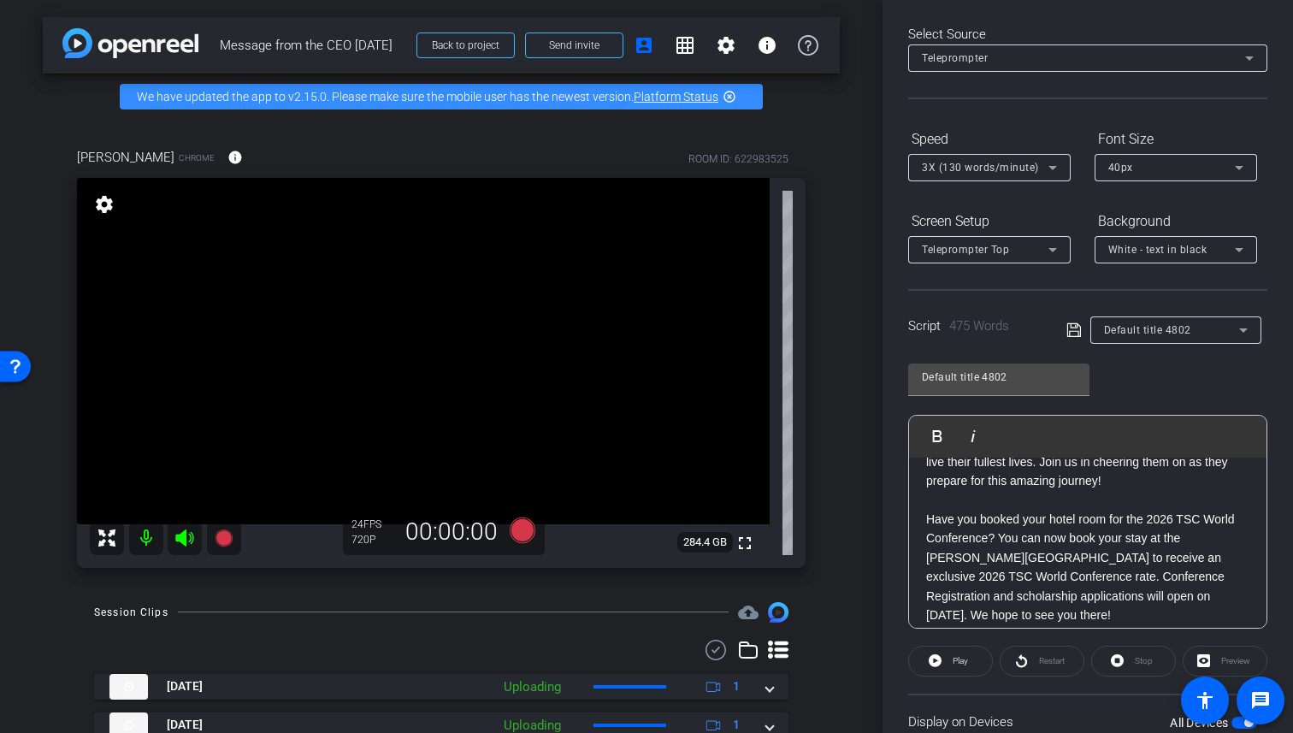
scroll to position [1136, 0]
click at [1110, 563] on p "Have you booked your hotel room for the 2026 TSC World Conference? You can now …" at bounding box center [1087, 567] width 323 height 115
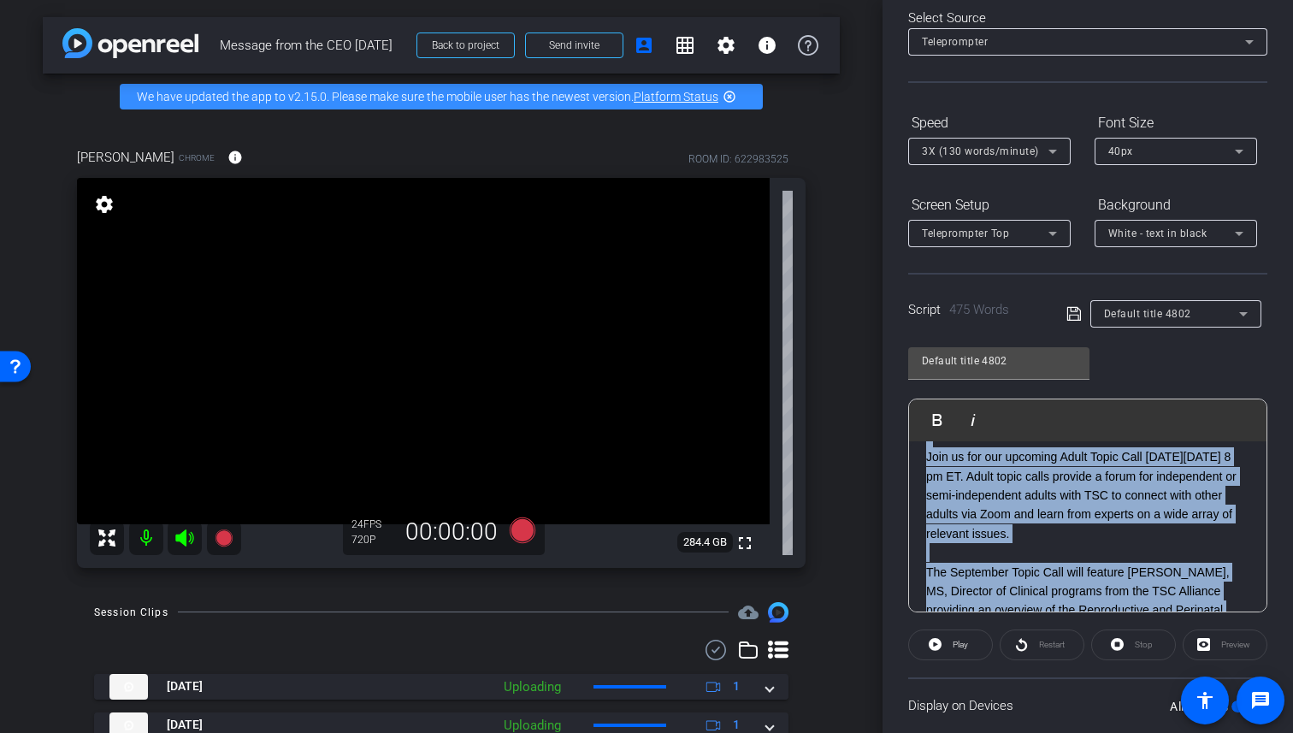
scroll to position [0, 0]
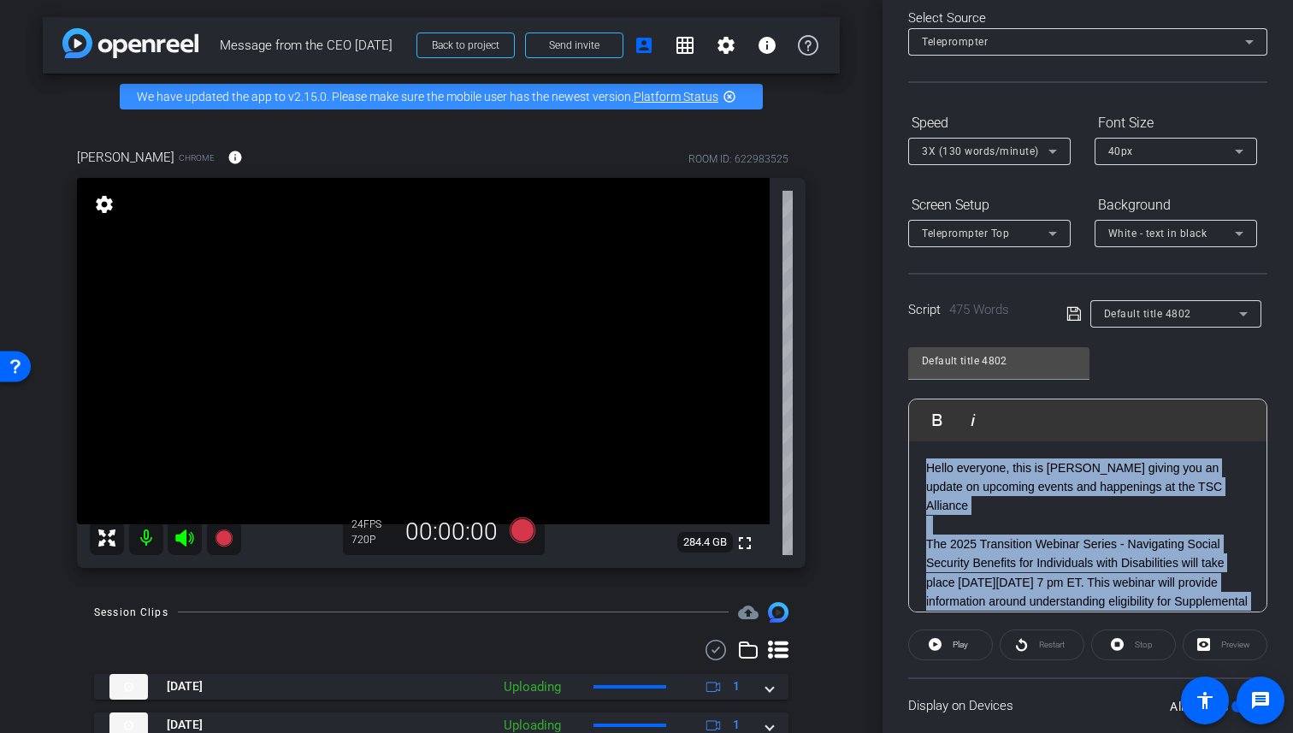
drag, startPoint x: 979, startPoint y: 493, endPoint x: 892, endPoint y: 386, distance: 138.0
click at [892, 386] on div "Participants Teleprompter Adjustments settings Dan Klein flip Director Everyone…" at bounding box center [1087, 366] width 410 height 733
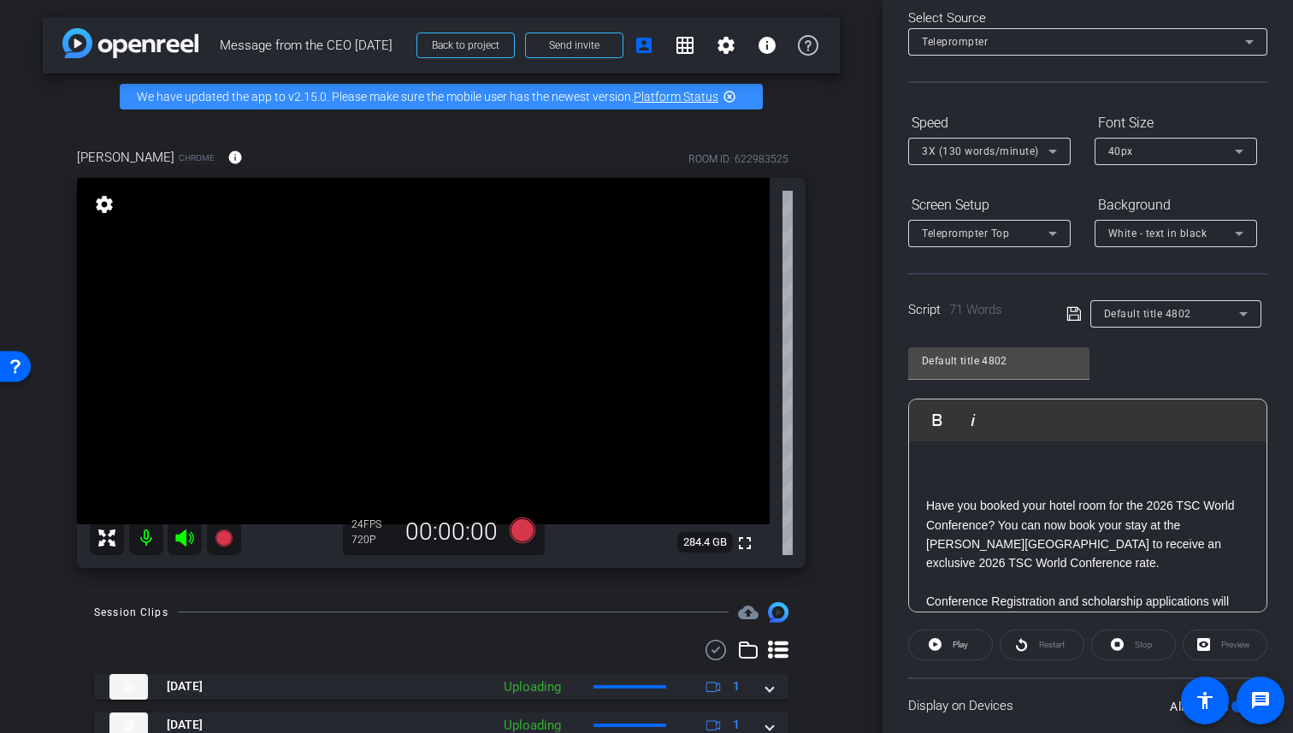
click at [922, 505] on div "Have you booked your hotel room for the 2026 TSC World Conference? You can now …" at bounding box center [1087, 582] width 357 height 283
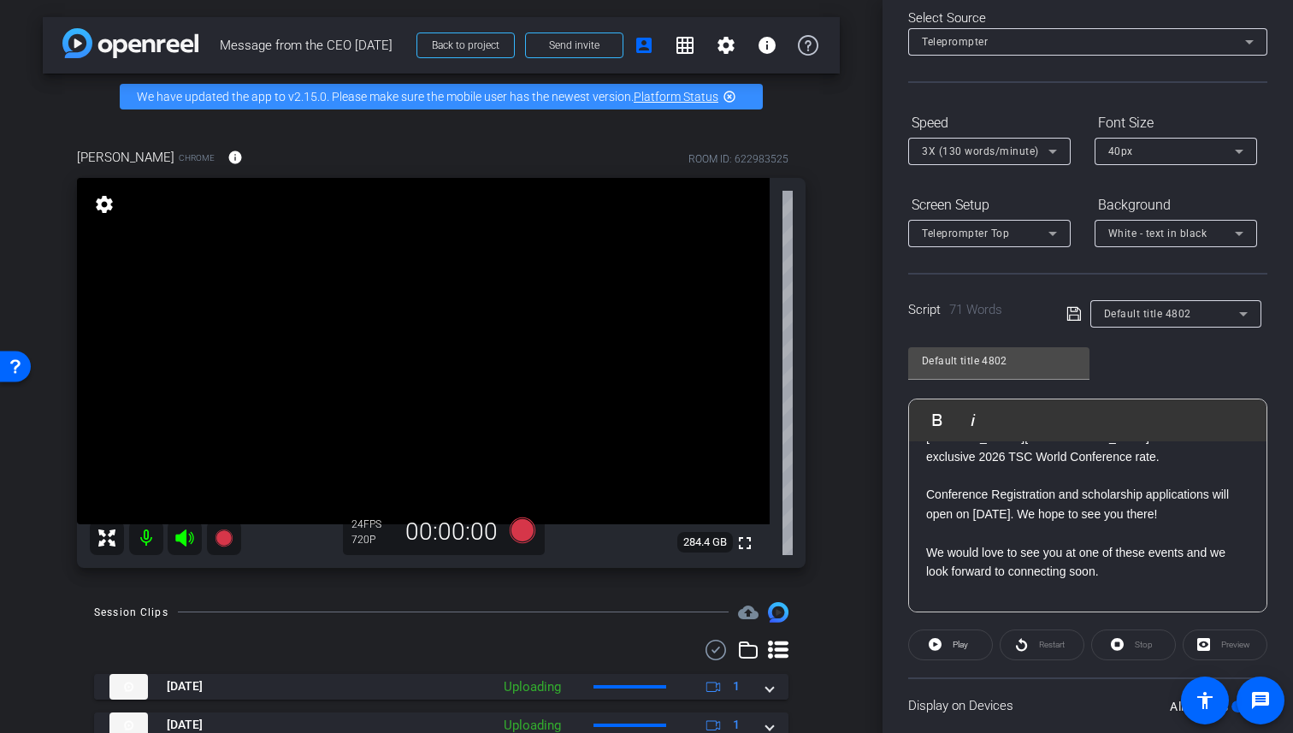
scroll to position [74, 0]
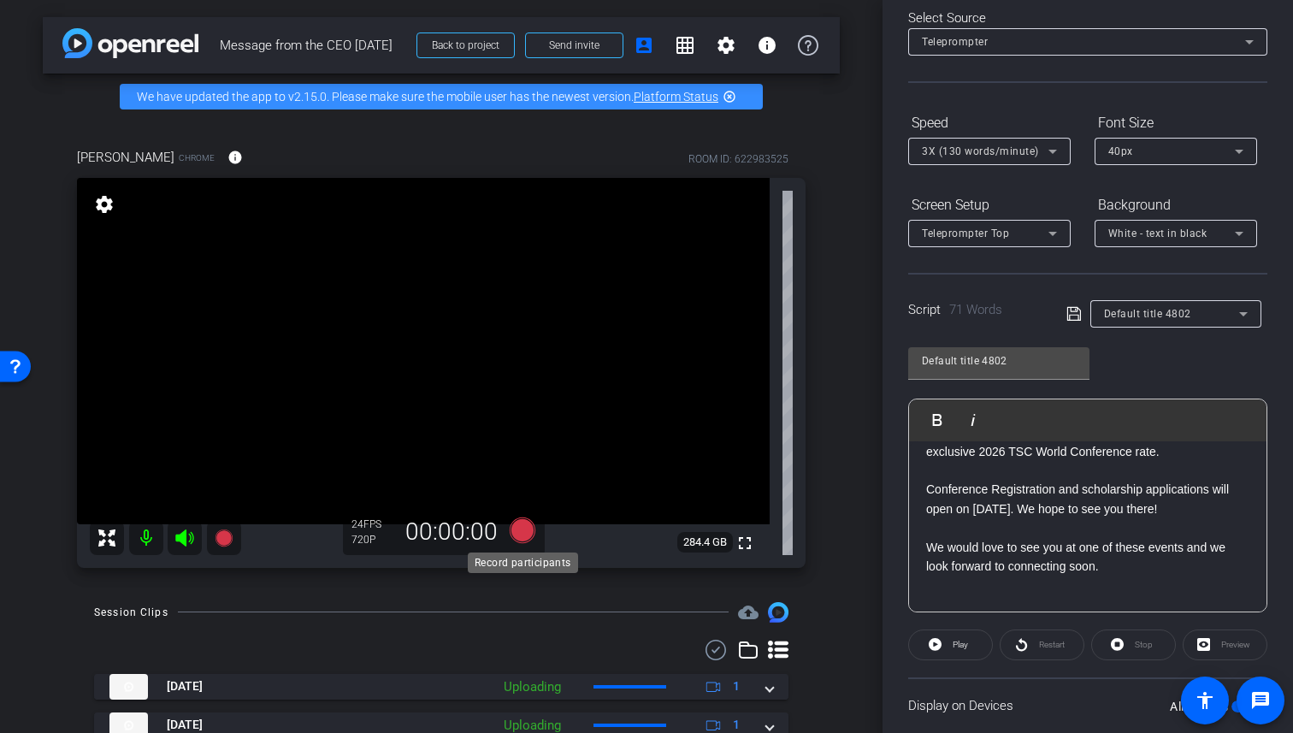
click at [525, 530] on icon at bounding box center [523, 529] width 26 height 26
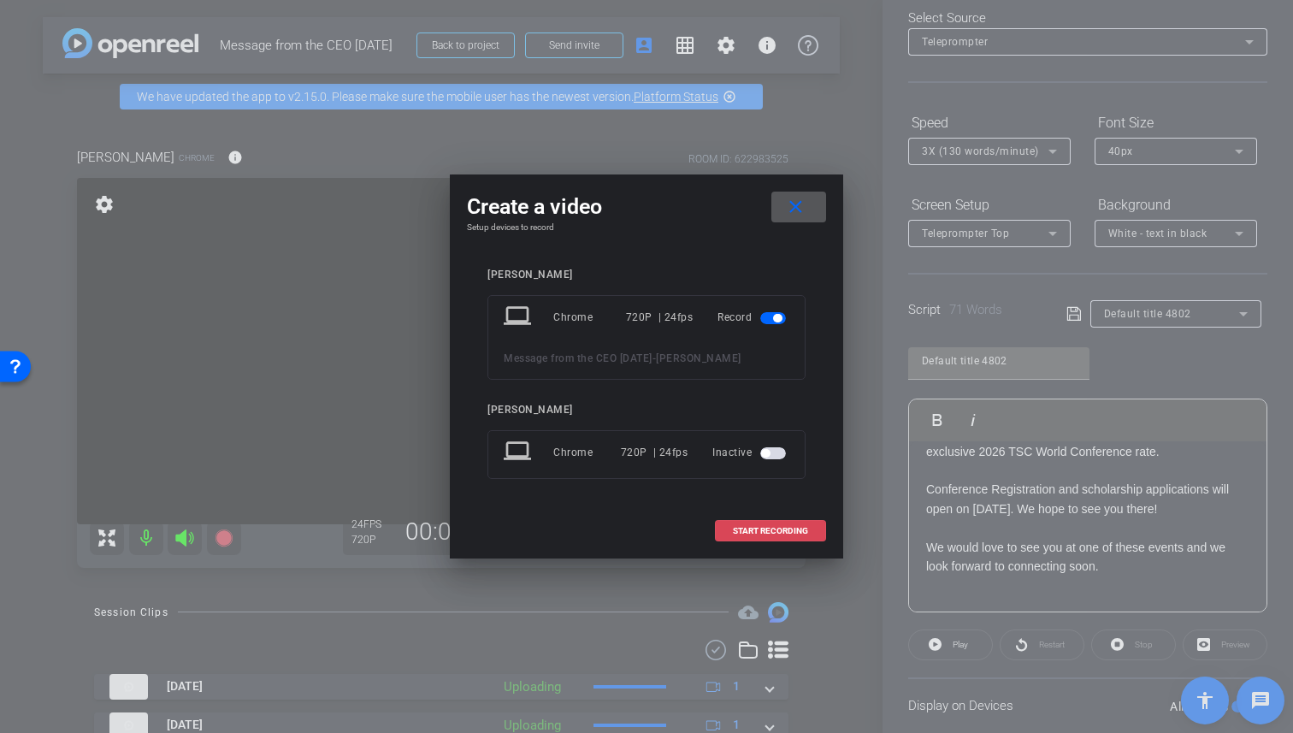
click at [740, 535] on span "START RECORDING" at bounding box center [770, 531] width 75 height 9
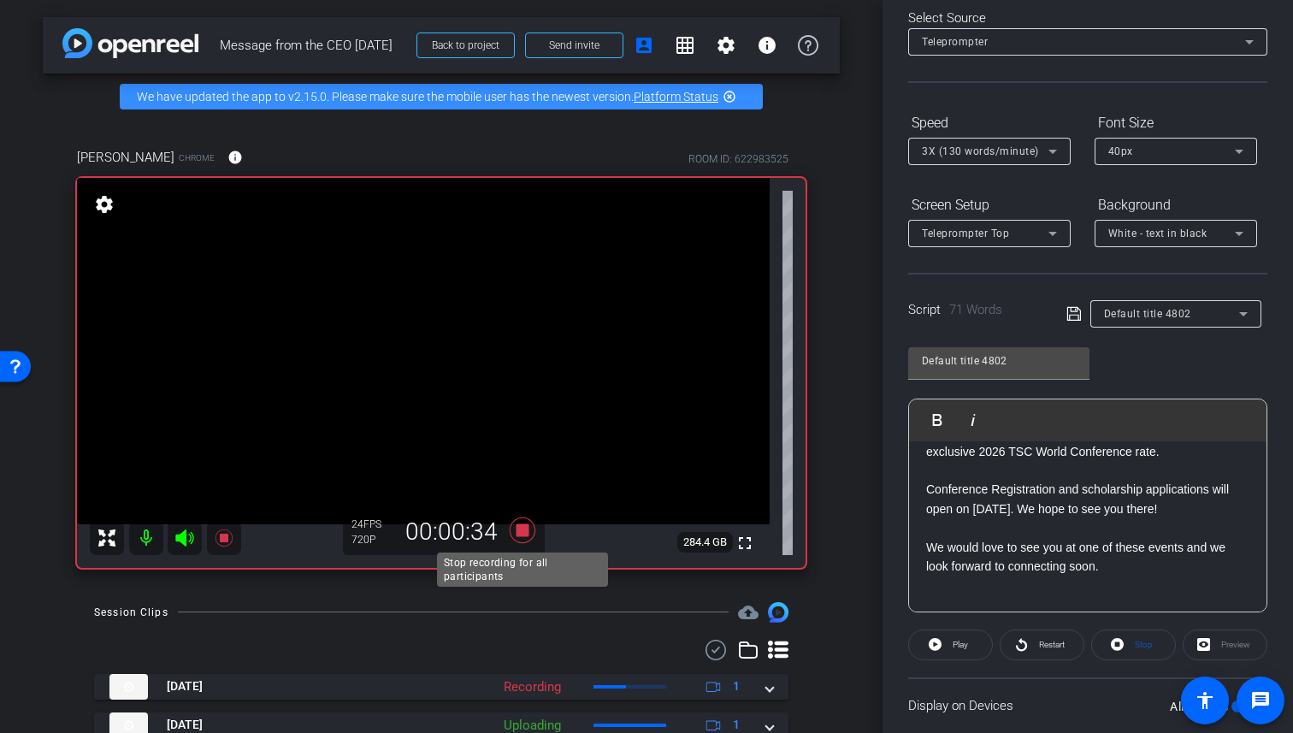
click at [523, 527] on icon at bounding box center [523, 529] width 26 height 26
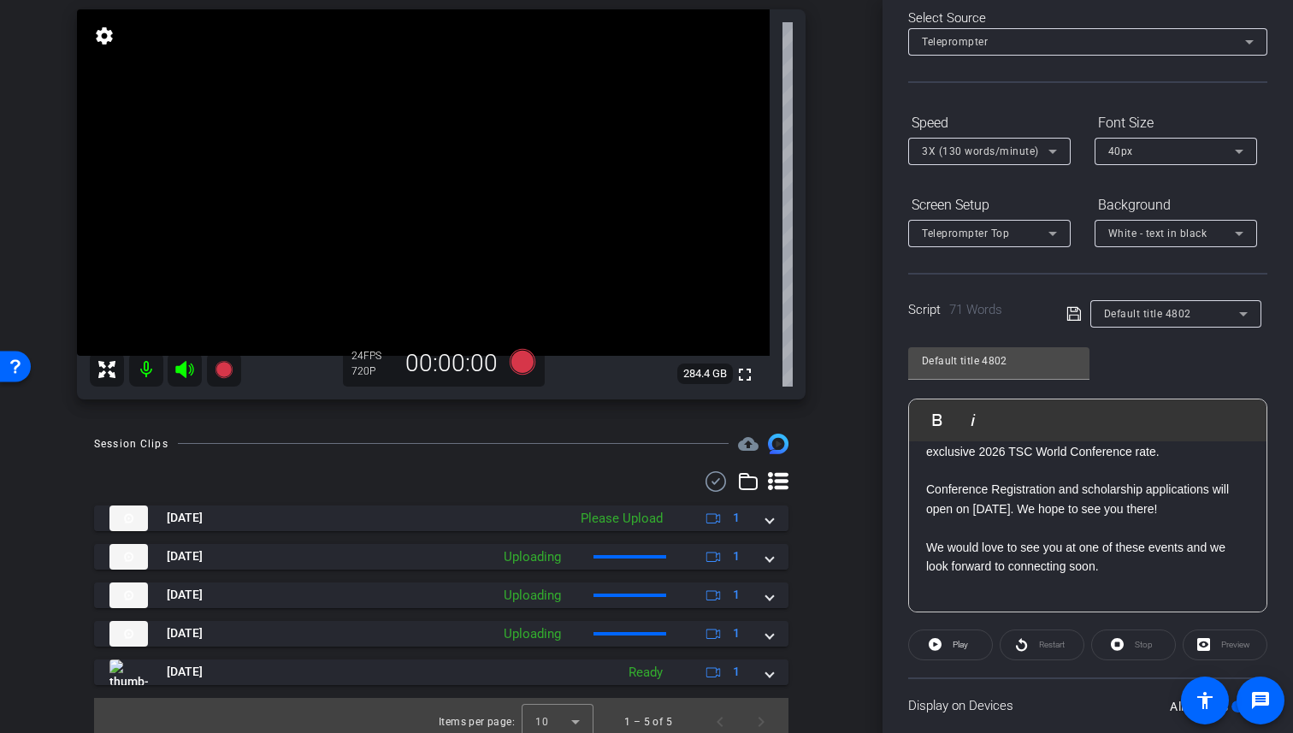
scroll to position [172, 0]
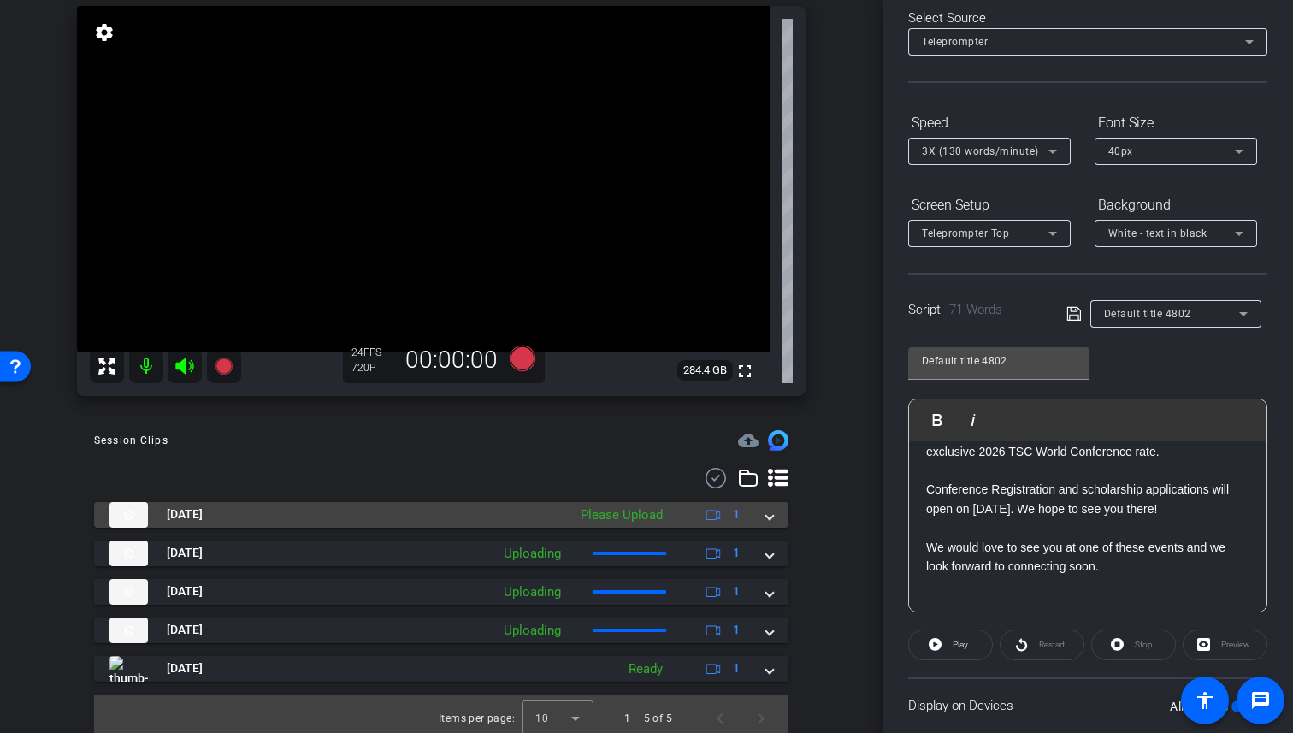
click at [616, 511] on div "Please Upload" at bounding box center [621, 515] width 99 height 20
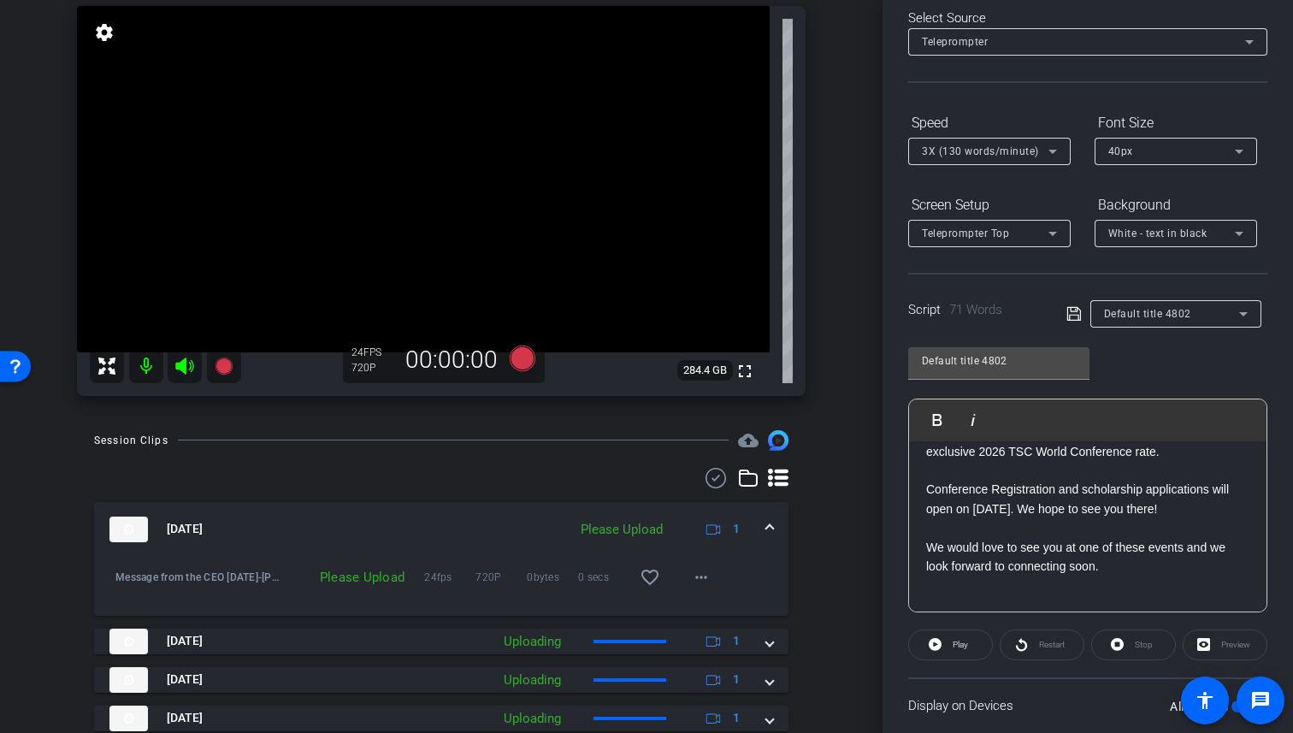
click at [362, 581] on div "Please Upload" at bounding box center [346, 577] width 133 height 17
click at [766, 523] on span at bounding box center [769, 529] width 7 height 18
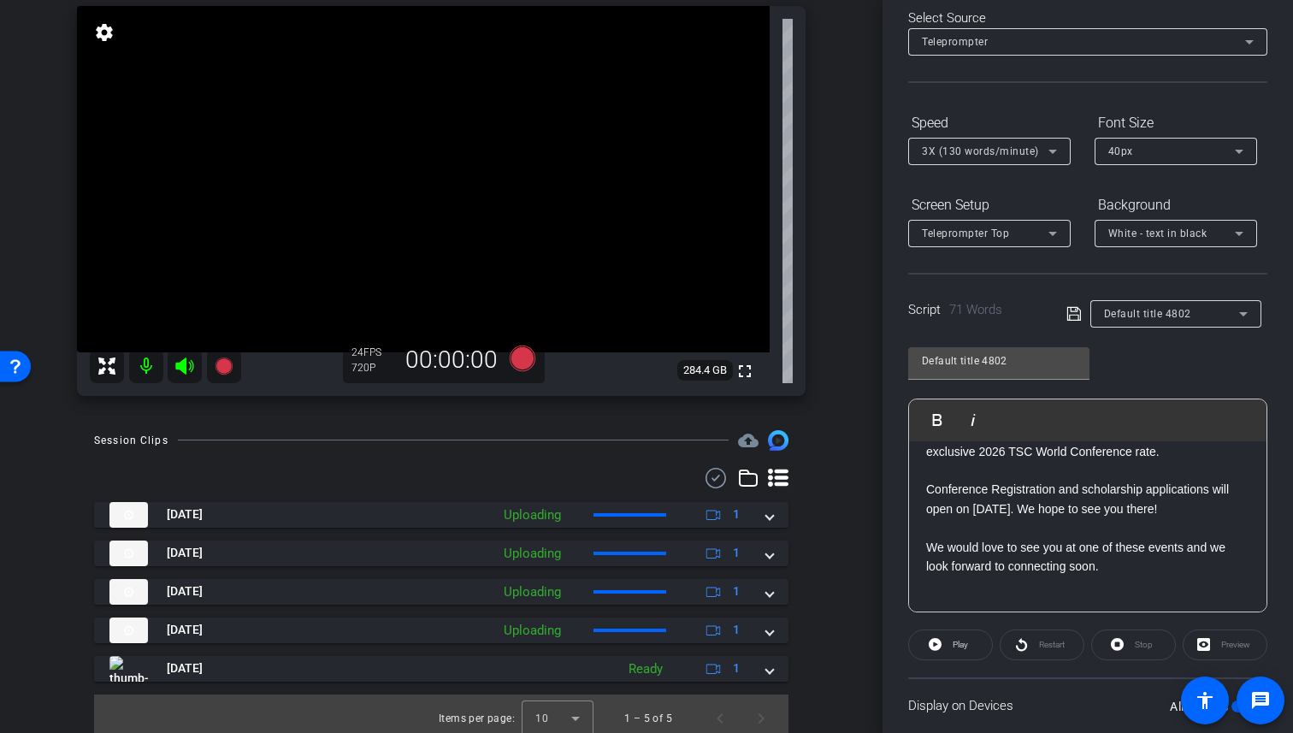
click at [182, 369] on icon at bounding box center [184, 365] width 18 height 17
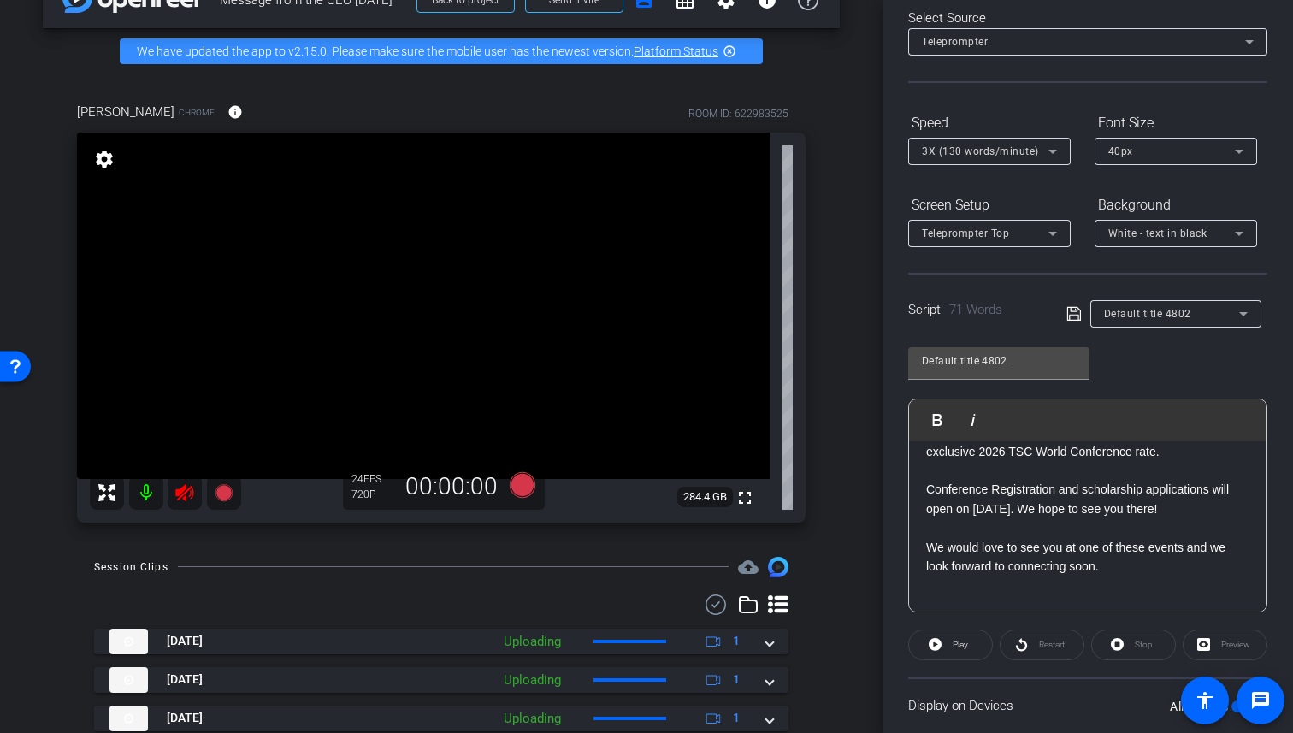
scroll to position [44, 0]
click at [147, 497] on mat-icon at bounding box center [146, 493] width 34 height 34
click at [106, 158] on mat-icon "settings" at bounding box center [104, 160] width 24 height 21
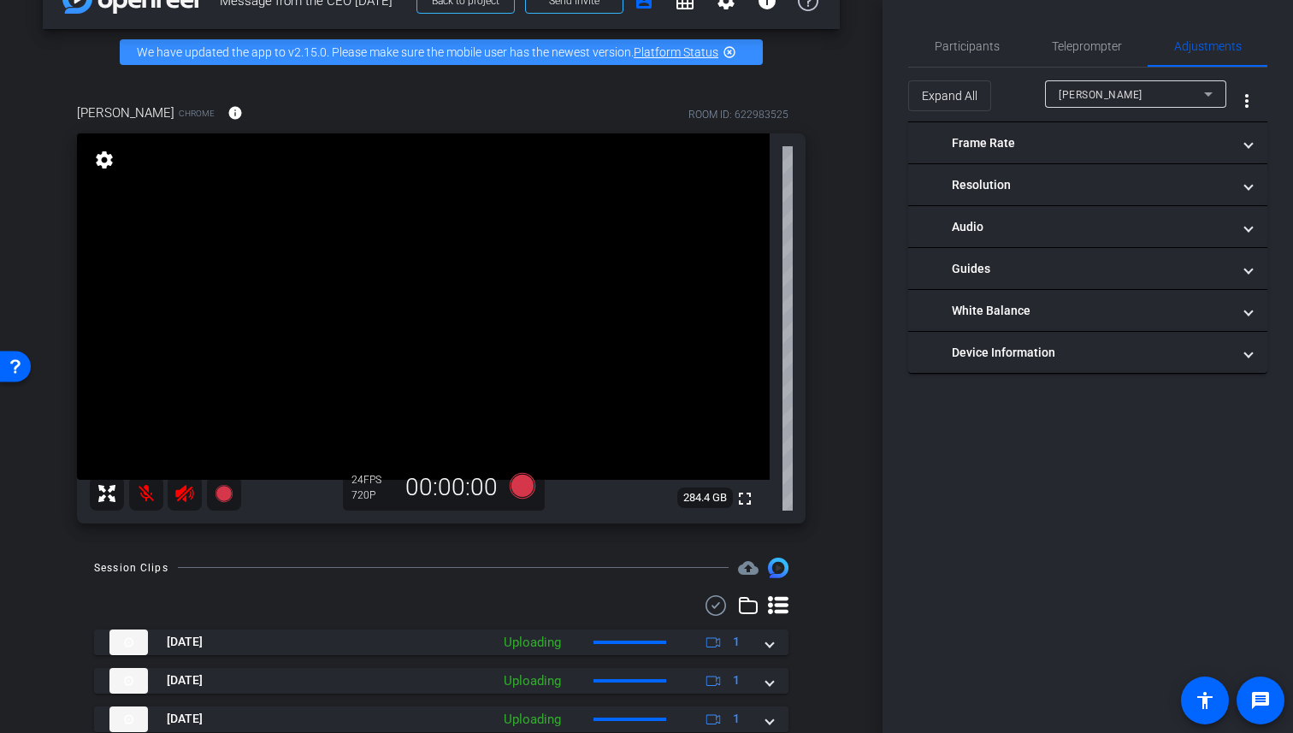
scroll to position [0, 0]
click at [106, 158] on mat-icon "settings" at bounding box center [104, 160] width 24 height 21
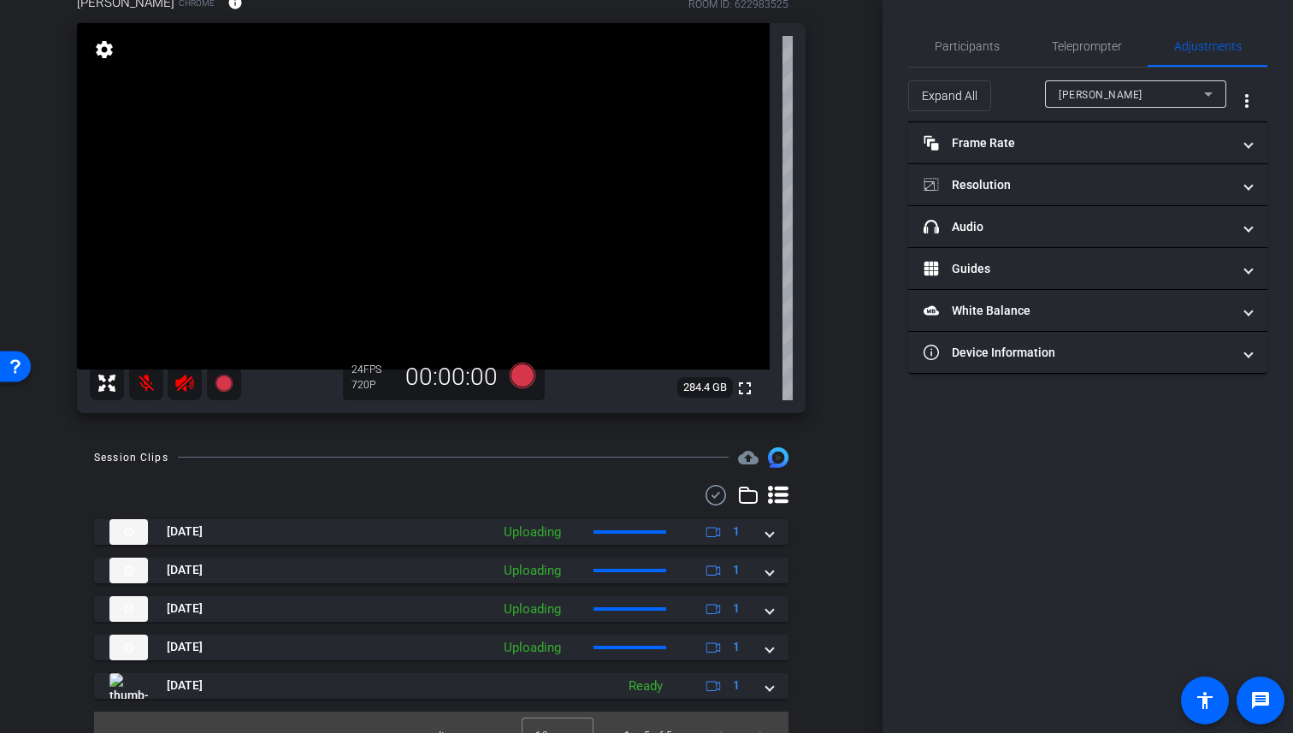
scroll to position [181, 0]
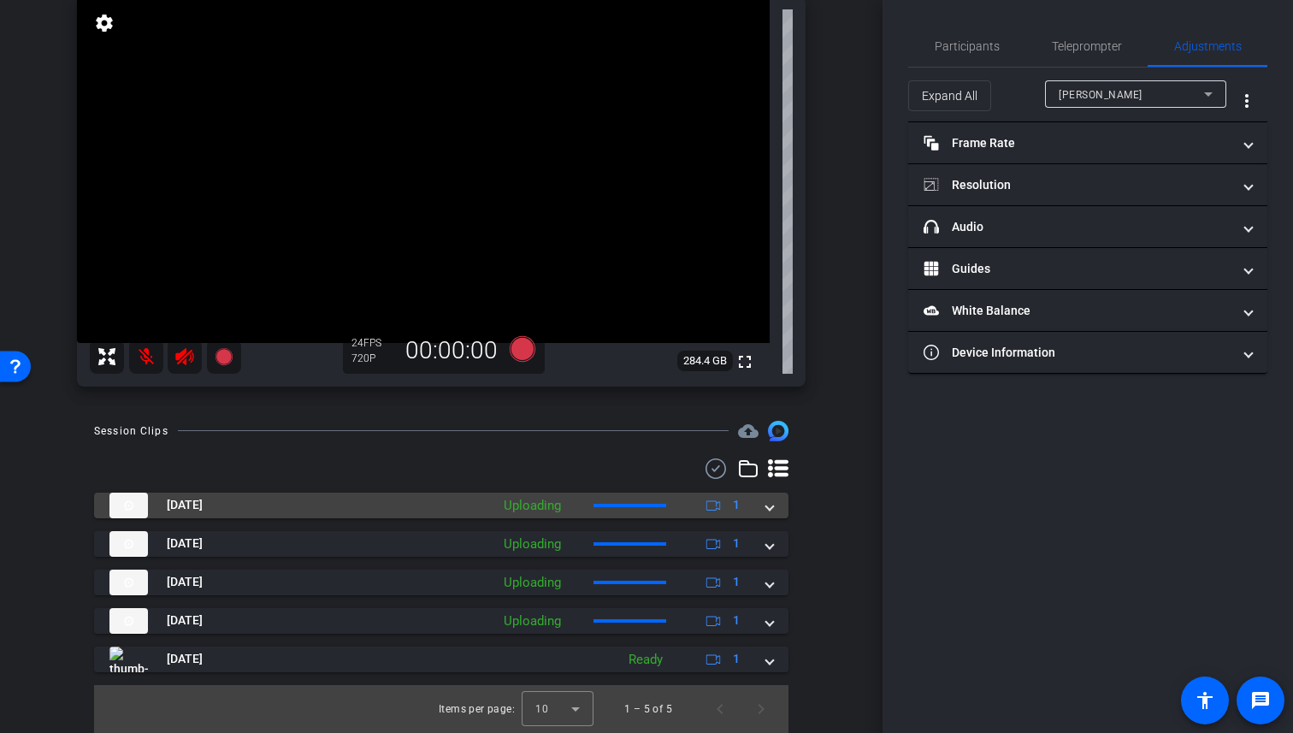
click at [767, 510] on span at bounding box center [769, 505] width 7 height 18
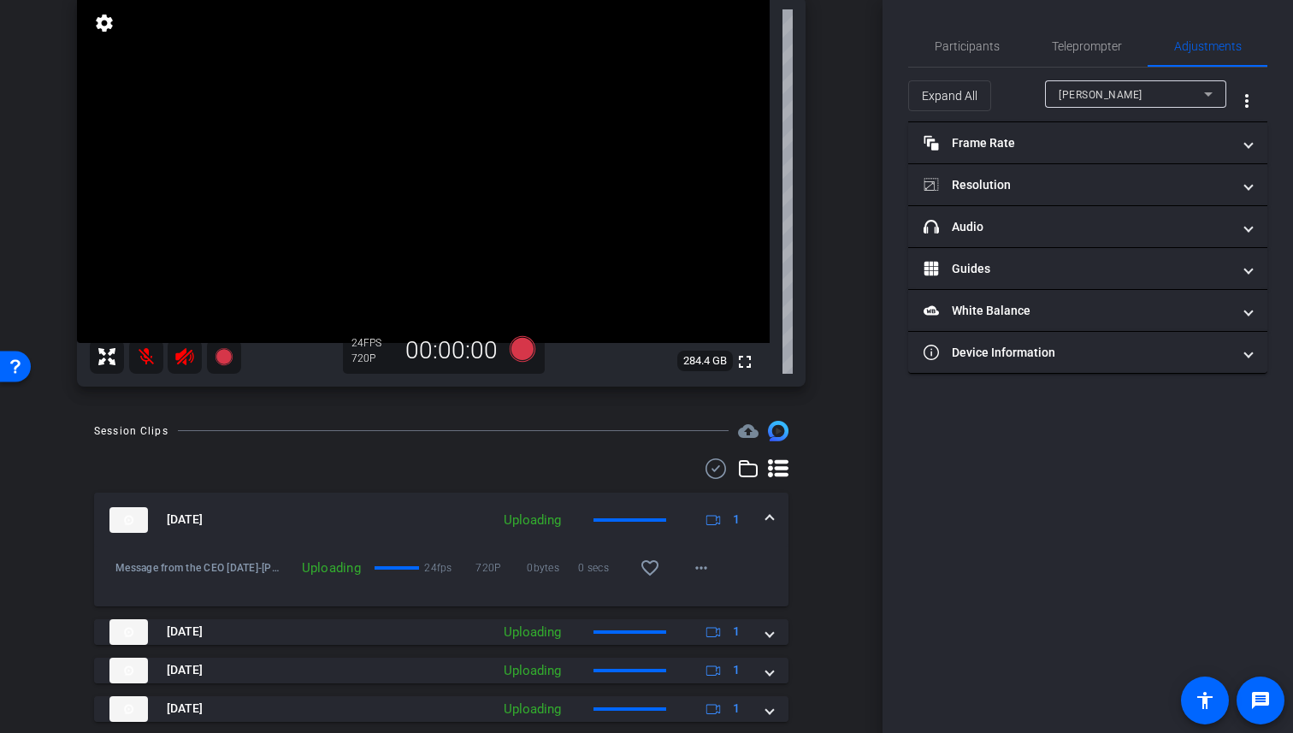
click at [767, 510] on mat-expansion-panel-header "[DATE] Uploading 1" at bounding box center [441, 520] width 694 height 55
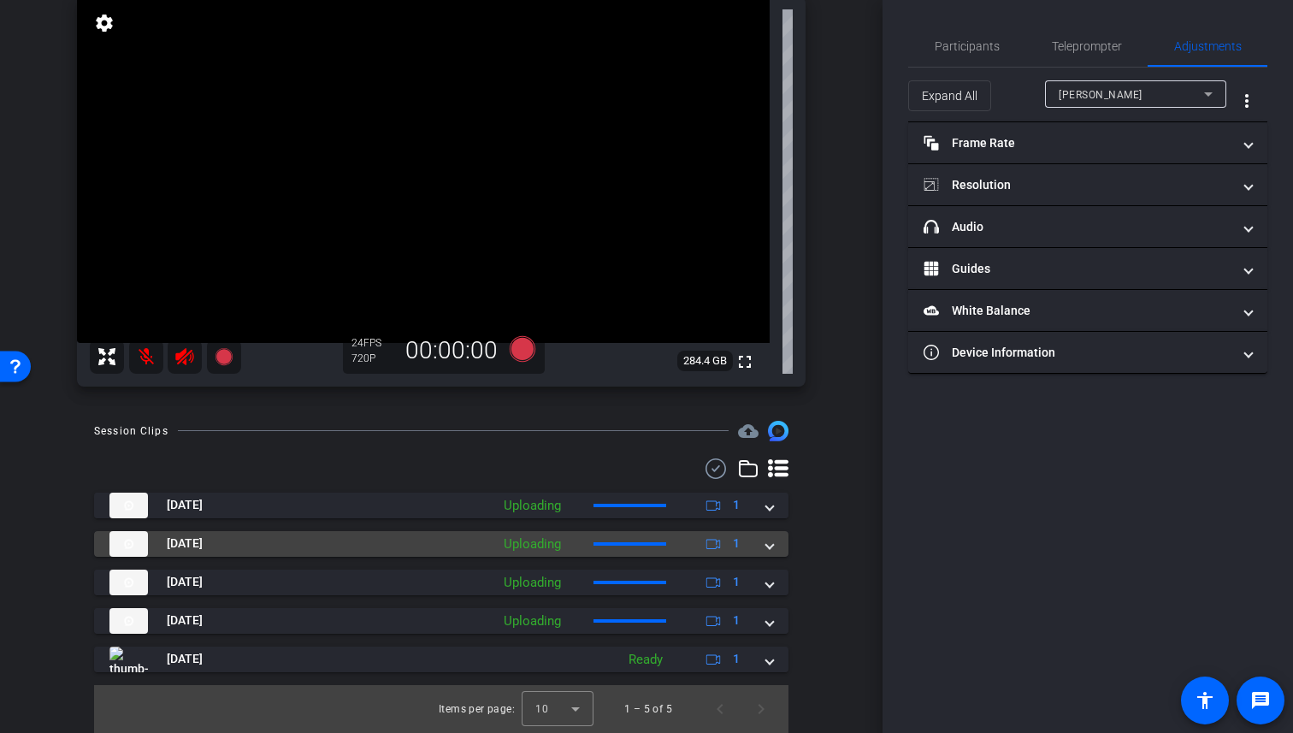
click at [543, 549] on div "Uploading" at bounding box center [532, 544] width 74 height 20
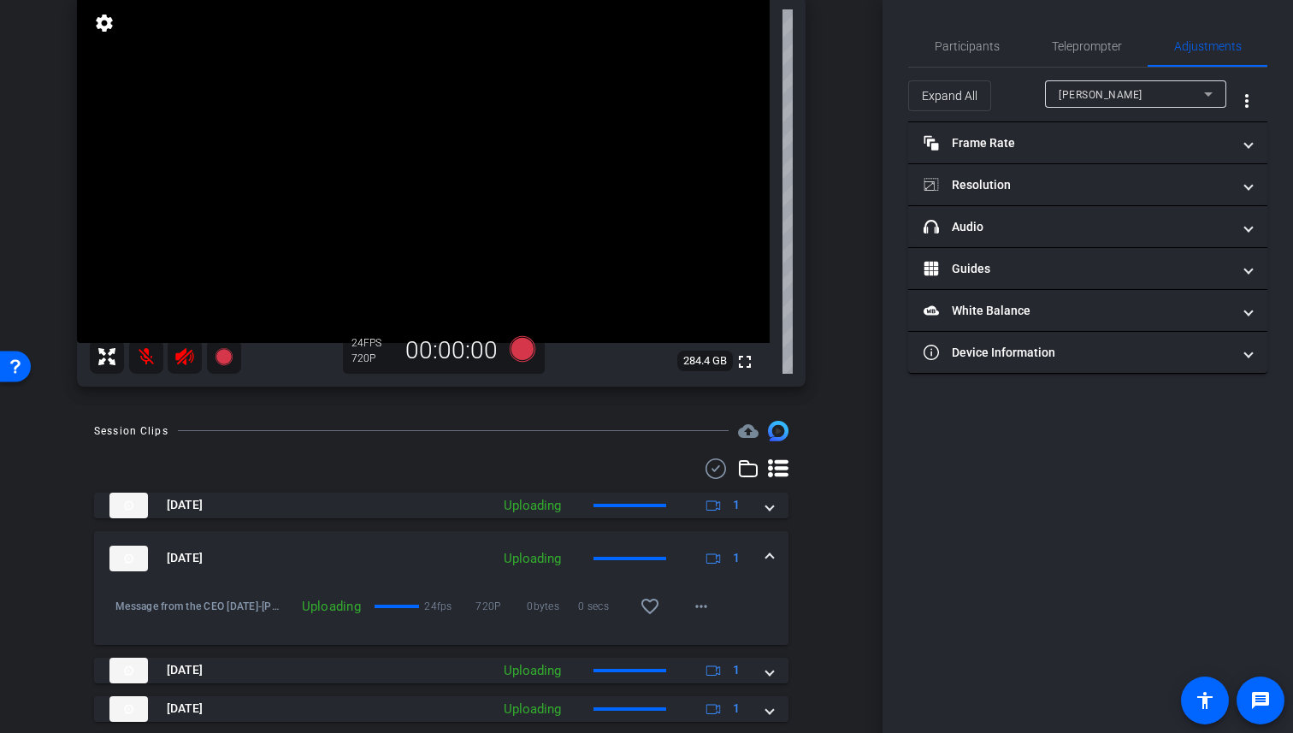
click at [762, 555] on div "[DATE] Uploading 1" at bounding box center [437, 559] width 657 height 26
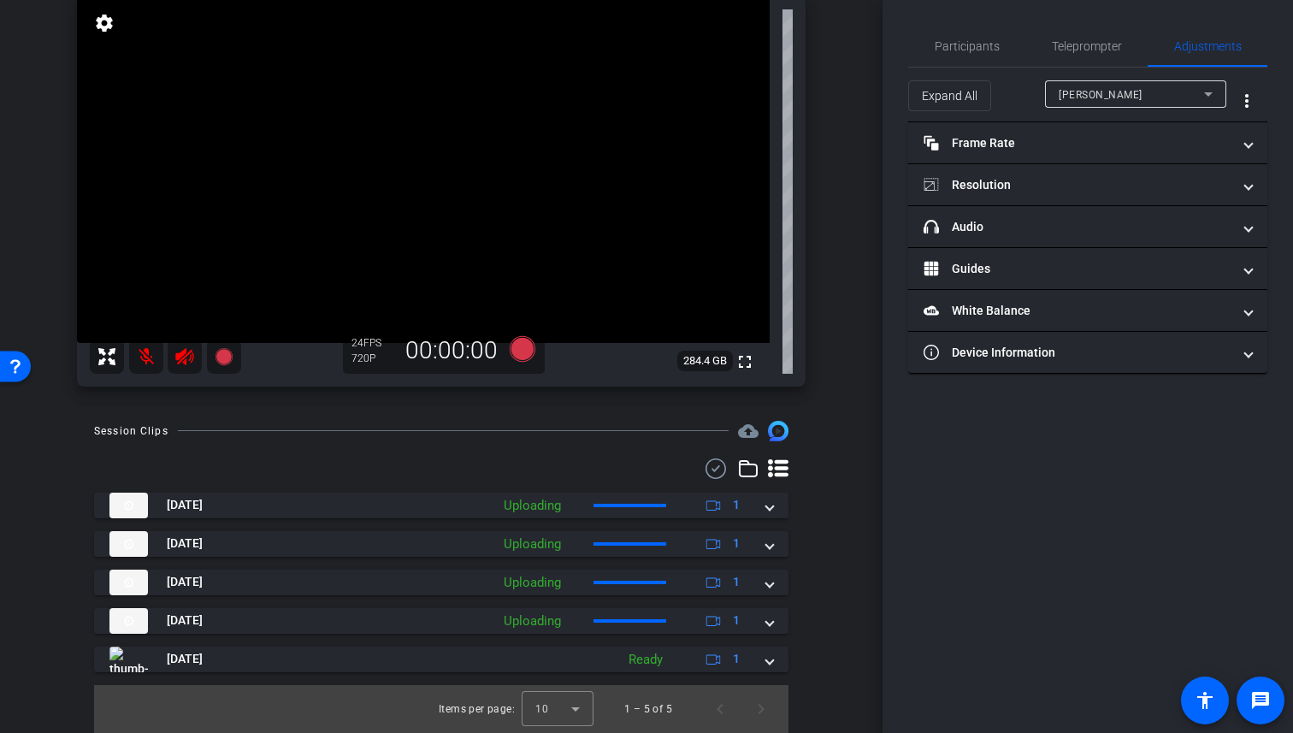
click at [100, 27] on mat-icon "settings" at bounding box center [104, 23] width 24 height 21
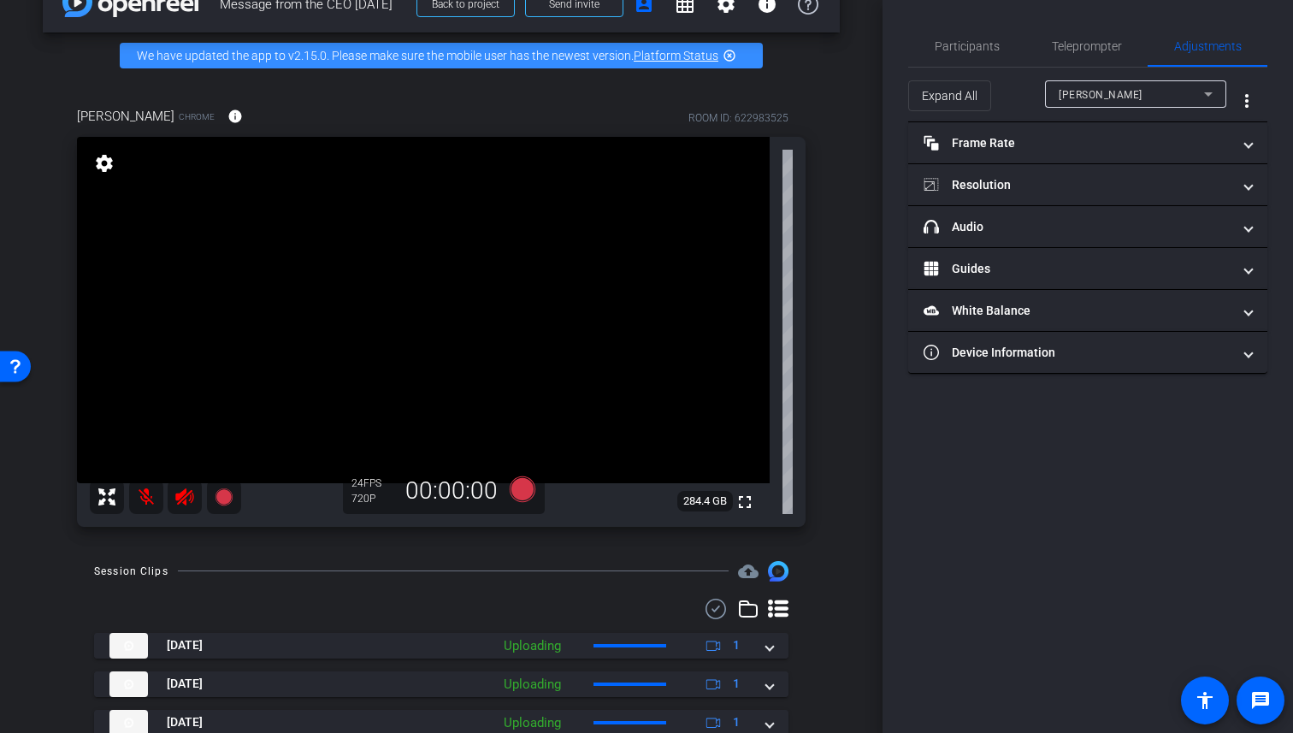
scroll to position [32, 0]
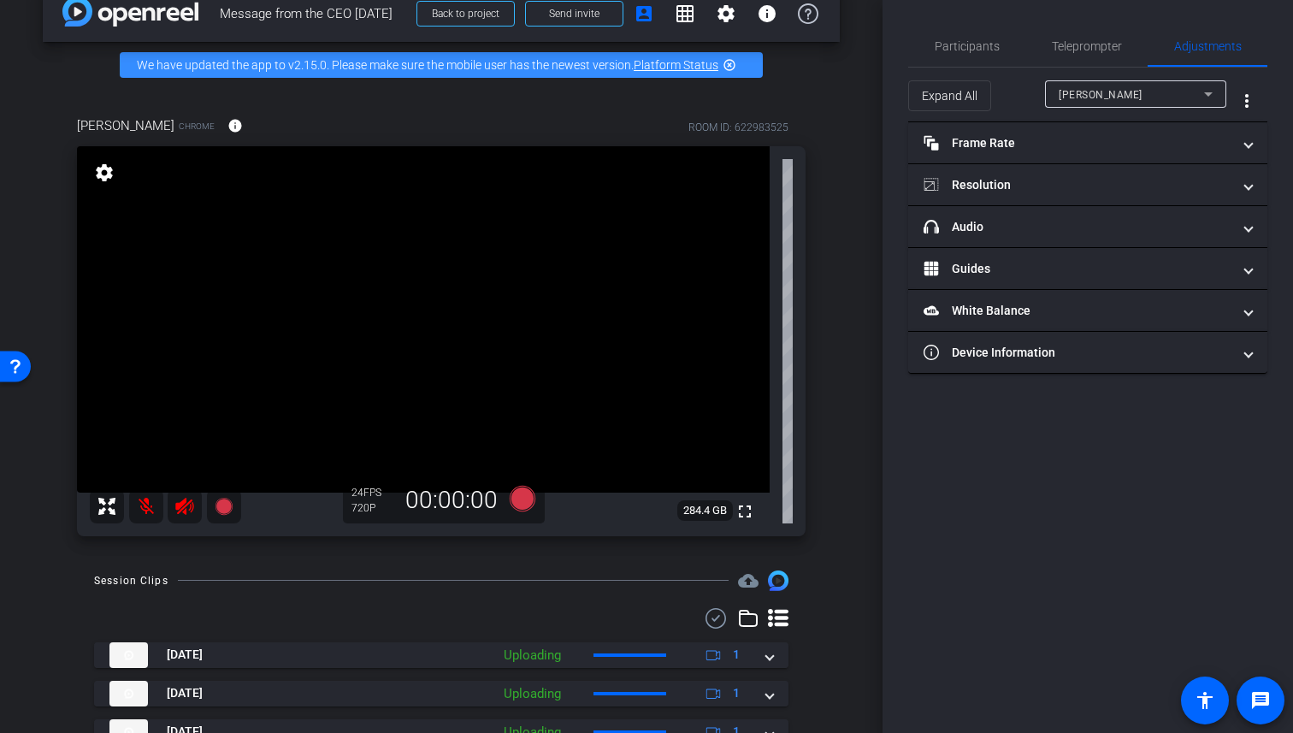
click at [106, 177] on mat-icon "settings" at bounding box center [104, 172] width 24 height 21
click at [243, 125] on mat-icon "info" at bounding box center [234, 125] width 15 height 15
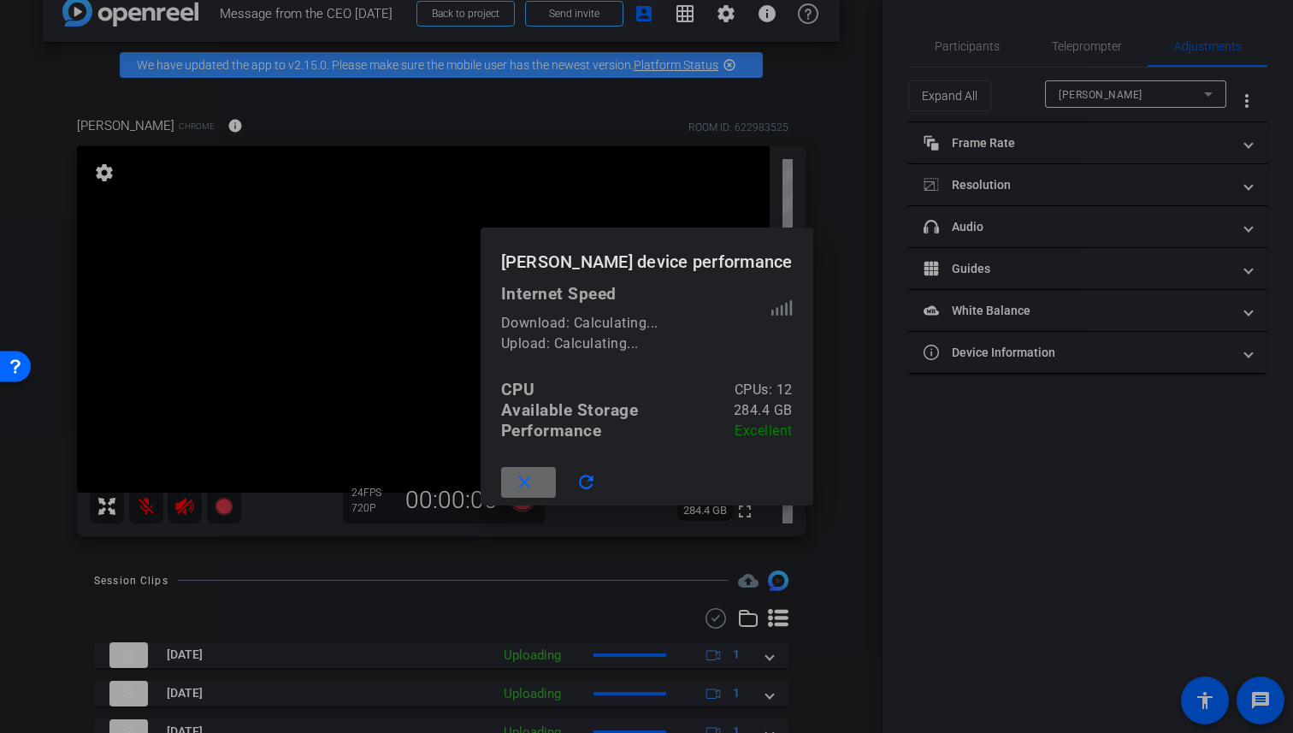
click at [514, 482] on mat-icon "close" at bounding box center [524, 482] width 21 height 21
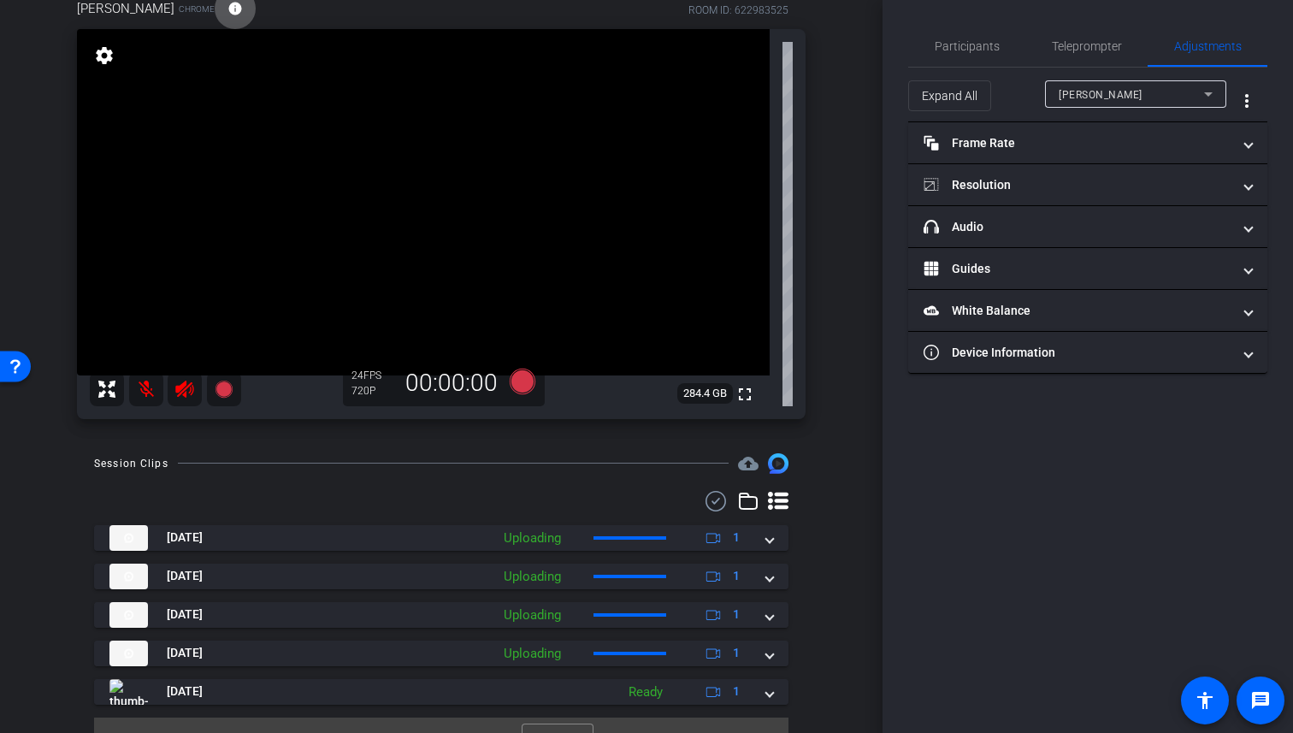
scroll to position [162, 0]
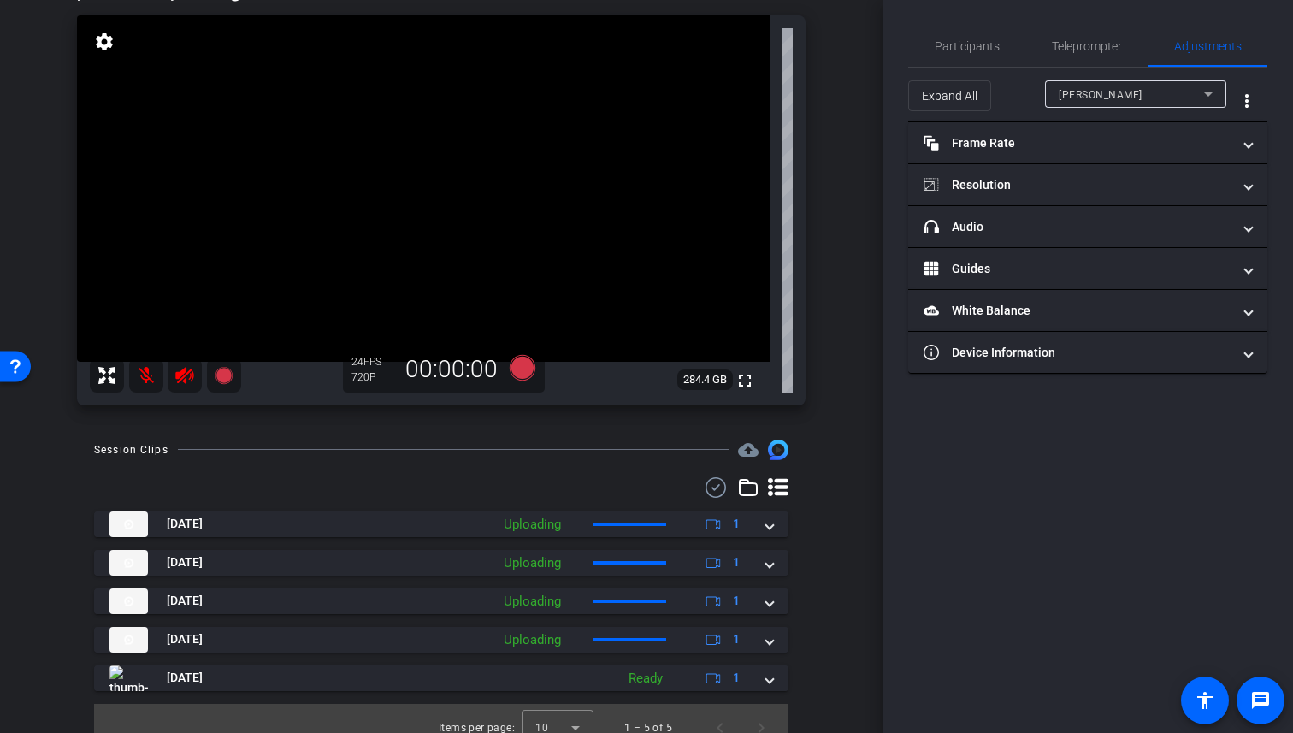
click at [746, 447] on mat-icon "cloud_upload" at bounding box center [748, 450] width 21 height 21
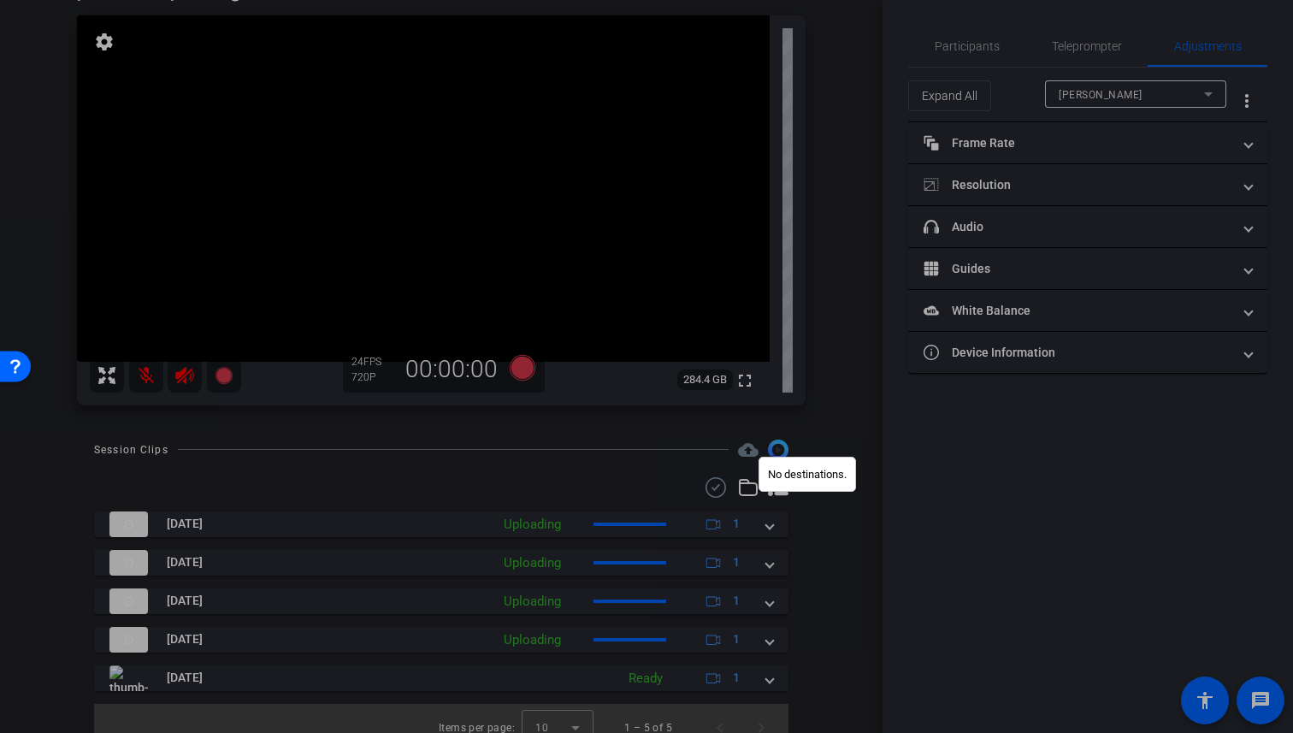
click at [813, 585] on div at bounding box center [646, 366] width 1293 height 733
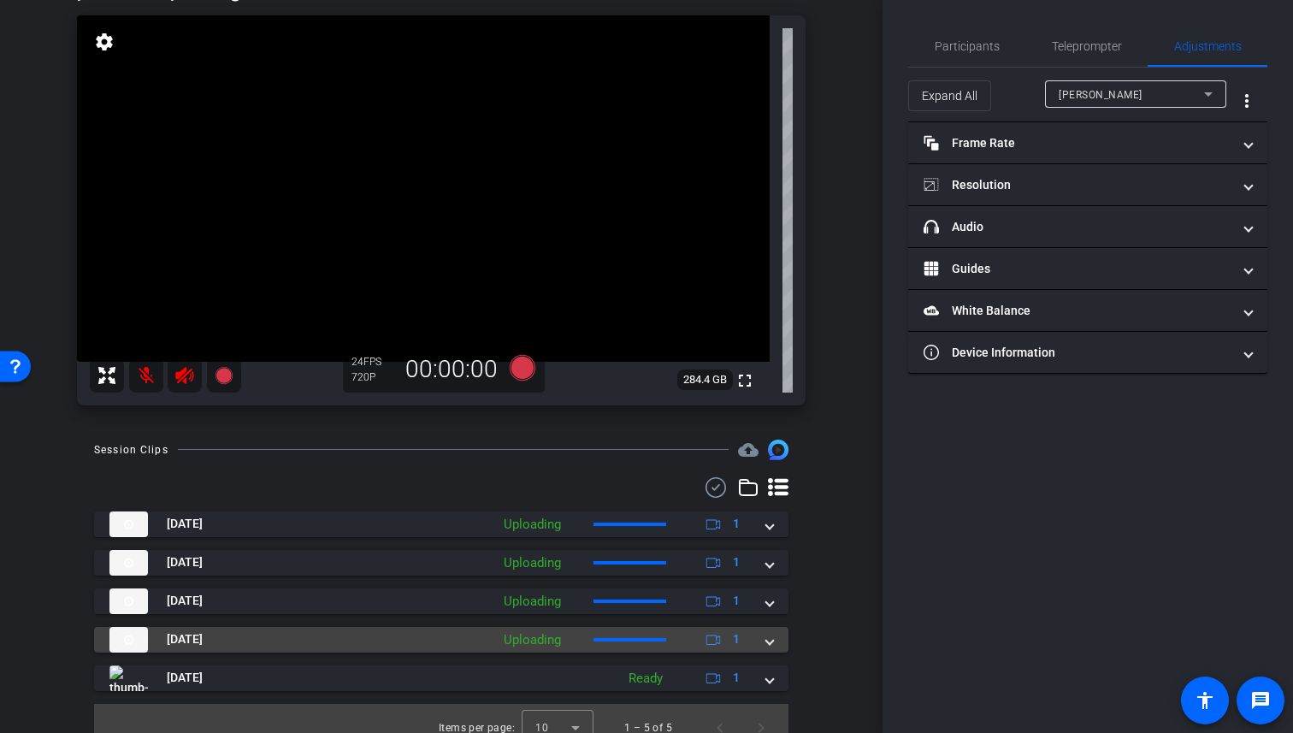
click at [770, 640] on span at bounding box center [769, 639] width 7 height 18
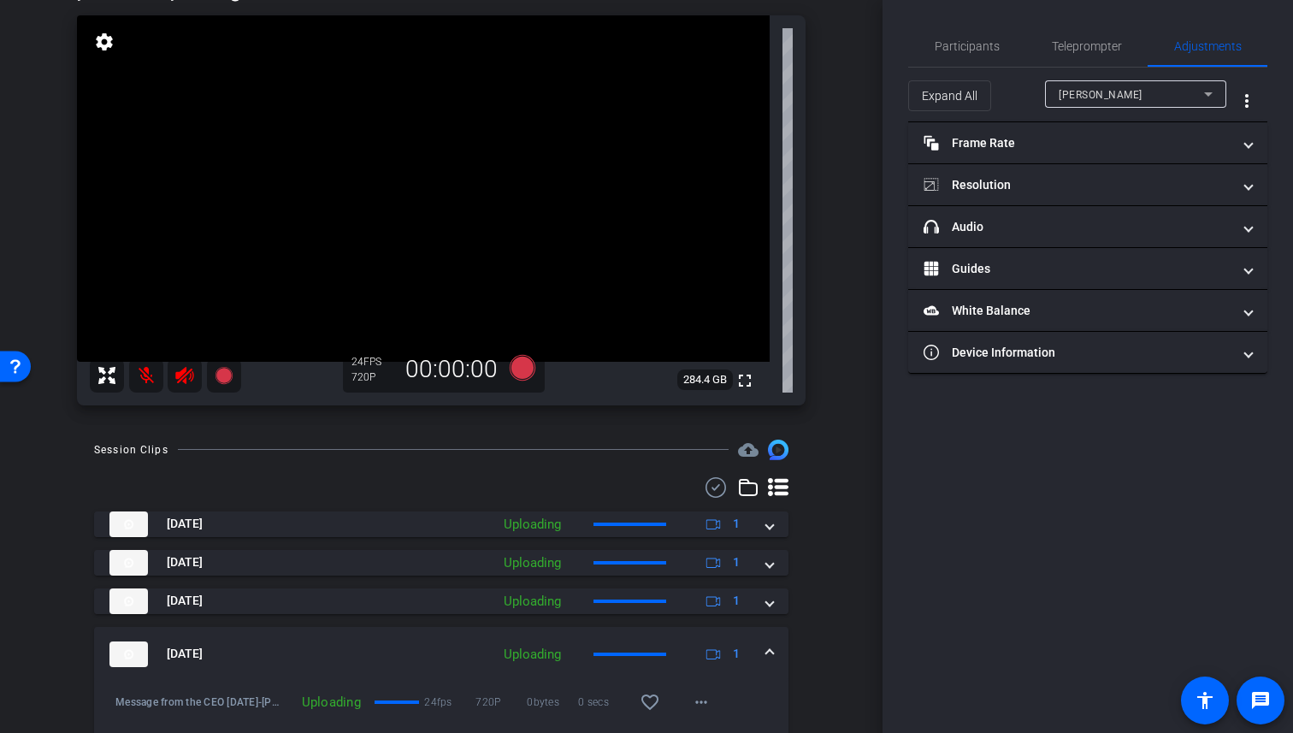
click at [770, 641] on mat-expansion-panel-header "[DATE] Uploading 1" at bounding box center [441, 654] width 694 height 55
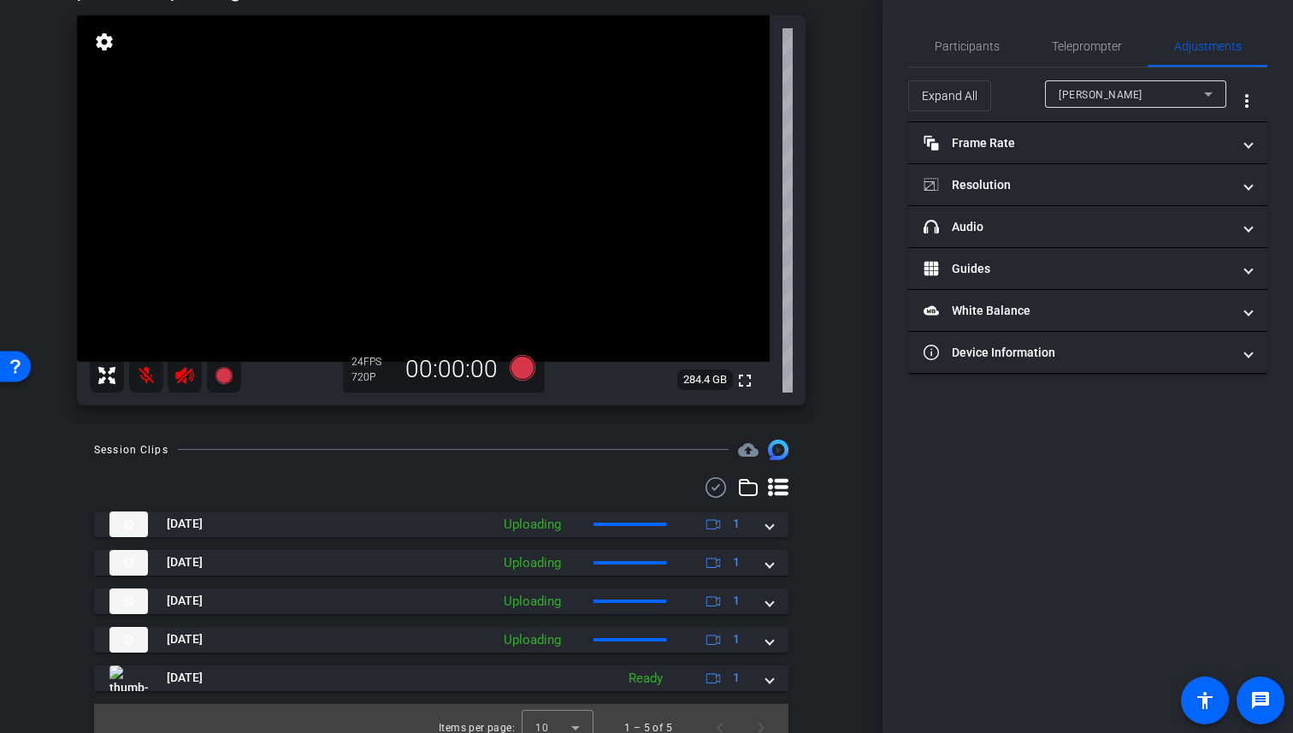
scroll to position [181, 0]
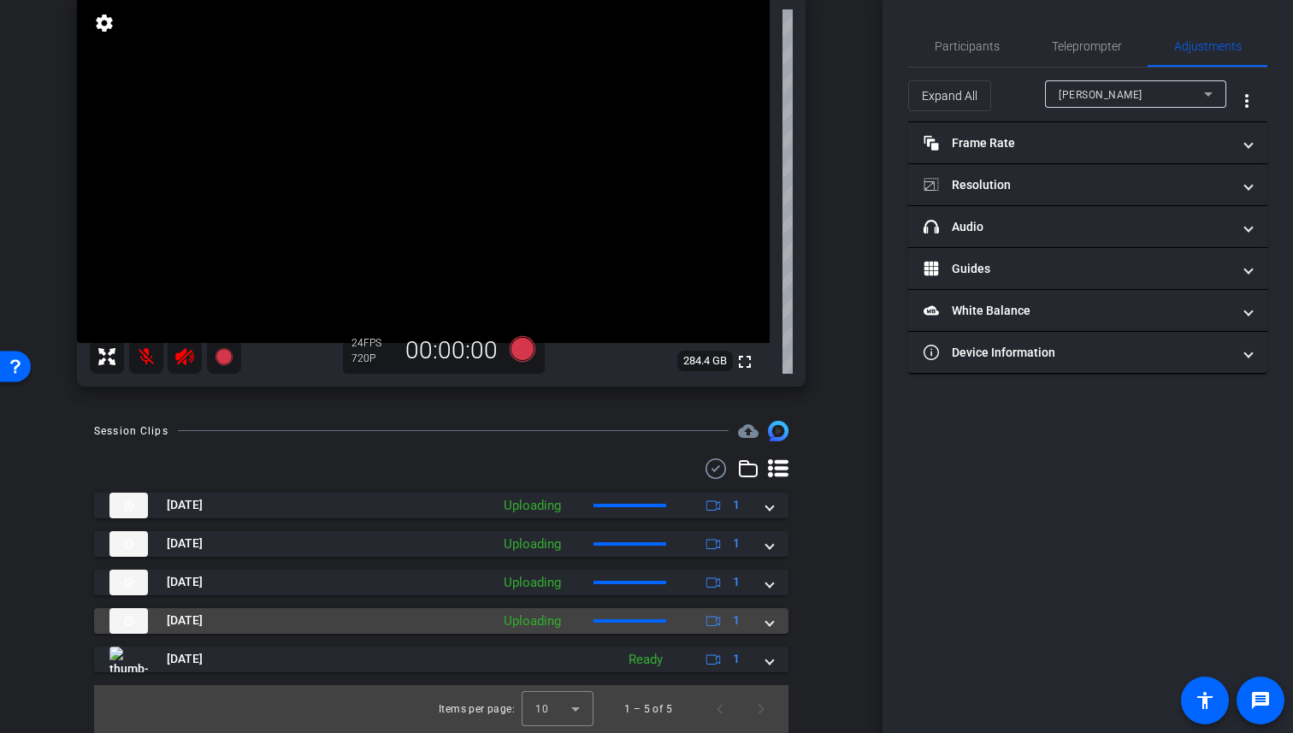
click at [518, 622] on div "Uploading" at bounding box center [532, 621] width 74 height 20
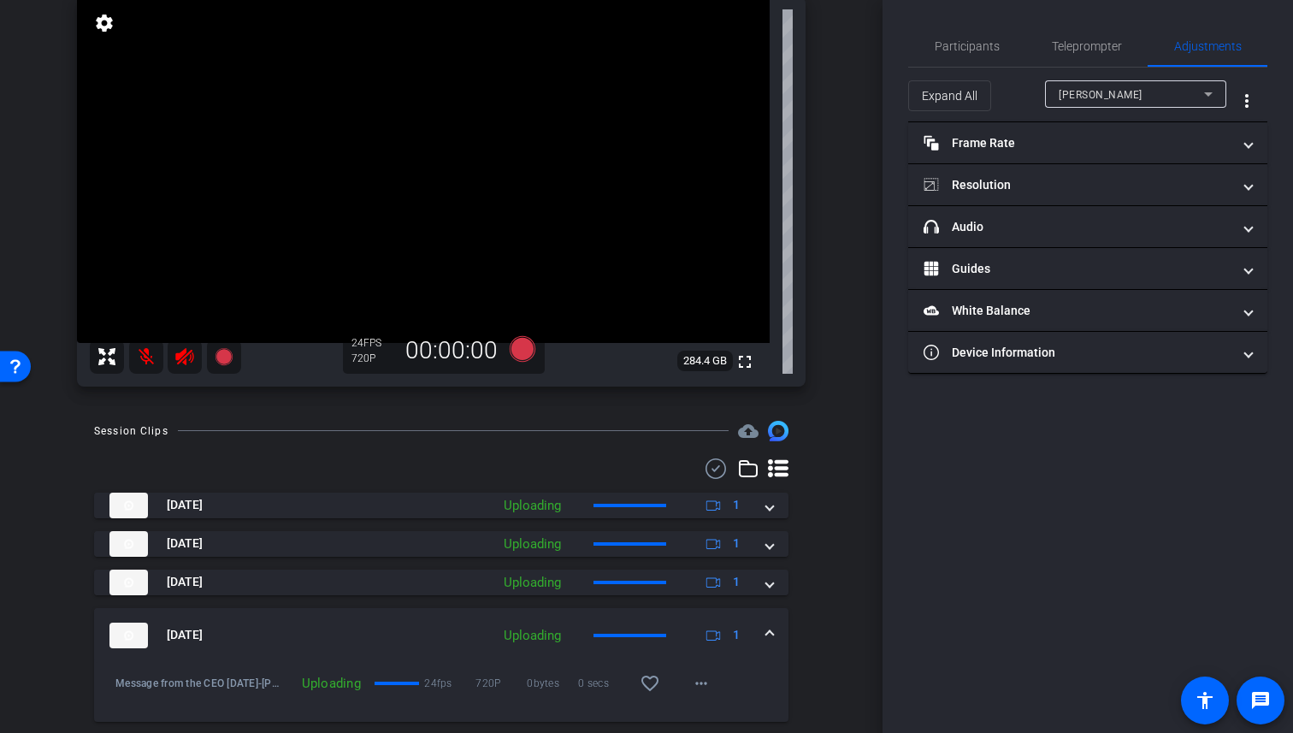
click at [514, 631] on div "Uploading" at bounding box center [532, 636] width 74 height 20
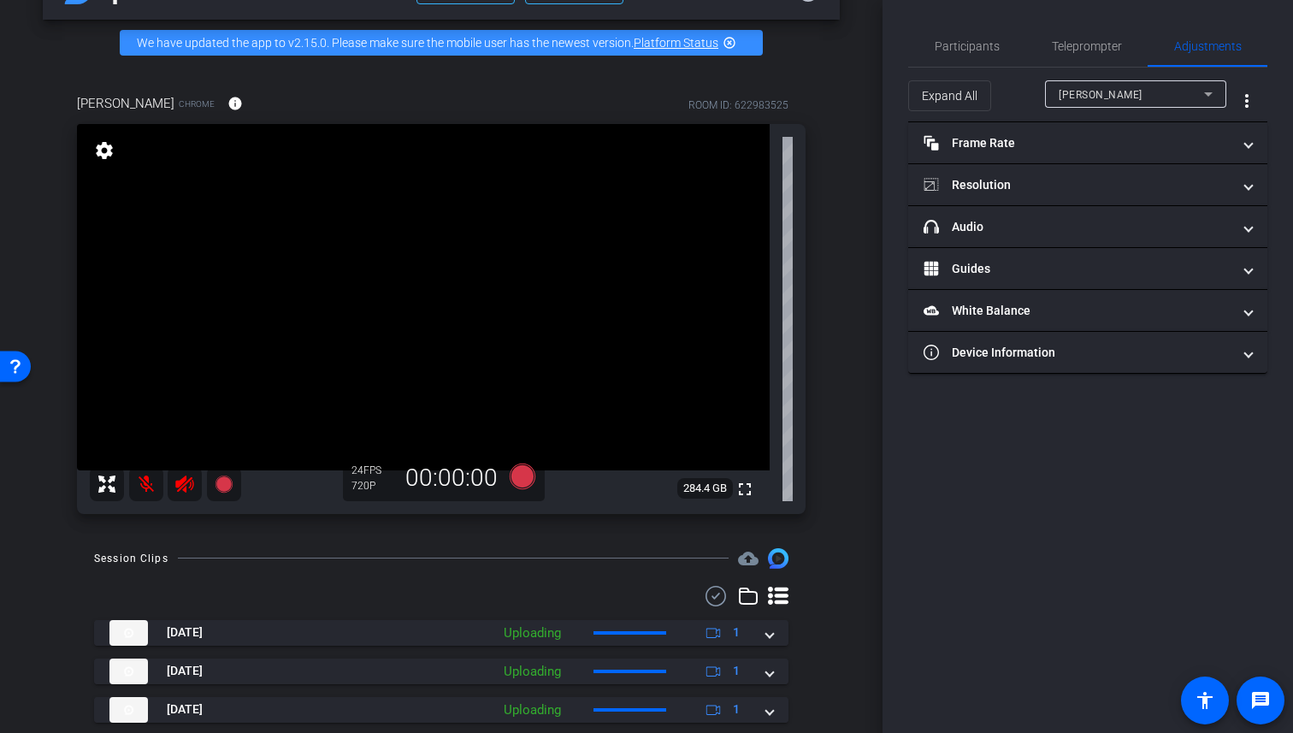
scroll to position [0, 0]
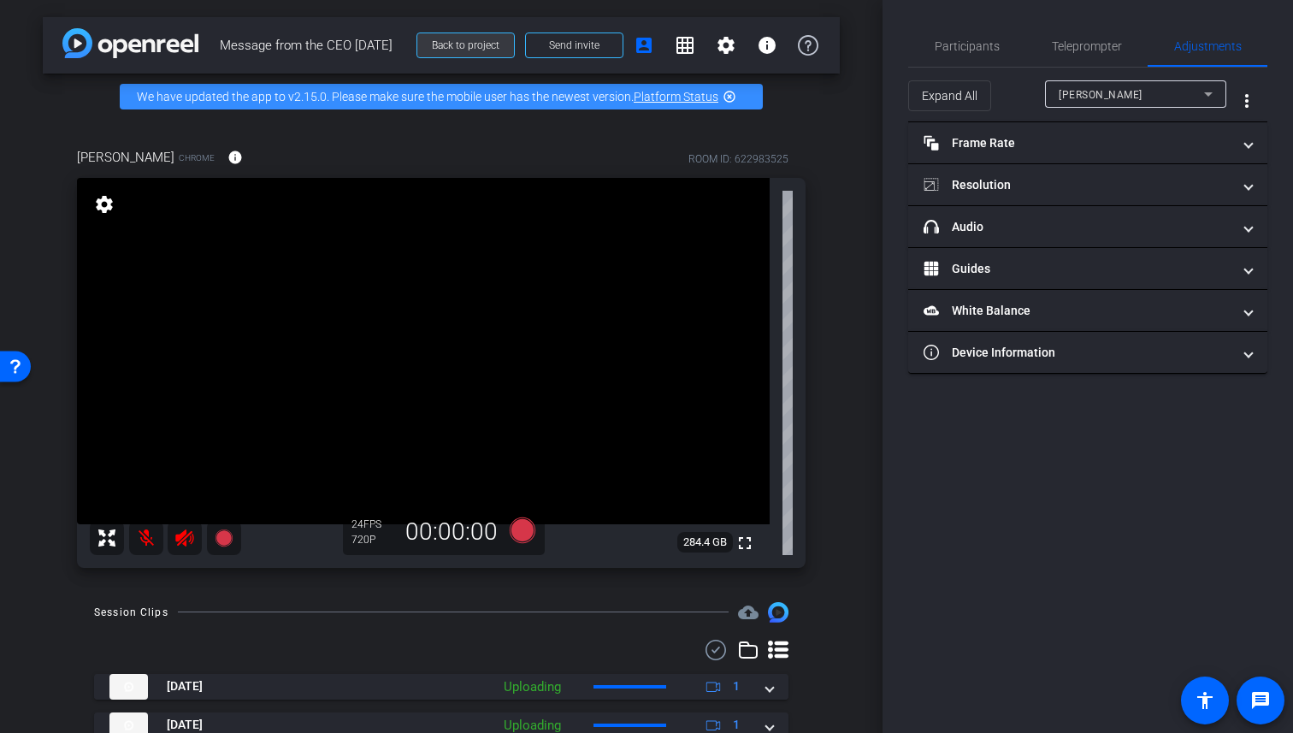
click at [491, 52] on span at bounding box center [465, 45] width 97 height 41
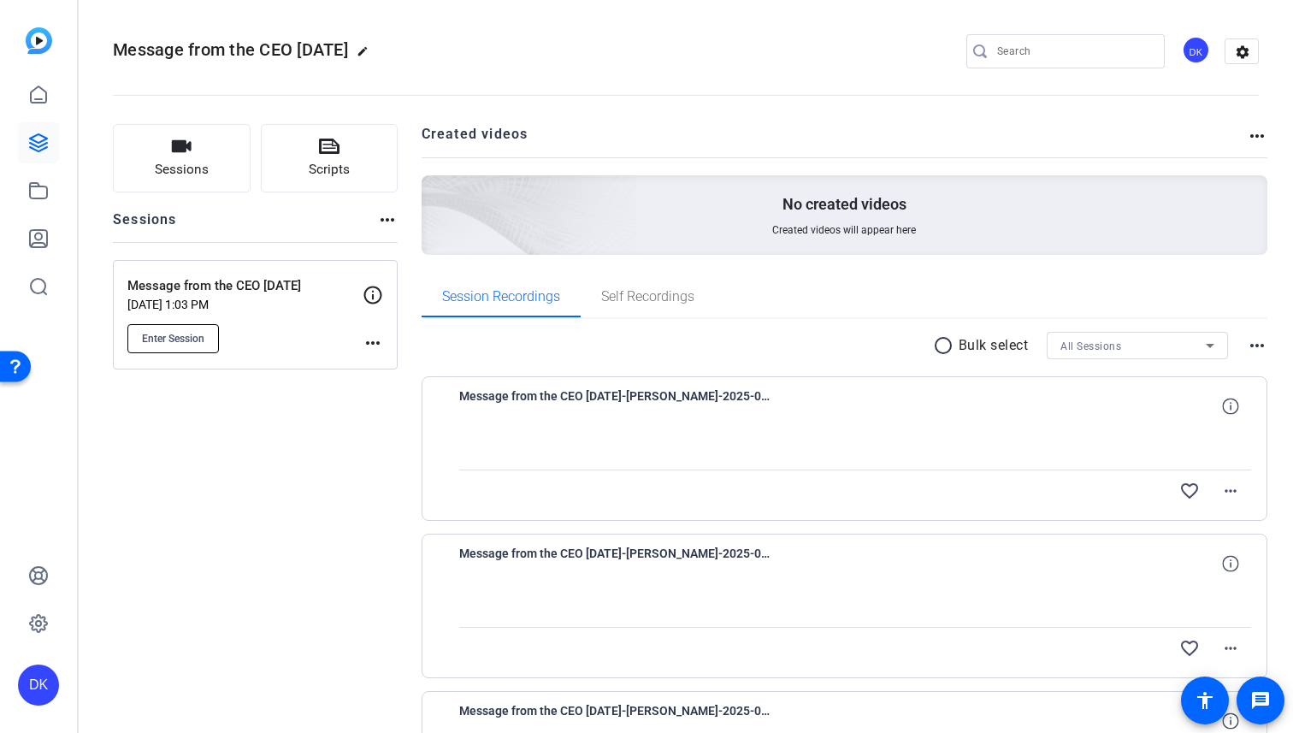
click at [204, 333] on span "Enter Session" at bounding box center [173, 339] width 62 height 14
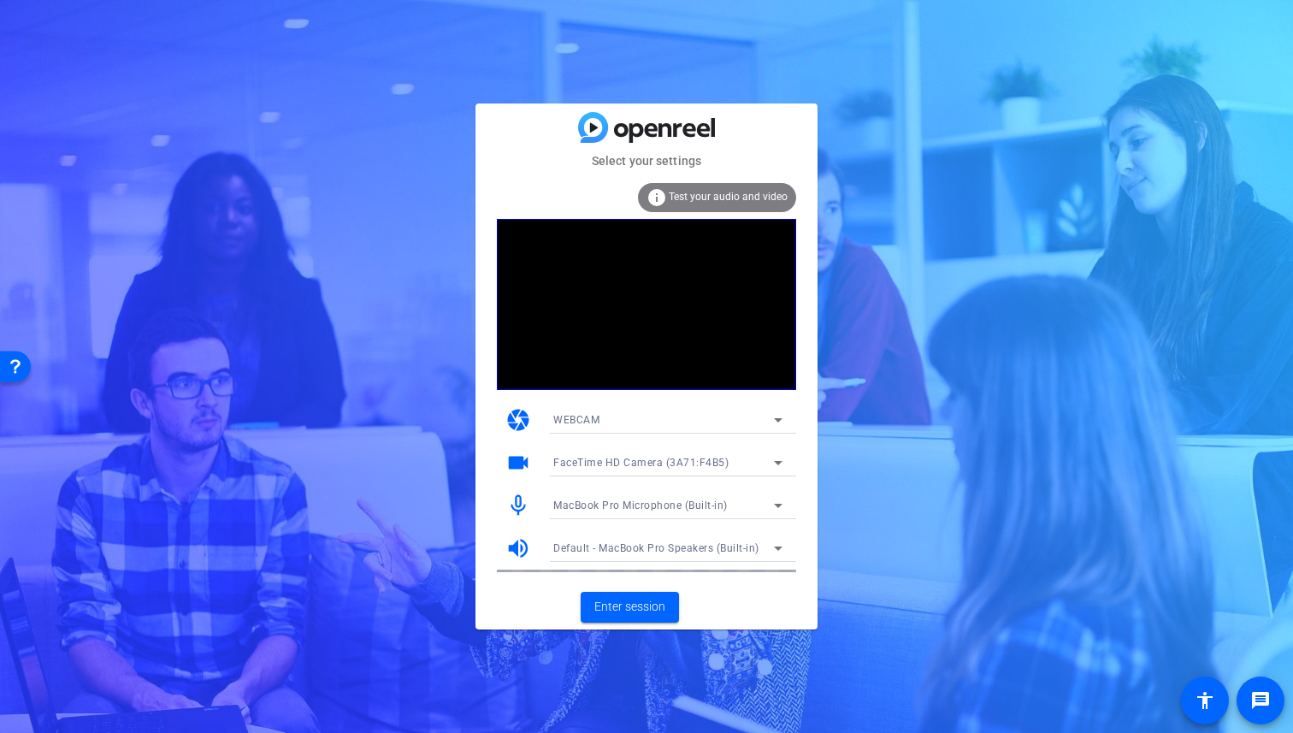
click at [702, 426] on div "WEBCAM" at bounding box center [663, 419] width 221 height 21
click at [888, 398] on div at bounding box center [646, 366] width 1293 height 733
click at [642, 609] on span "Enter session" at bounding box center [629, 607] width 71 height 18
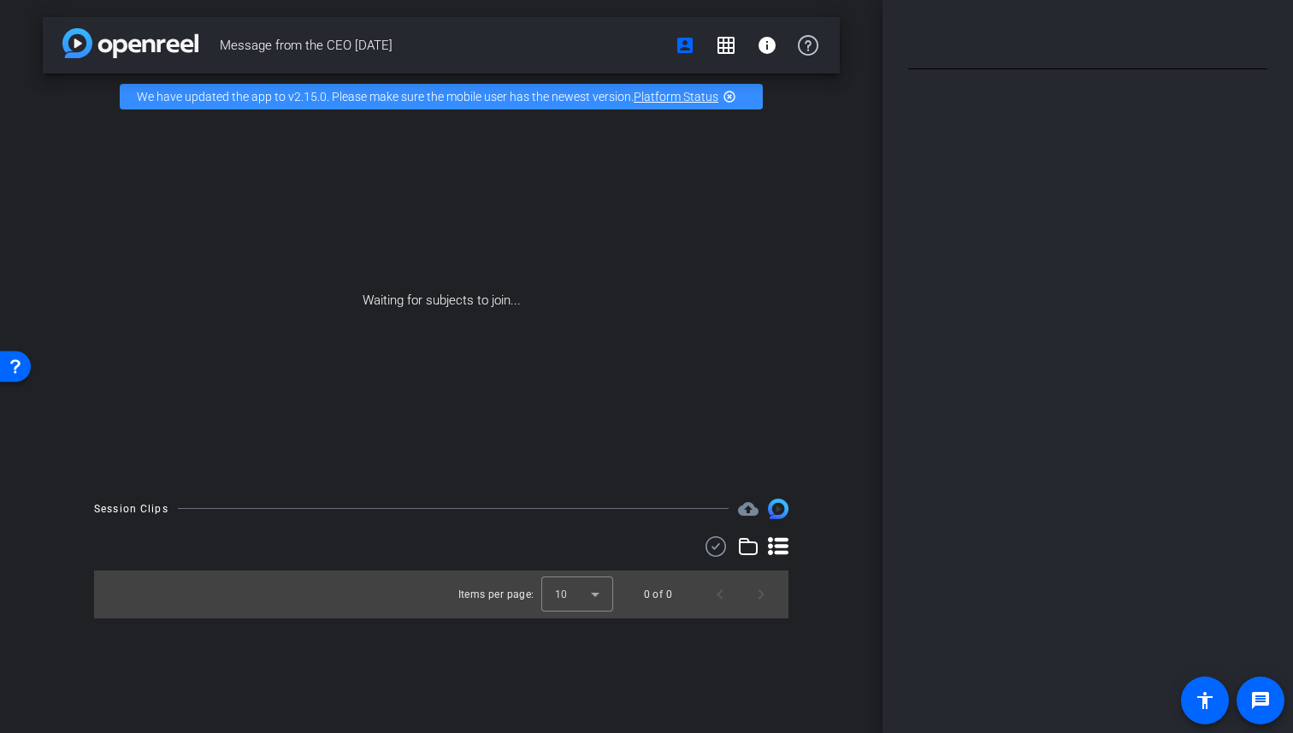
type input "Default title 4802"
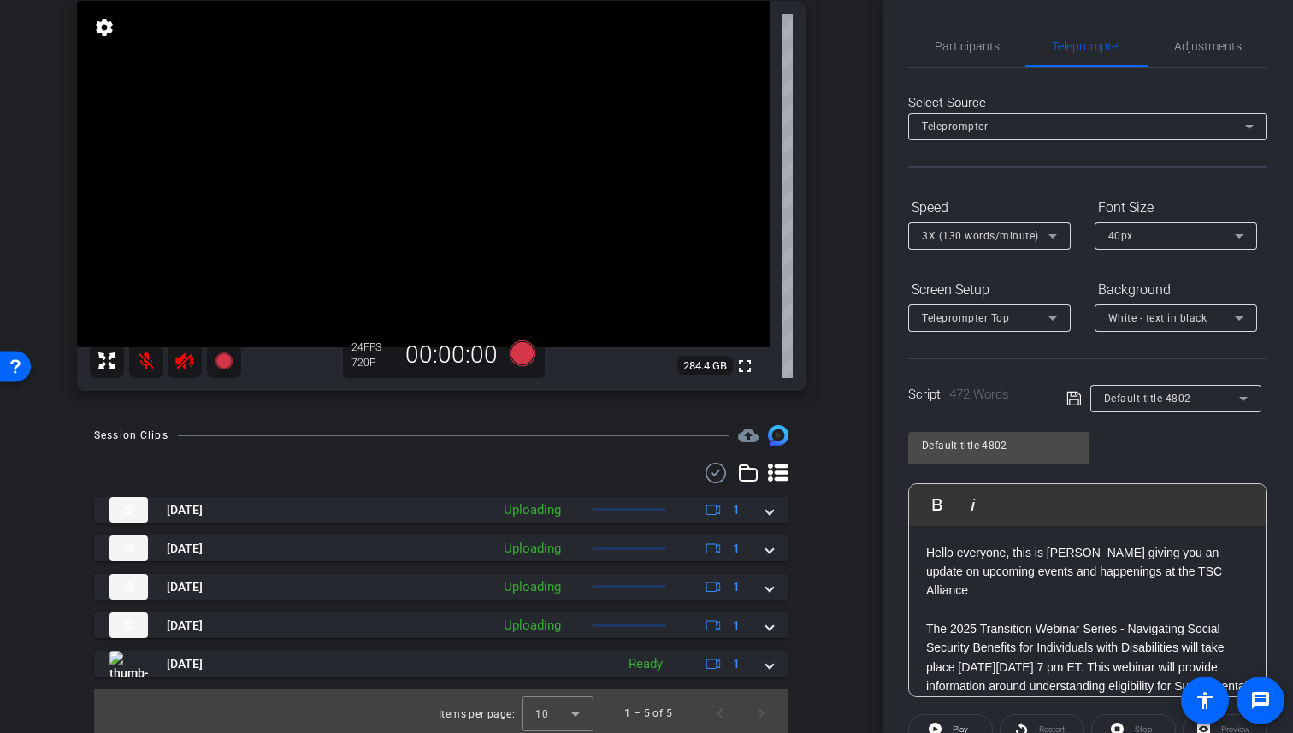
scroll to position [181, 0]
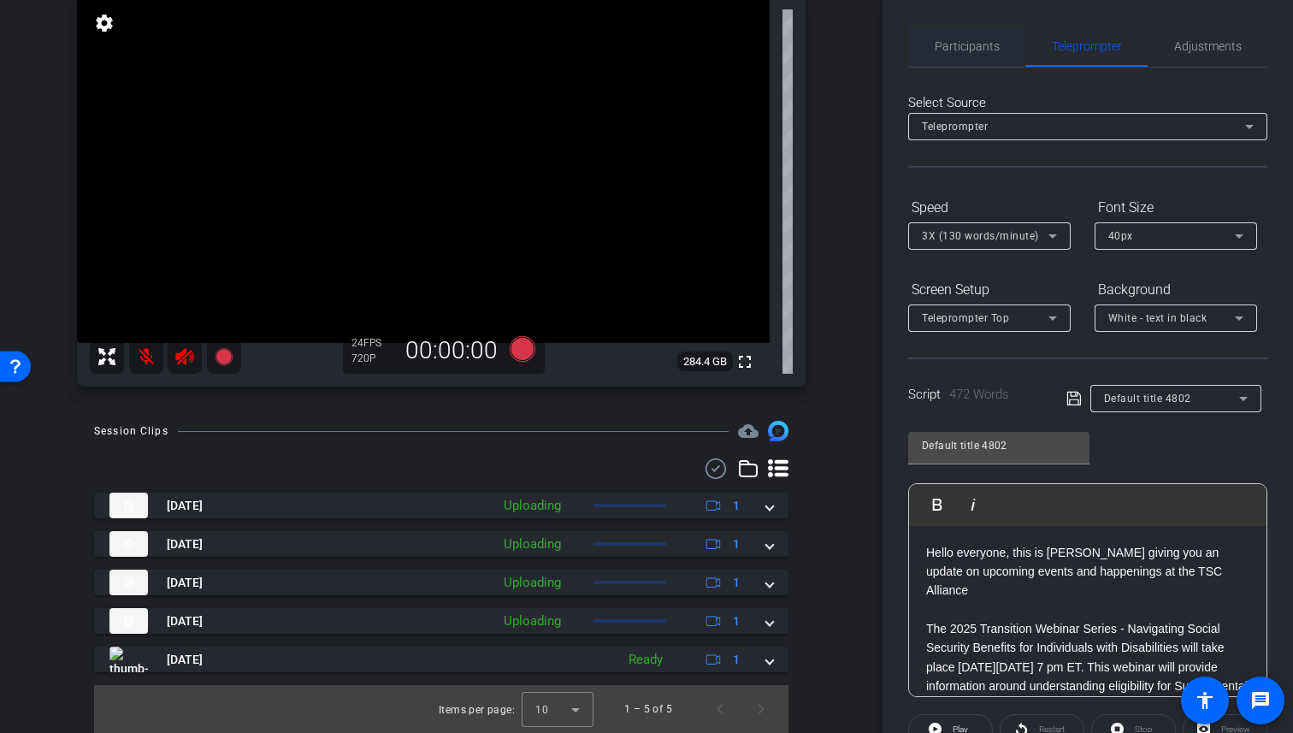
click at [963, 34] on span "Participants" at bounding box center [967, 46] width 65 height 41
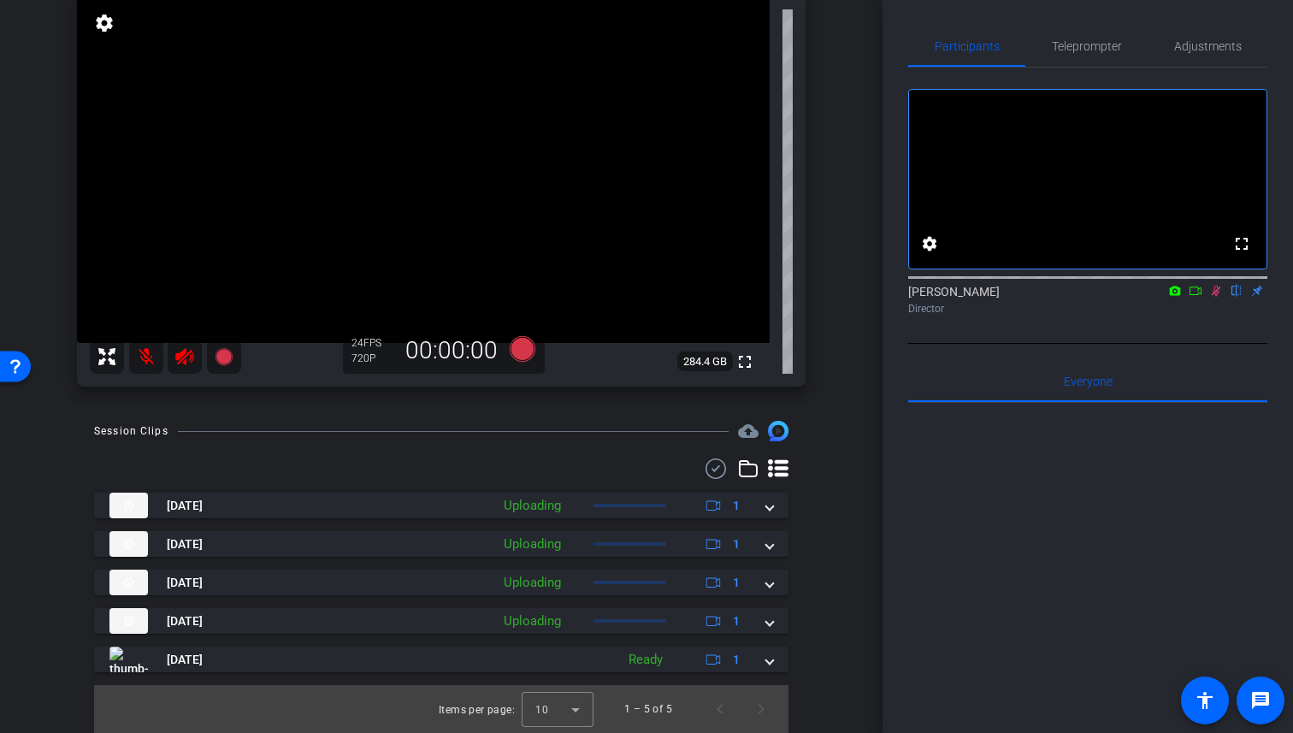
click at [1183, 298] on mat-icon at bounding box center [1175, 290] width 21 height 15
click at [1199, 312] on div at bounding box center [646, 366] width 1293 height 733
click at [1193, 297] on icon at bounding box center [1196, 291] width 14 height 12
click at [1217, 46] on span "Adjustments" at bounding box center [1208, 46] width 68 height 12
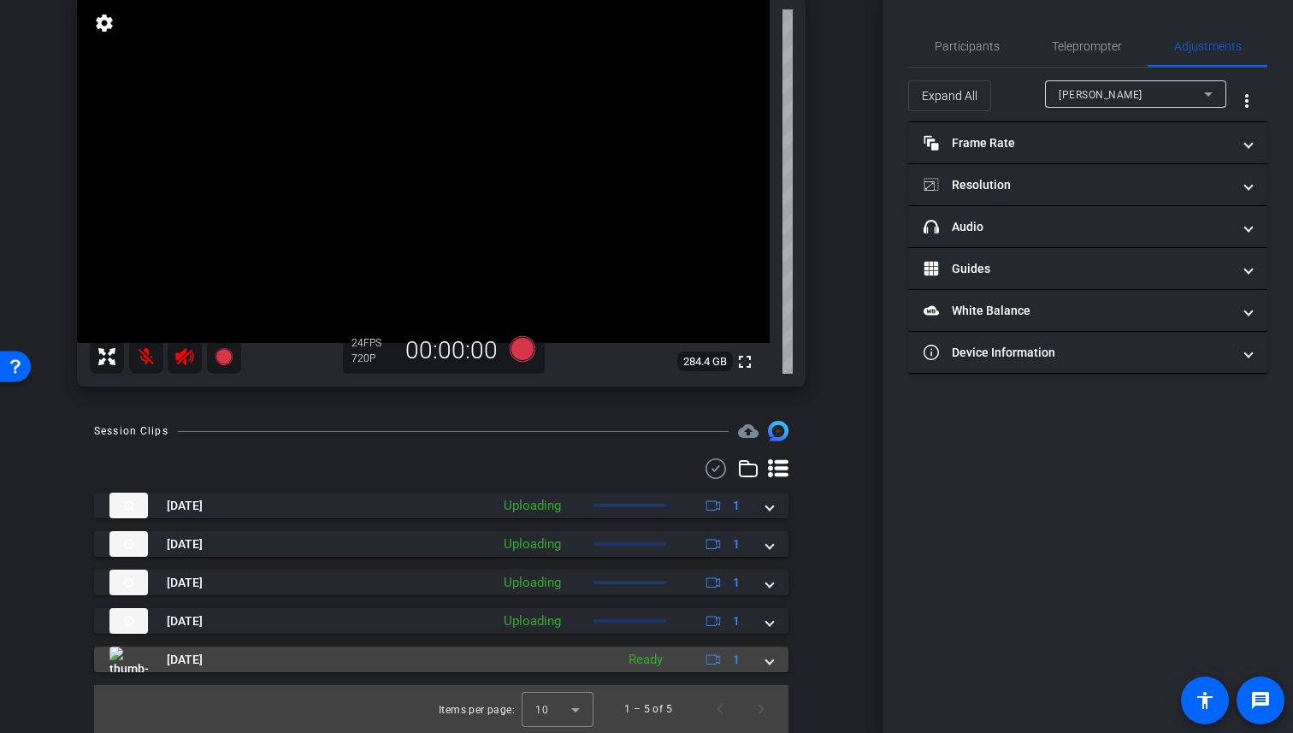
click at [539, 657] on mat-panel-title "[DATE]" at bounding box center [357, 659] width 497 height 26
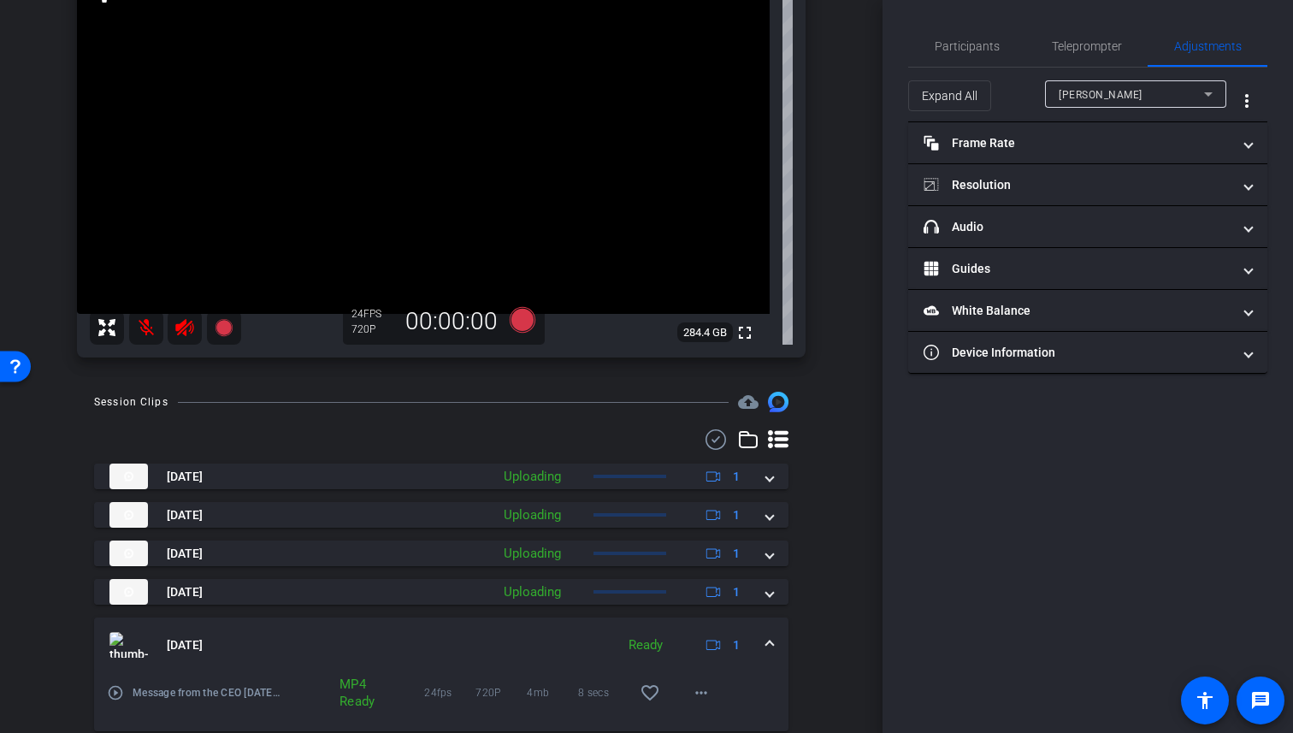
scroll to position [269, 0]
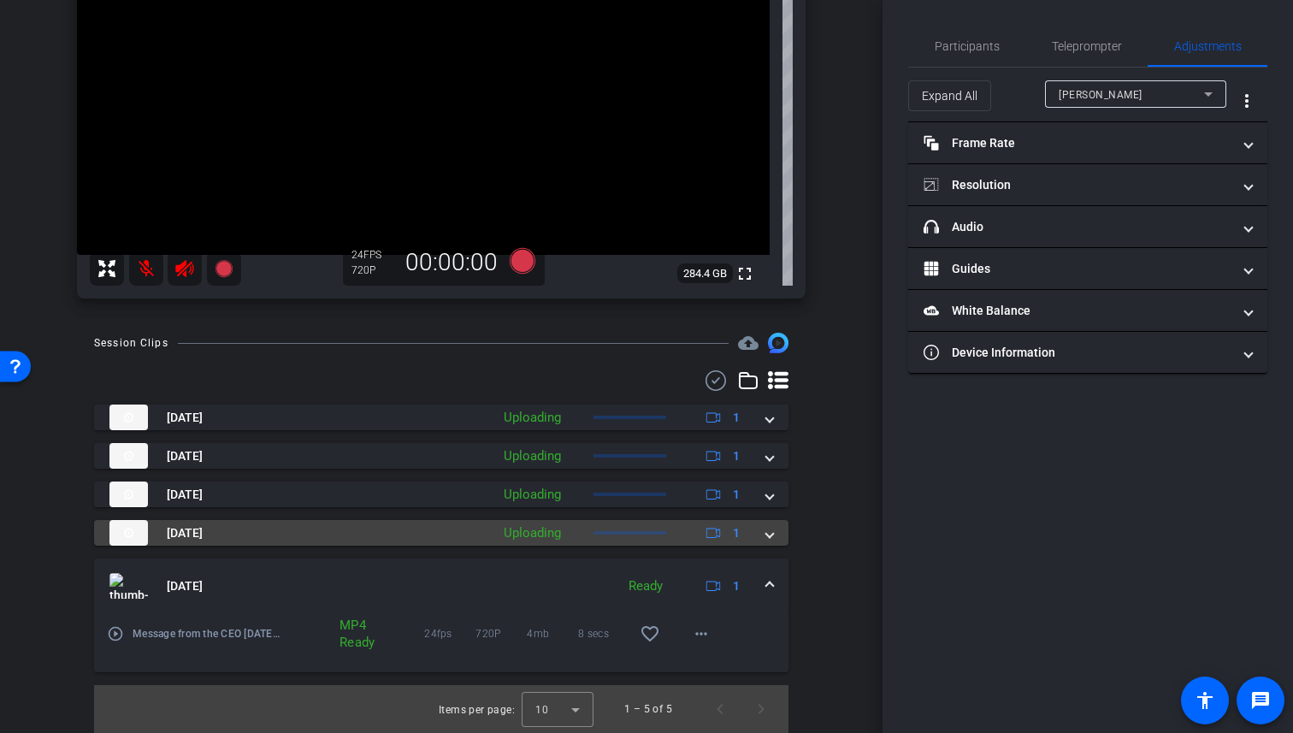
click at [576, 526] on mat-panel-description "Uploading 1" at bounding box center [623, 533] width 257 height 26
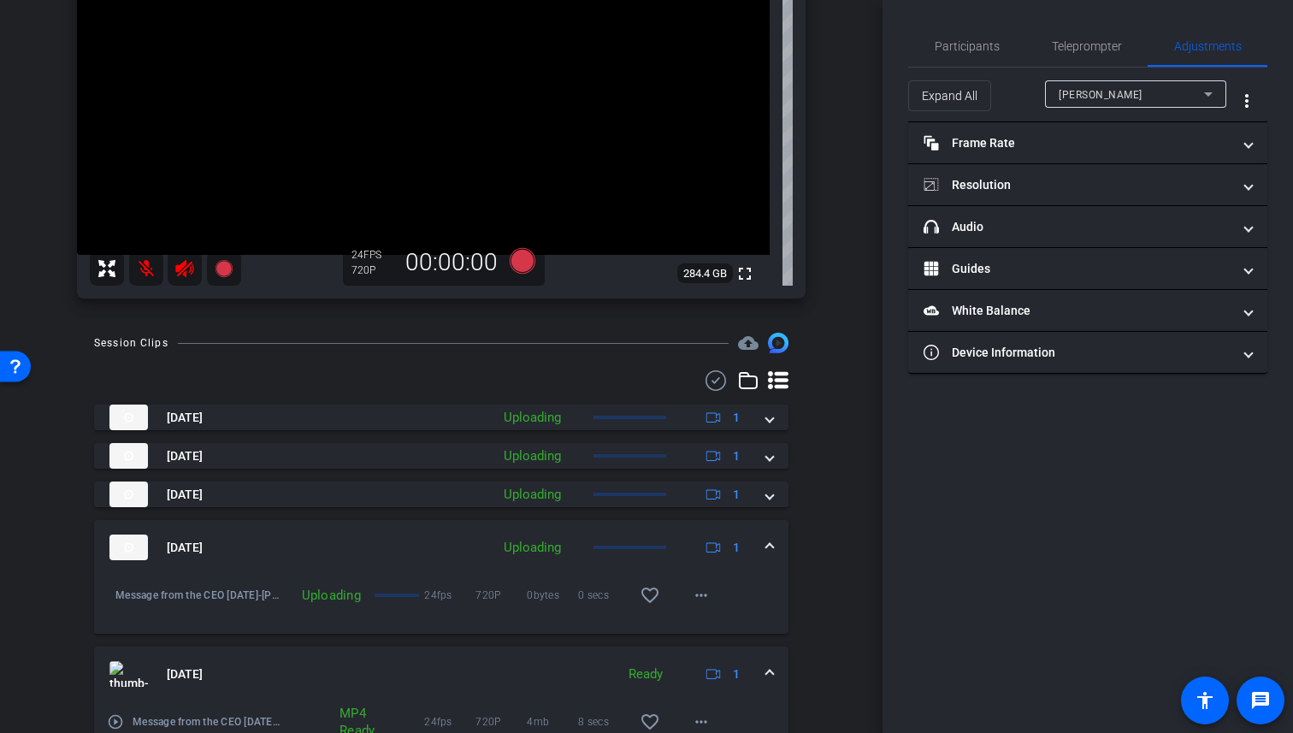
click at [628, 545] on mat-panel-description "Uploading 1" at bounding box center [623, 547] width 257 height 26
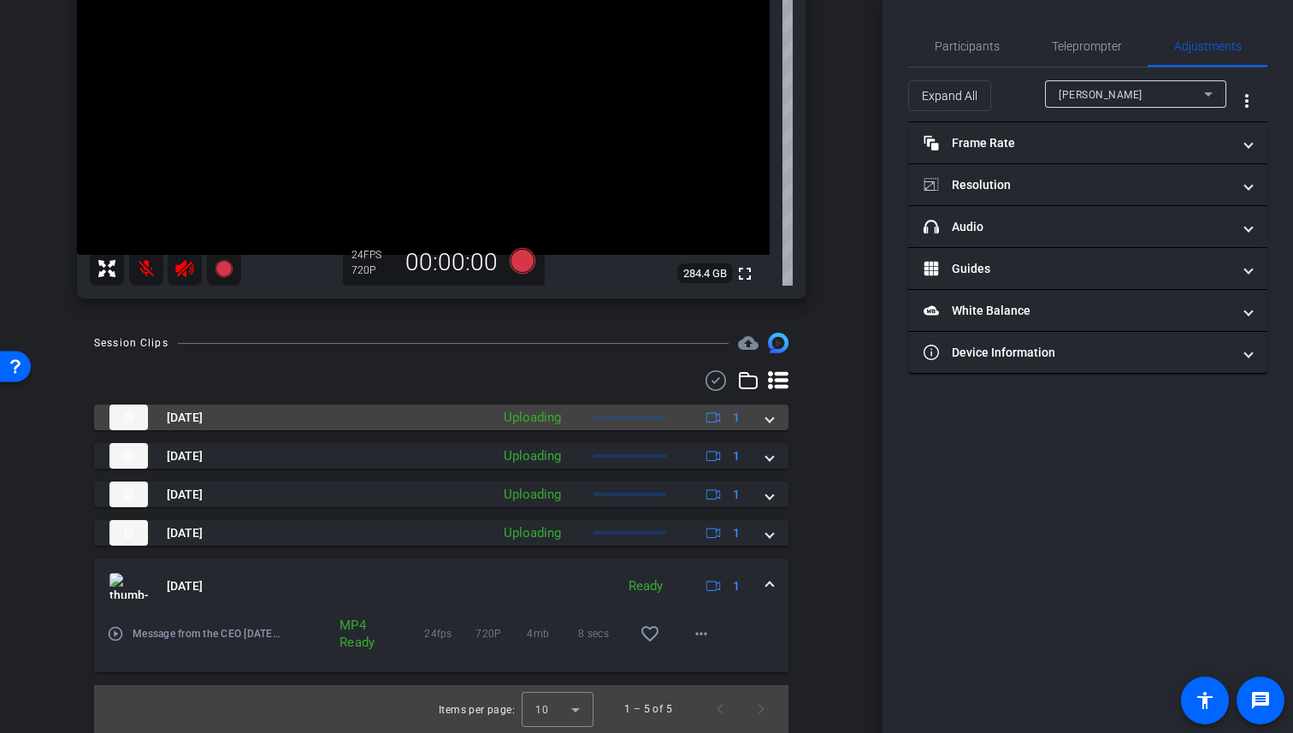
click at [672, 420] on mat-panel-description "Uploading 1" at bounding box center [623, 417] width 257 height 26
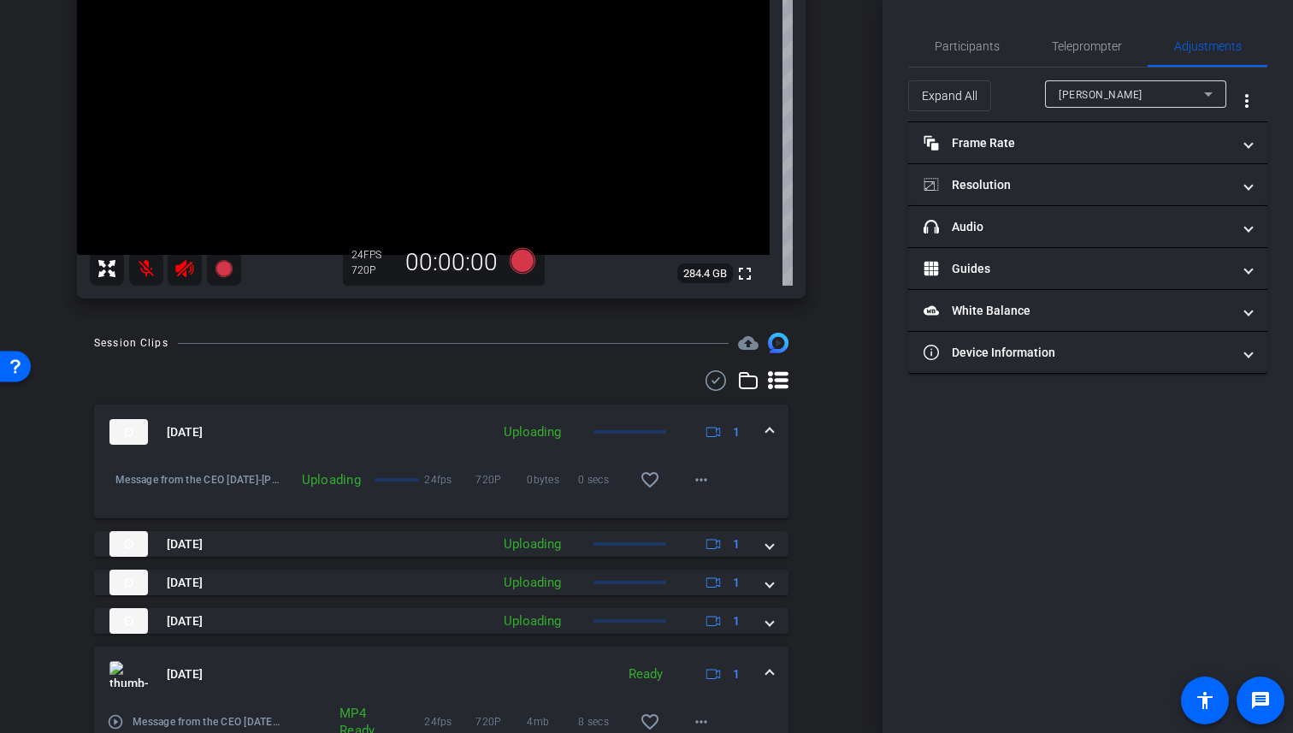
click at [568, 420] on mat-panel-description "Uploading 1" at bounding box center [623, 432] width 257 height 26
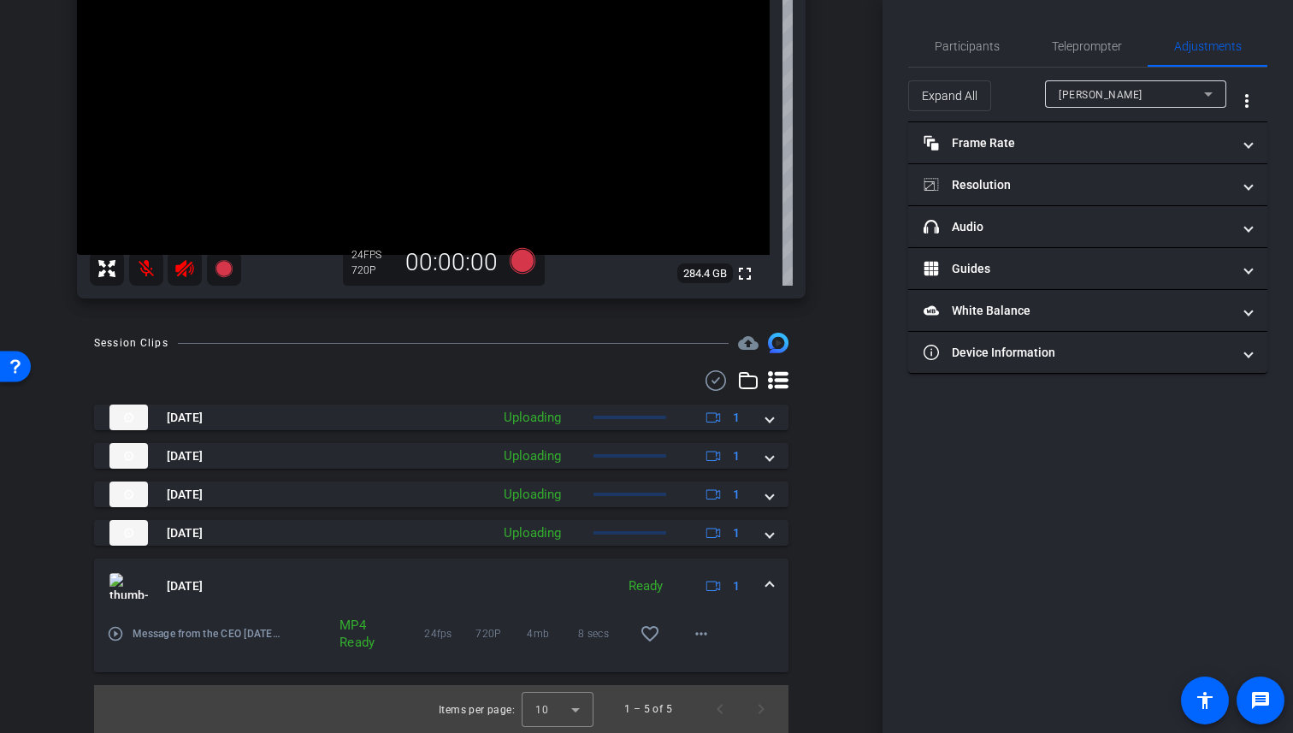
click at [610, 355] on div "Session Clips cloud_upload [DATE] Uploading 1 Message from the CEO [DATE]-[PERS…" at bounding box center [441, 533] width 797 height 400
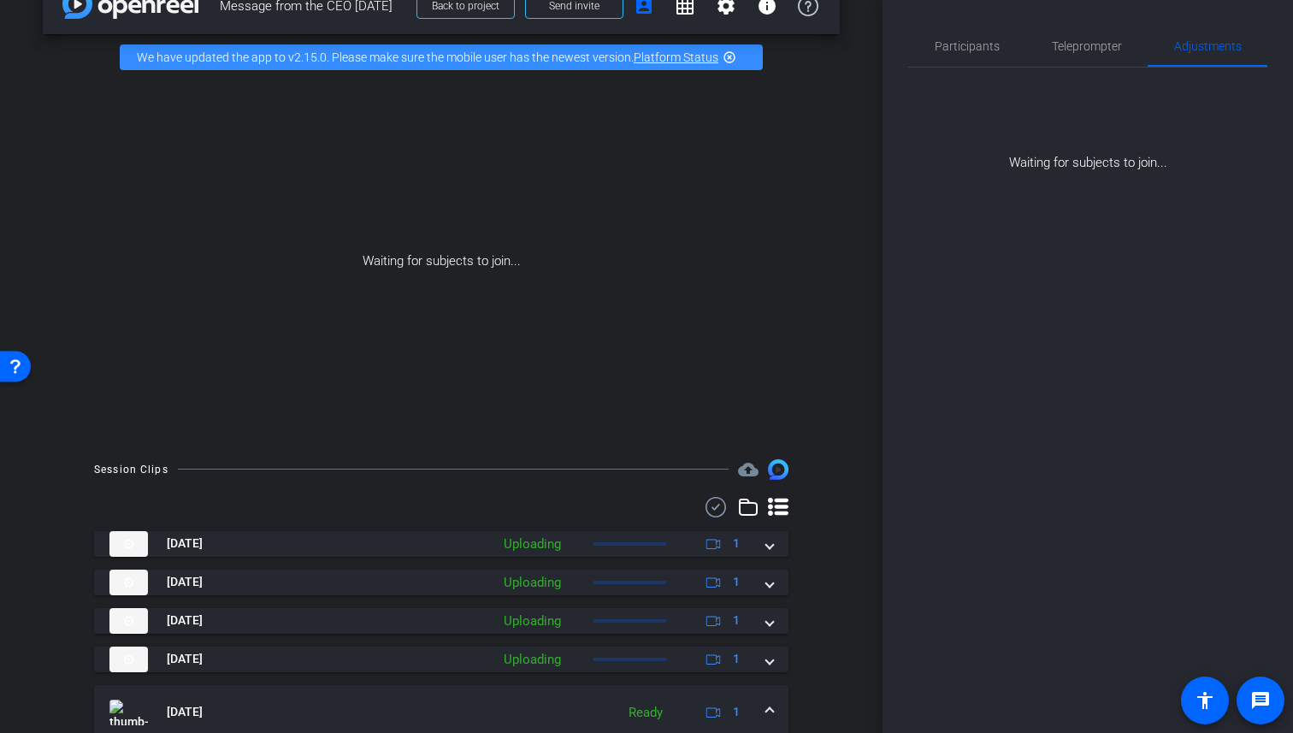
scroll to position [0, 0]
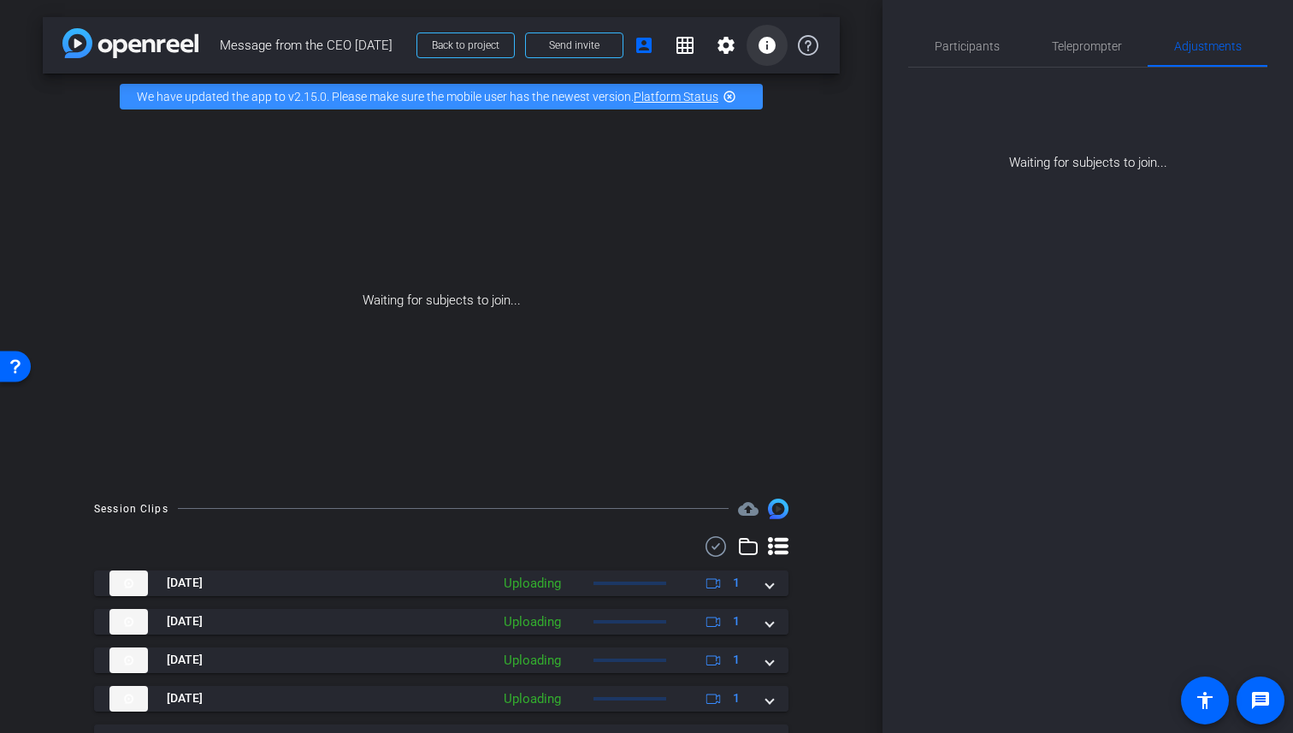
click at [778, 46] on span at bounding box center [766, 45] width 41 height 41
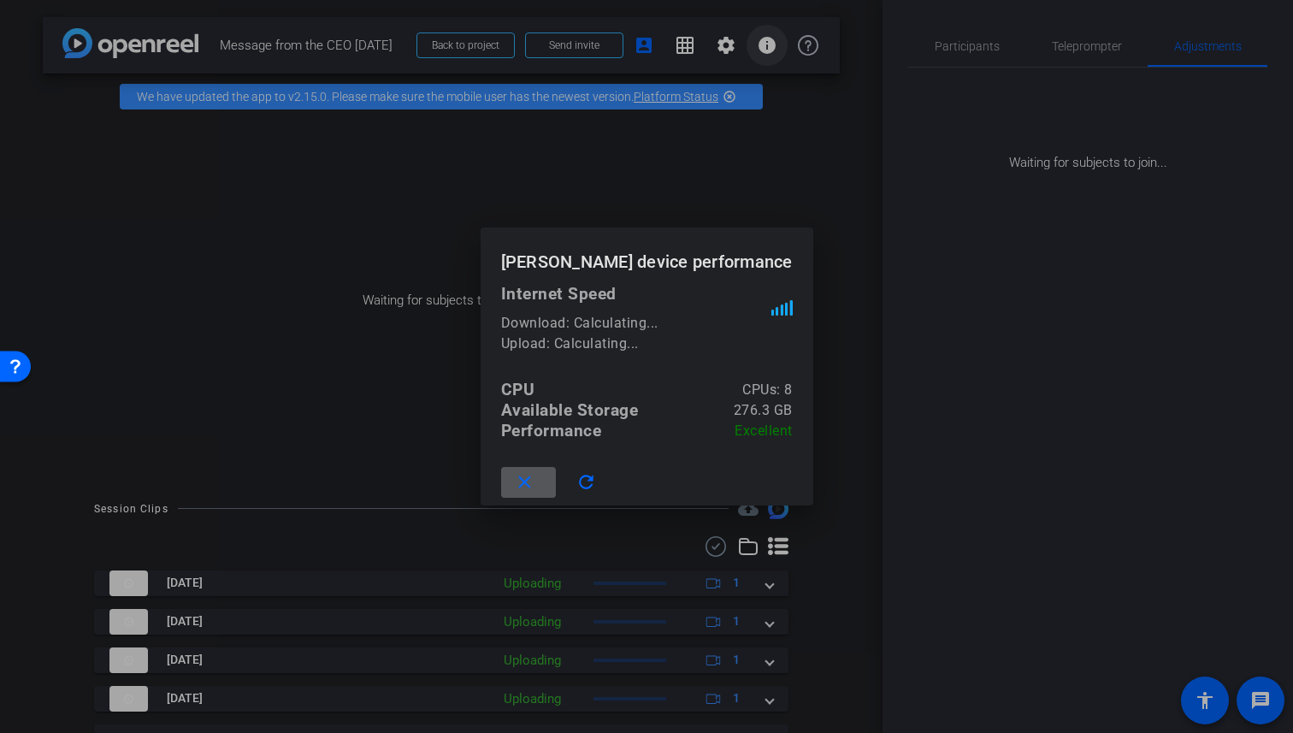
click at [778, 46] on div at bounding box center [646, 366] width 1293 height 733
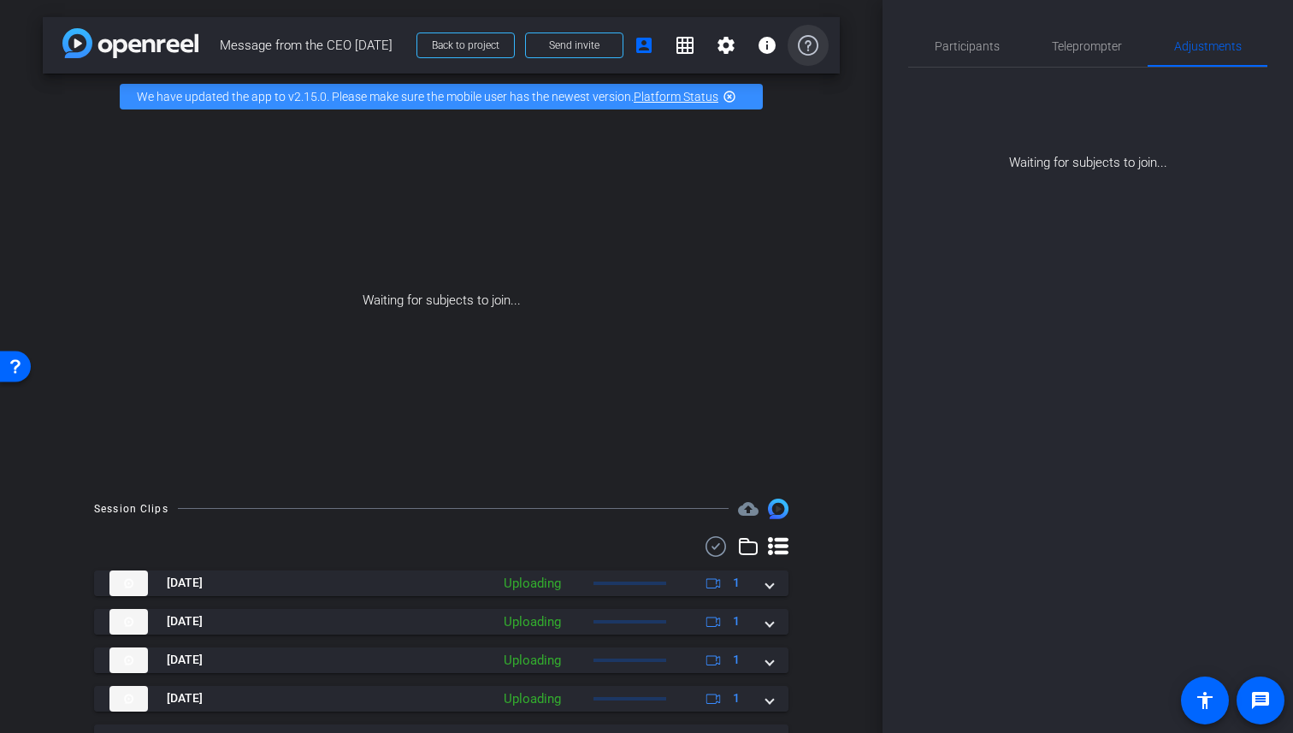
click at [804, 49] on icon at bounding box center [808, 45] width 21 height 21
click at [771, 57] on span at bounding box center [766, 45] width 41 height 41
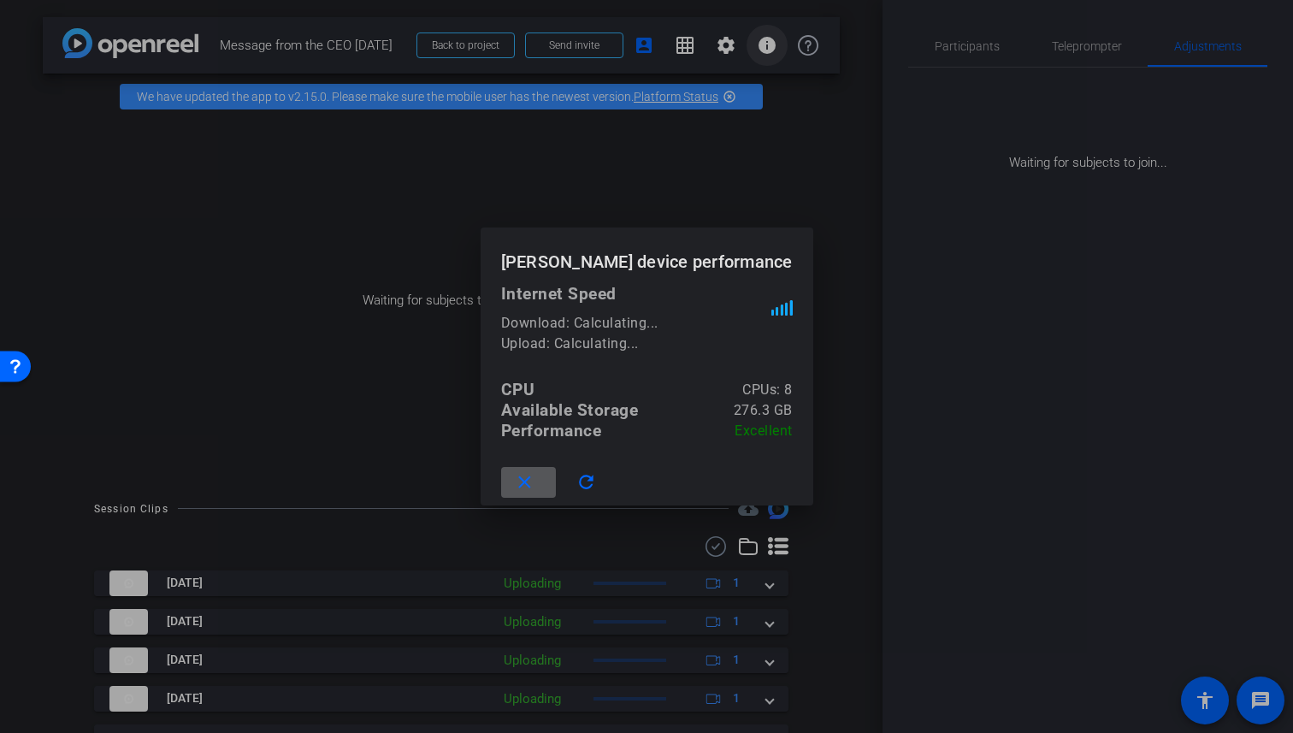
click at [771, 57] on div at bounding box center [646, 366] width 1293 height 733
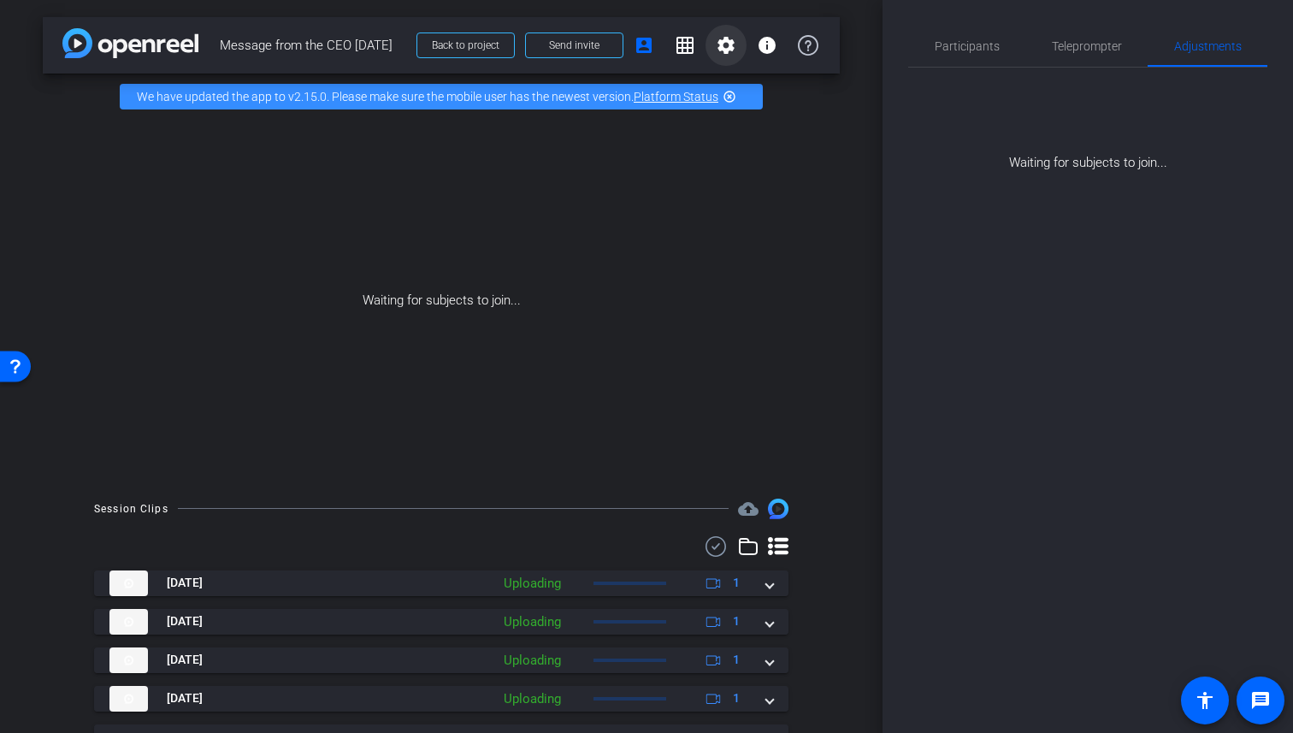
click at [723, 46] on mat-icon "settings" at bounding box center [726, 45] width 21 height 21
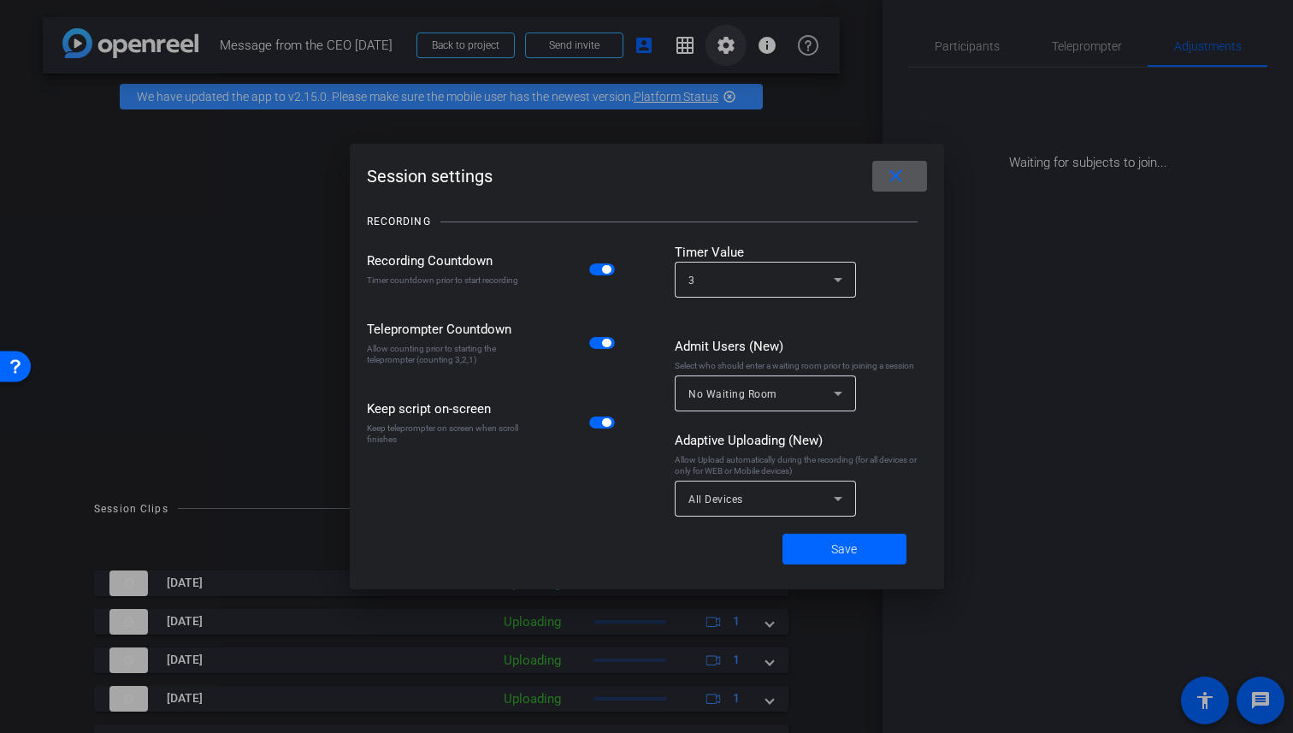
click at [723, 46] on div at bounding box center [646, 366] width 1293 height 733
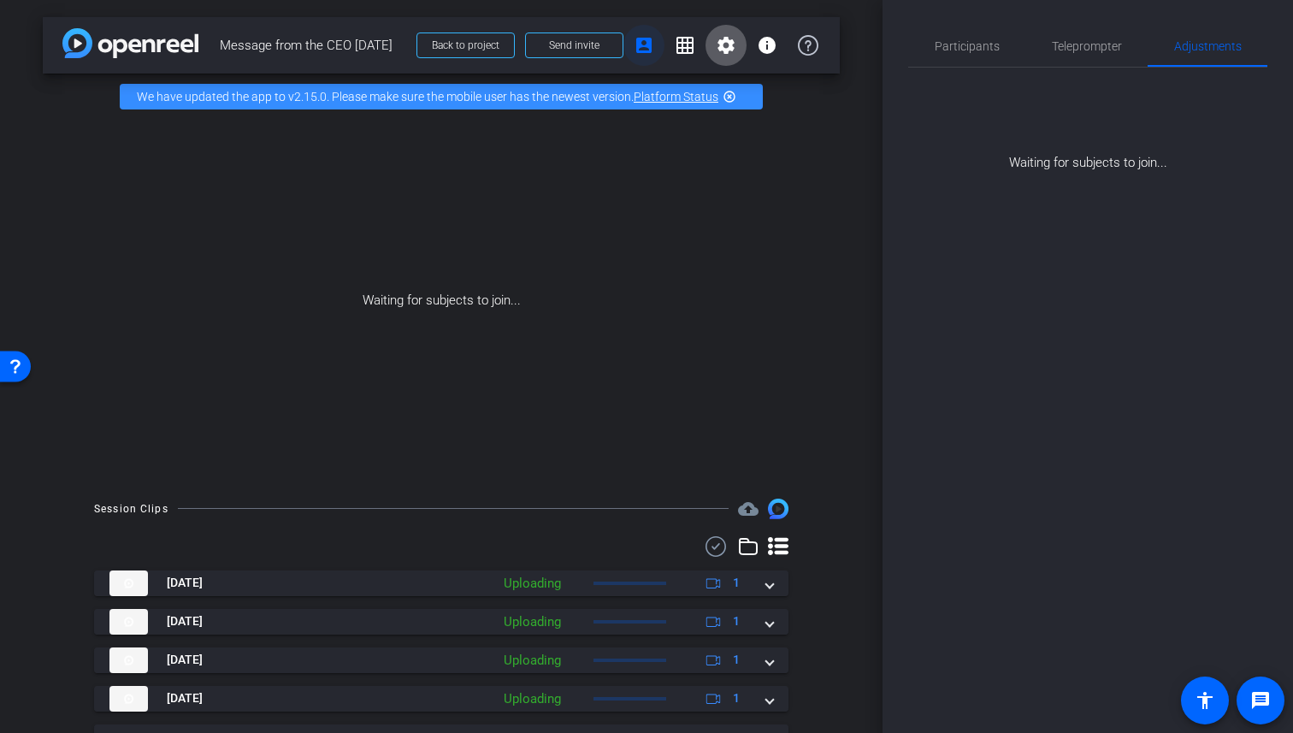
click at [643, 52] on mat-icon "account_box" at bounding box center [644, 45] width 21 height 21
click at [487, 54] on span at bounding box center [465, 45] width 97 height 41
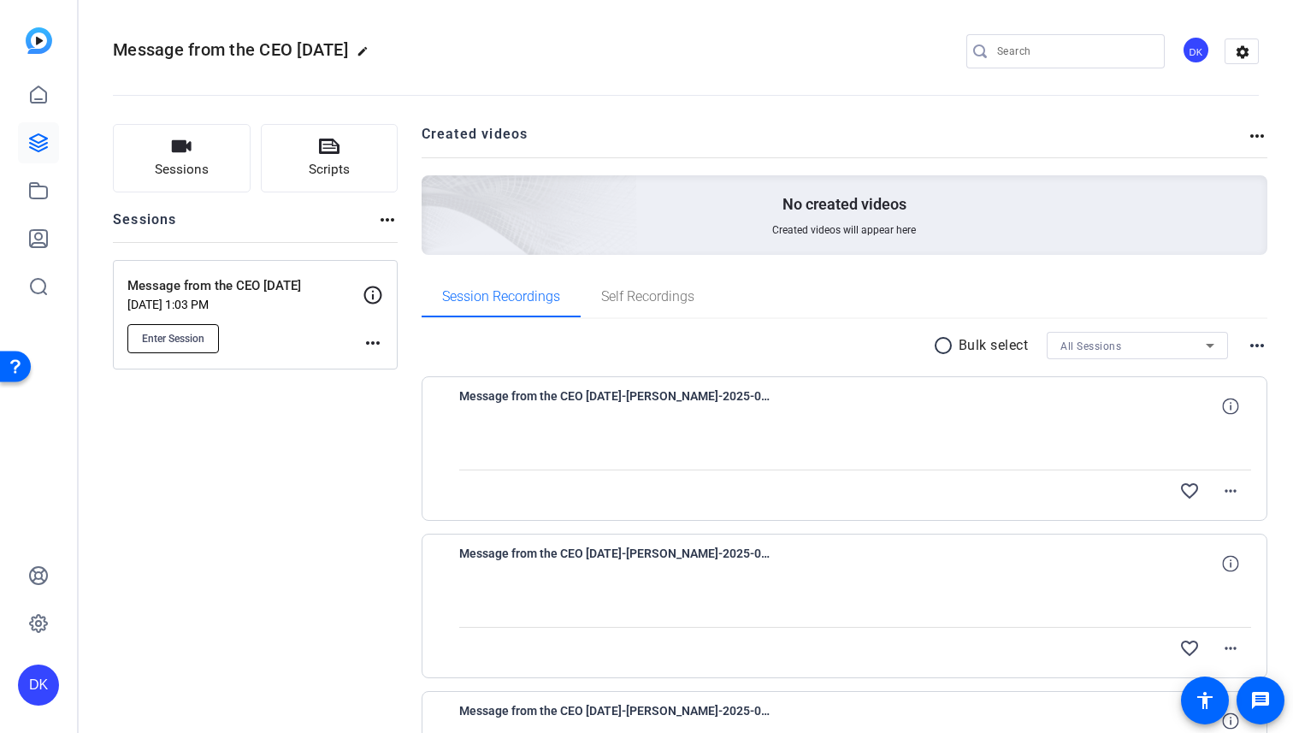
click at [198, 329] on button "Enter Session" at bounding box center [172, 338] width 91 height 29
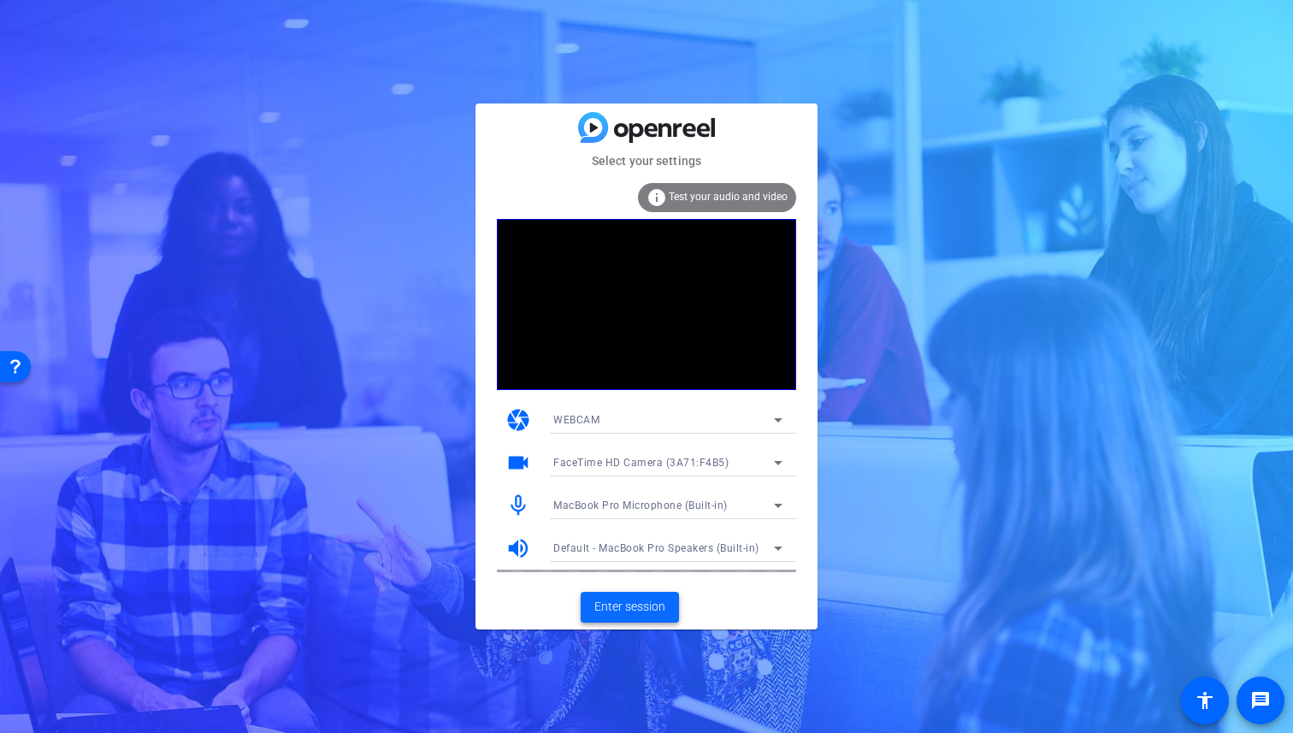
click at [602, 601] on span "Enter session" at bounding box center [629, 607] width 71 height 18
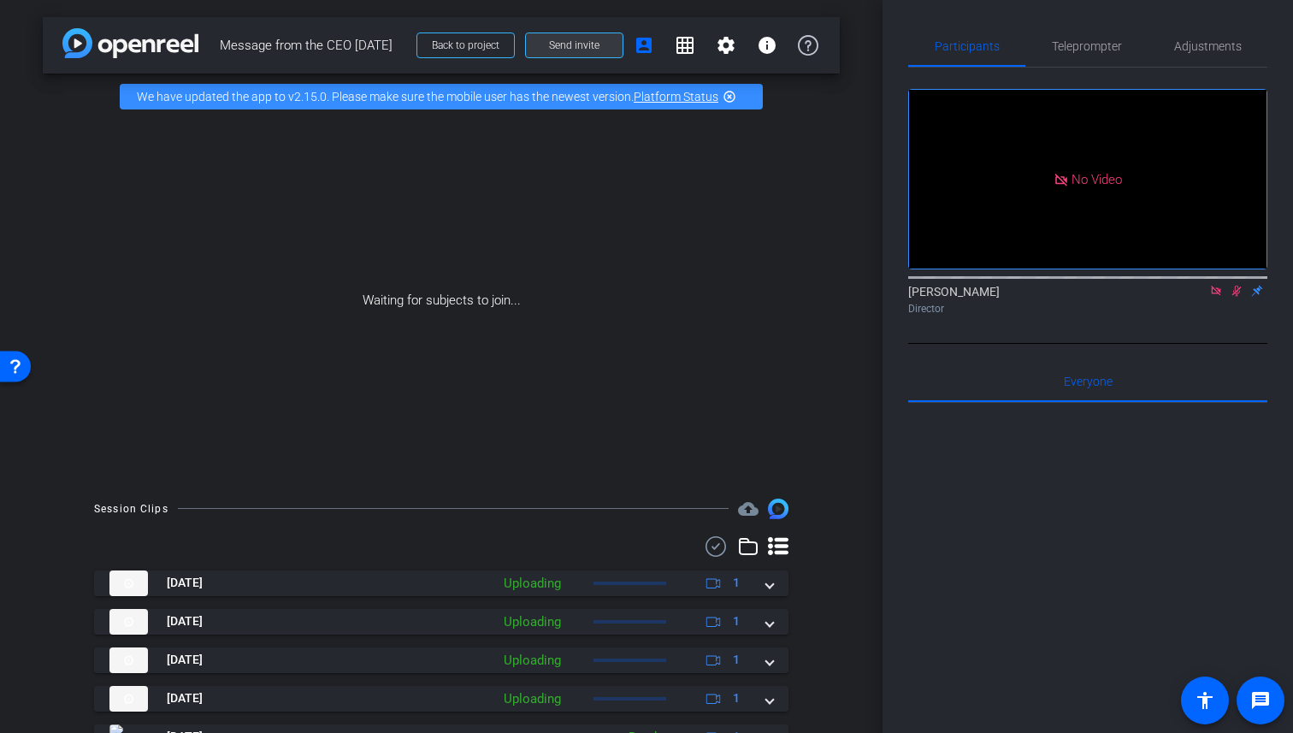
click at [598, 44] on span "Send invite" at bounding box center [574, 45] width 50 height 14
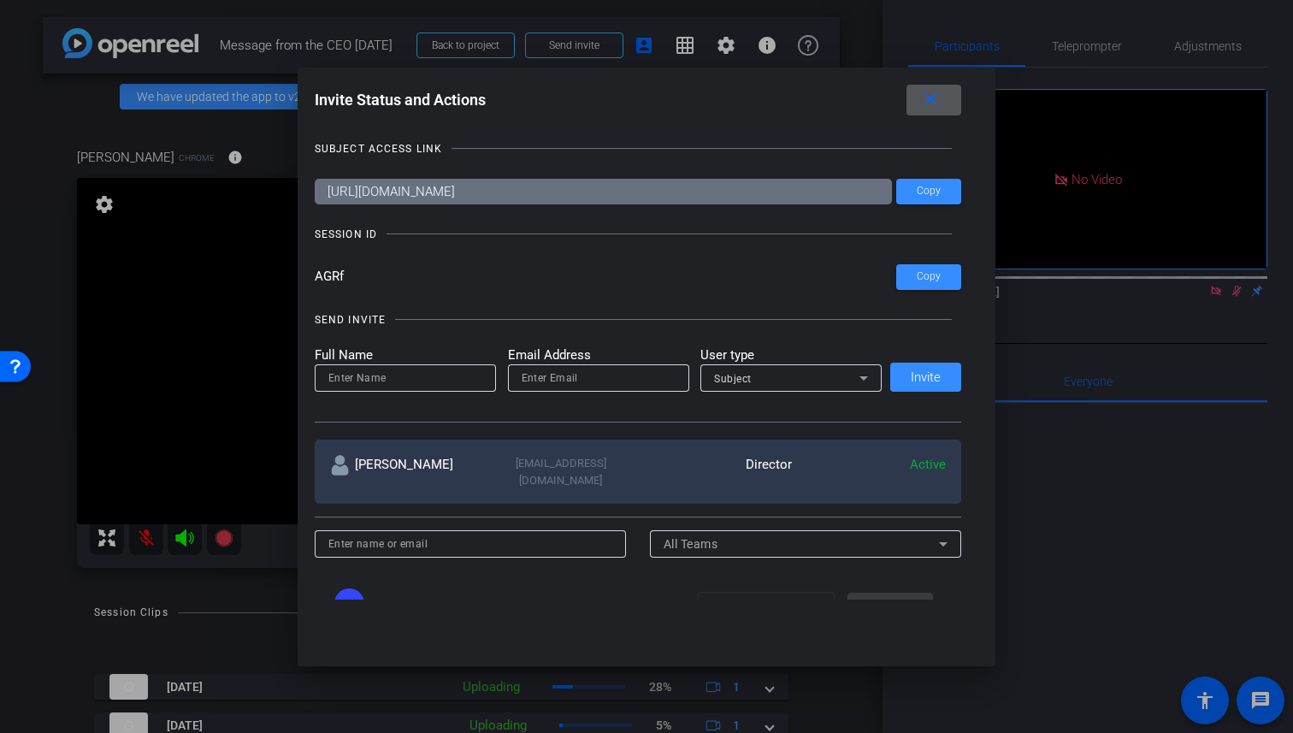
click at [932, 109] on mat-icon "close" at bounding box center [930, 99] width 21 height 21
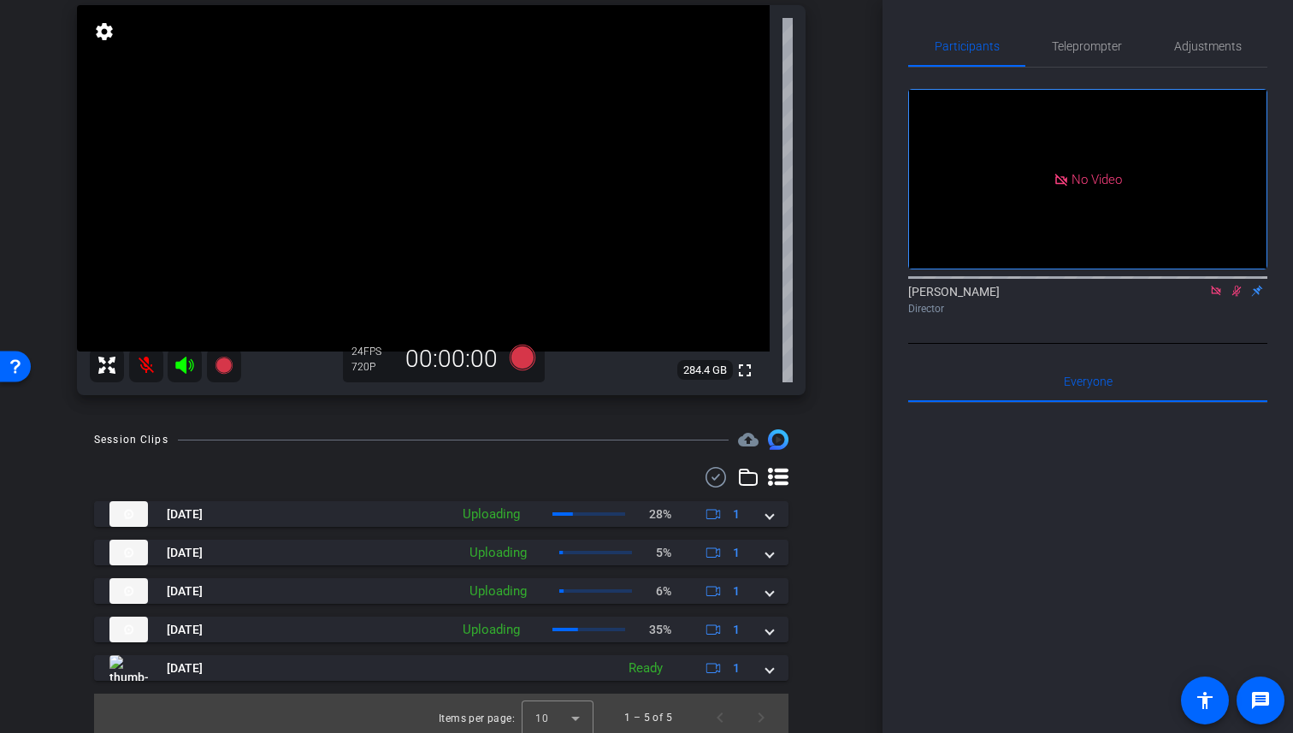
scroll to position [181, 0]
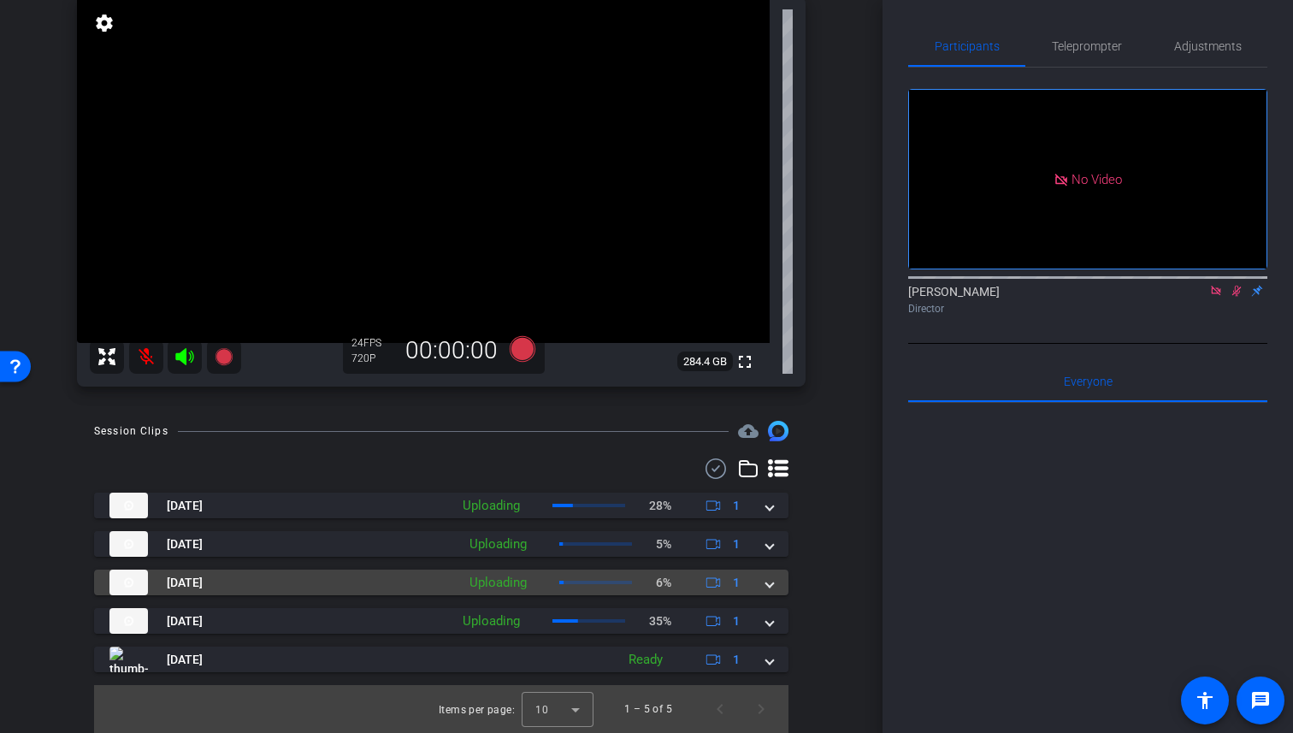
click at [606, 580] on mat-panel-description "Uploading 6% 1" at bounding box center [607, 582] width 292 height 26
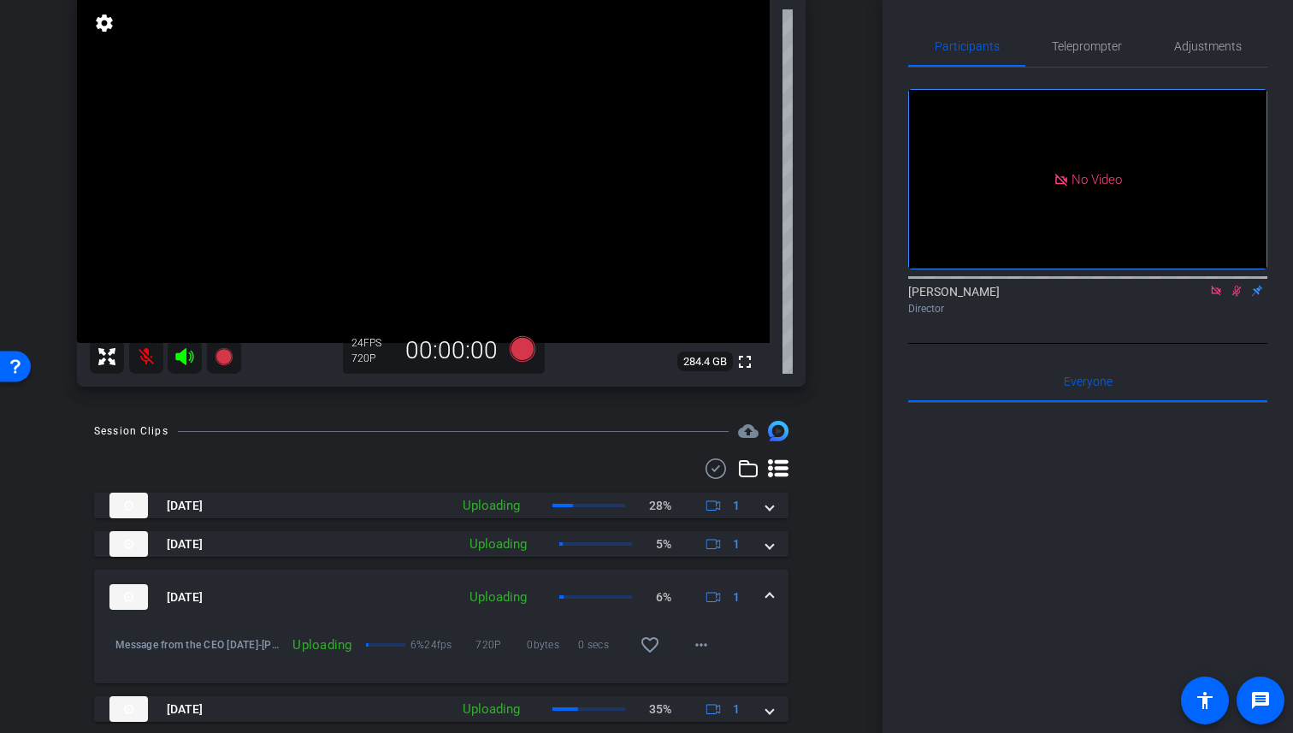
click at [597, 593] on mat-panel-description "Uploading 6% 1" at bounding box center [607, 597] width 292 height 26
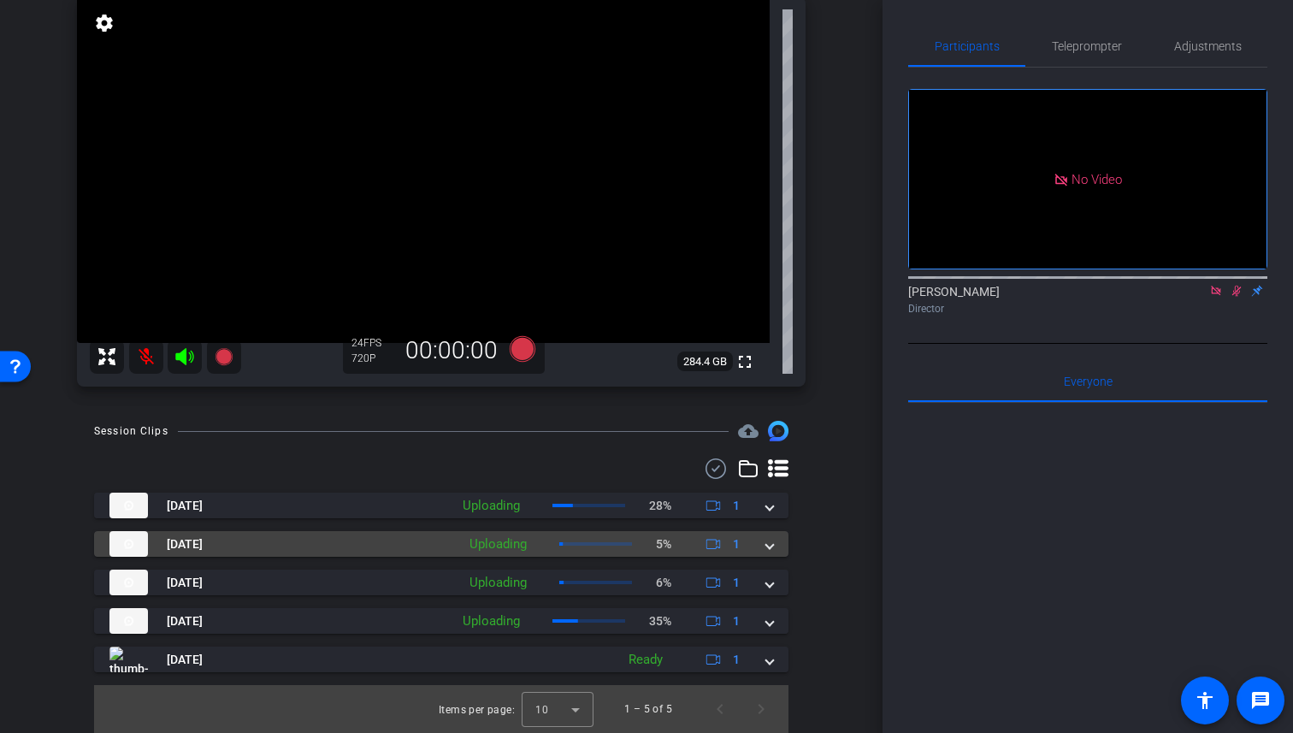
click at [720, 547] on icon at bounding box center [713, 545] width 15 height 10
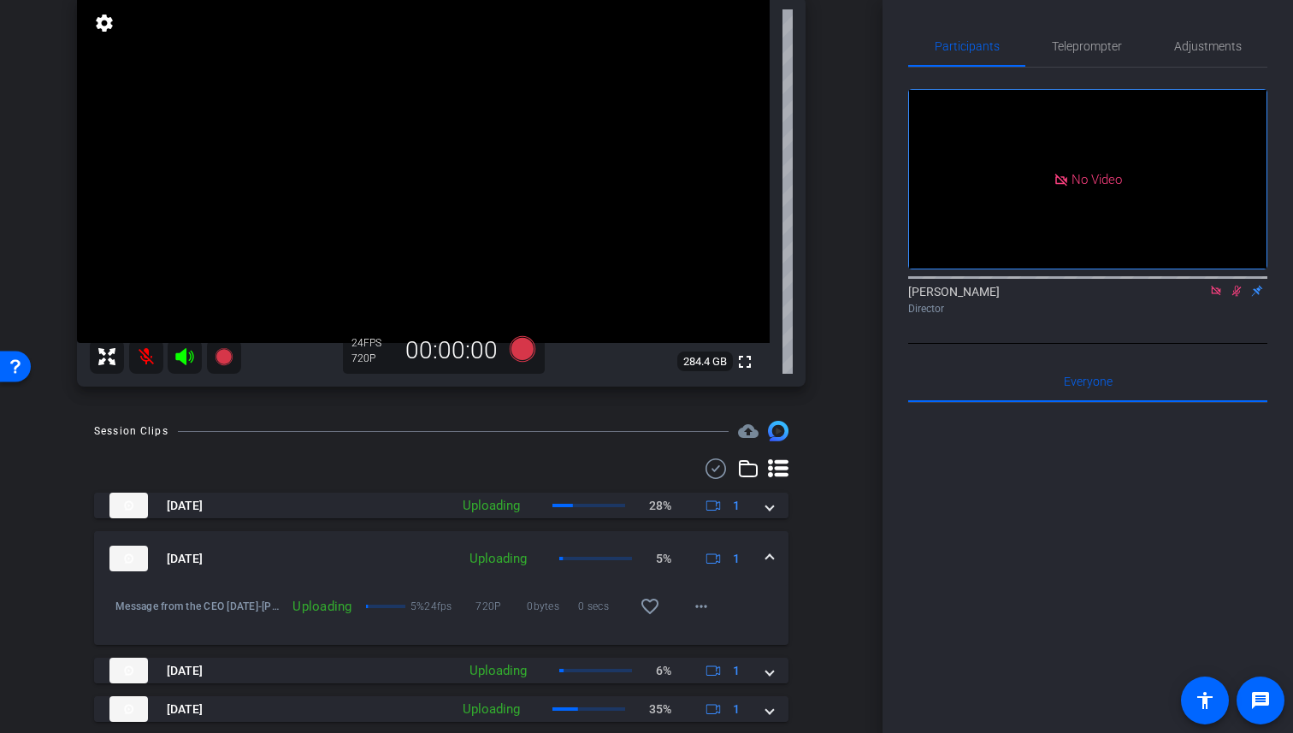
click at [717, 555] on icon at bounding box center [713, 559] width 15 height 15
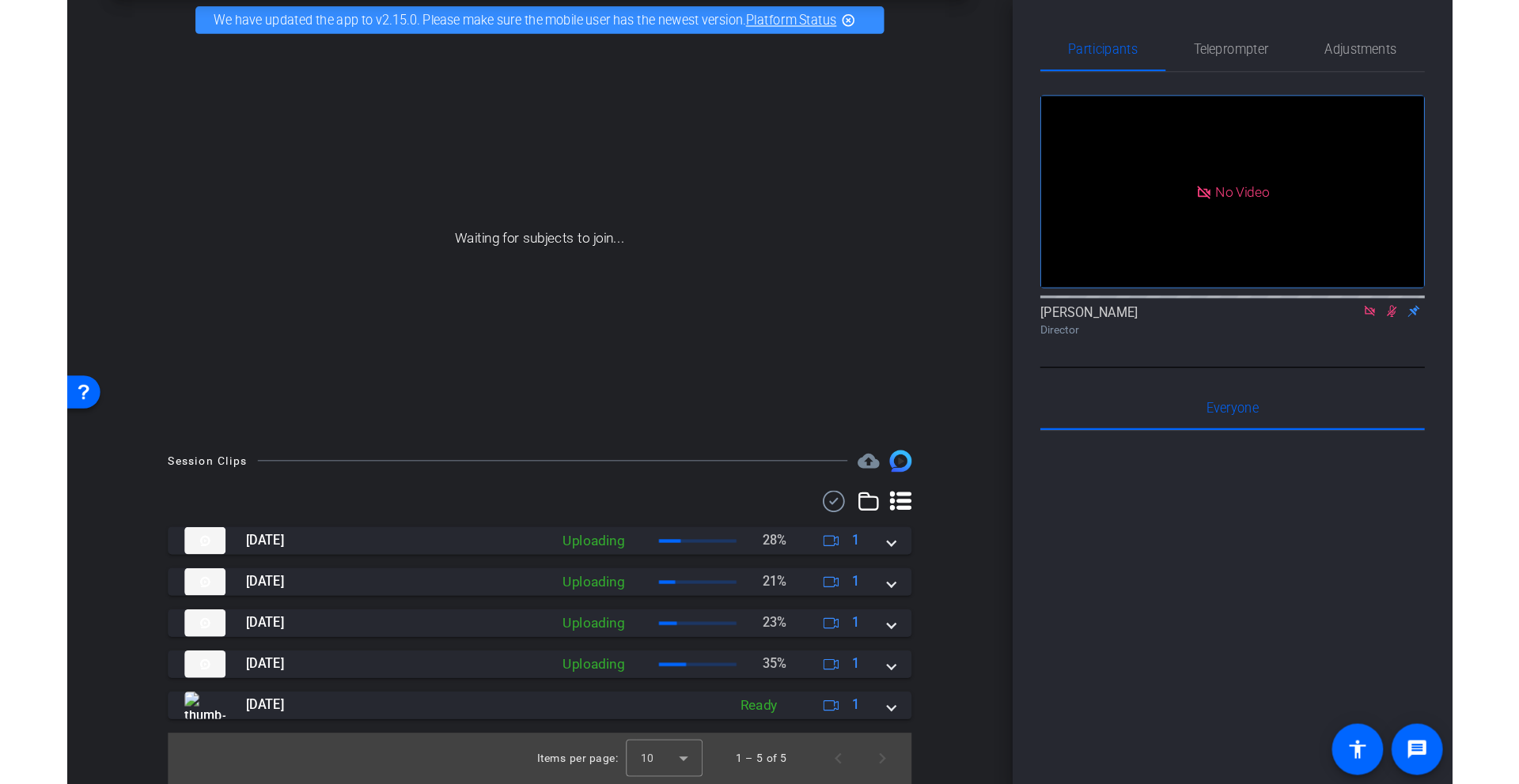
scroll to position [0, 0]
